Goal: Task Accomplishment & Management: Use online tool/utility

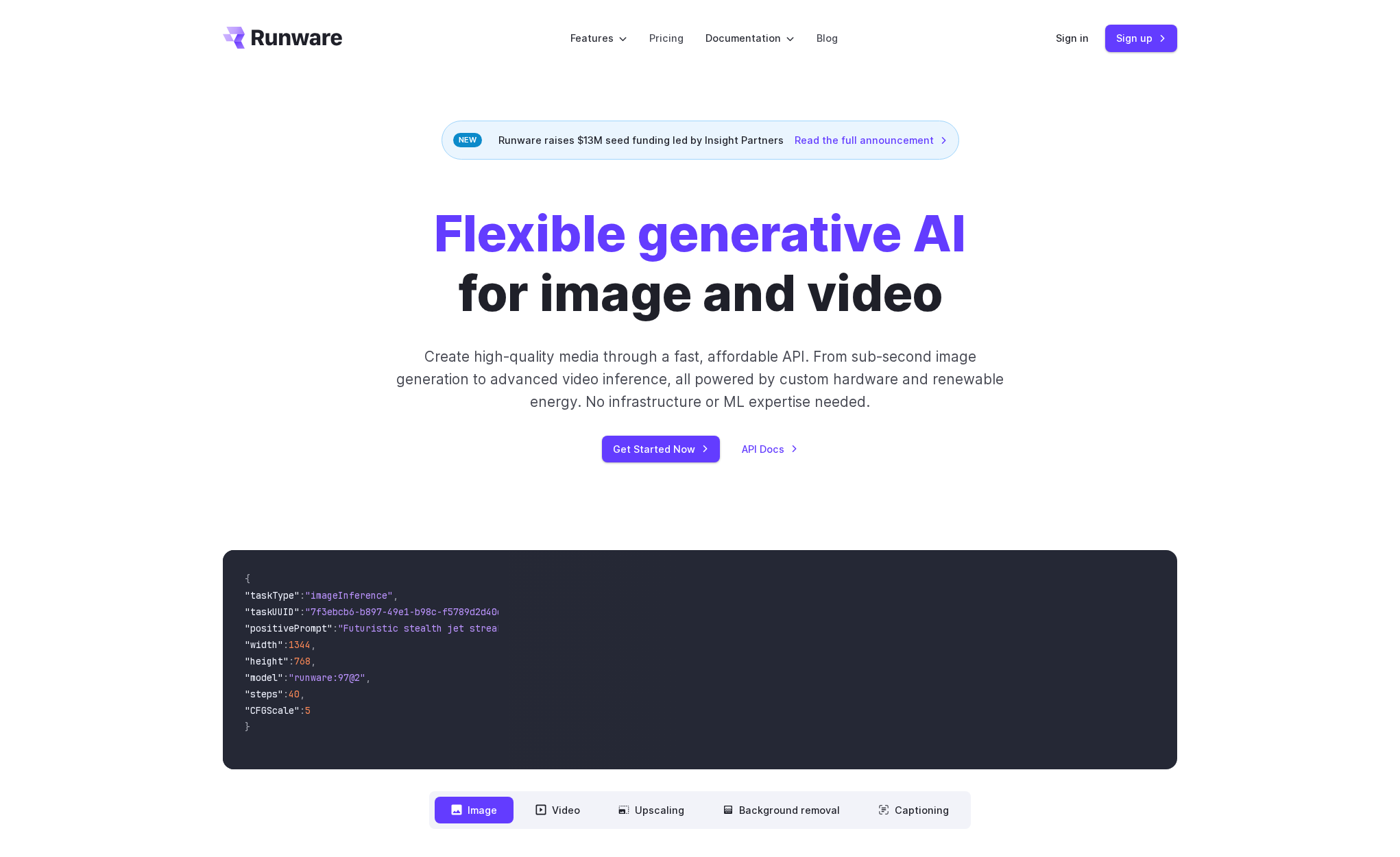
click at [168, 335] on div "Flexible generative AI for image and video Create high-quality media through a …" at bounding box center [700, 333] width 1400 height 347
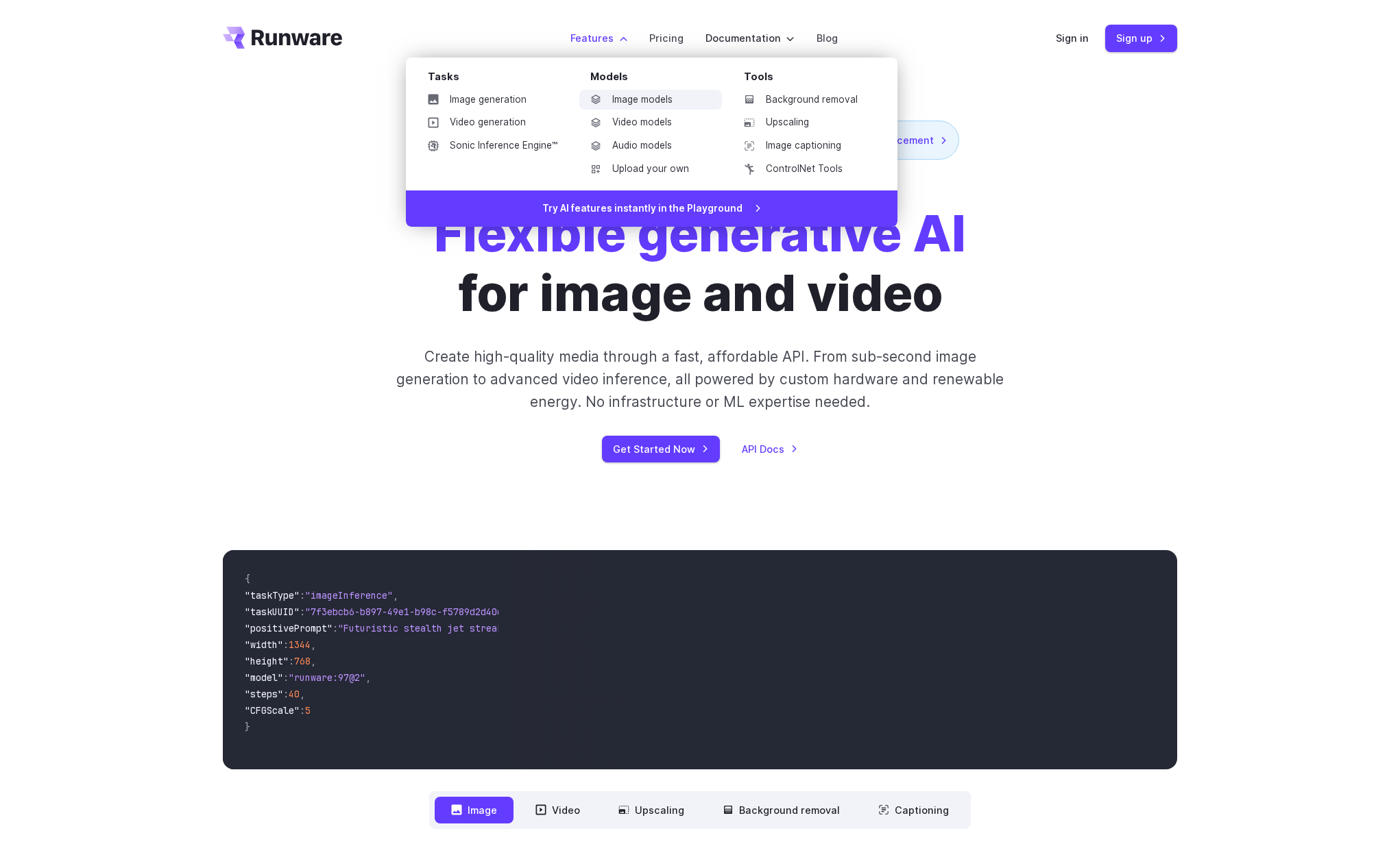
click at [624, 98] on link "Image models" at bounding box center [650, 99] width 143 height 20
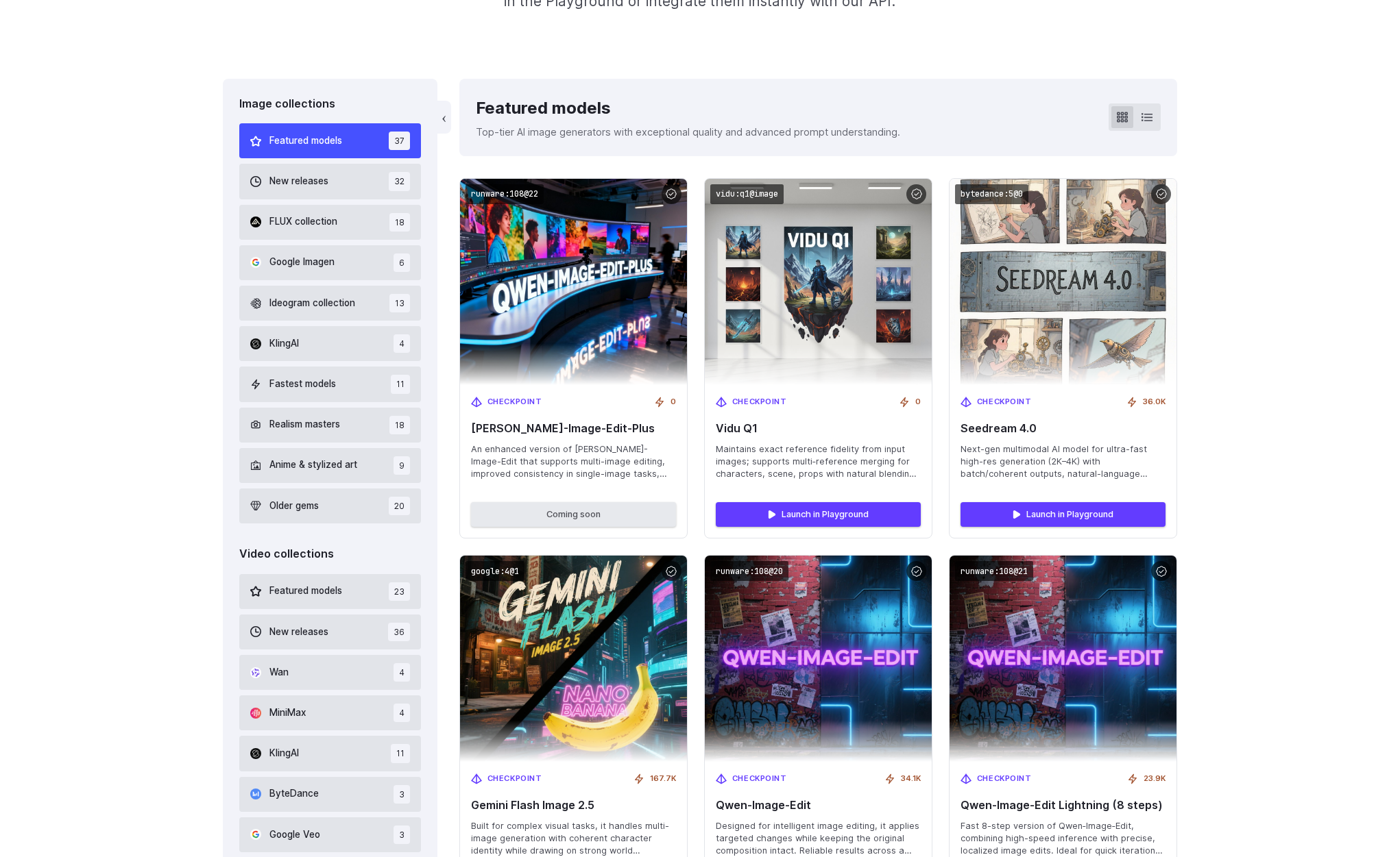
scroll to position [362, 0]
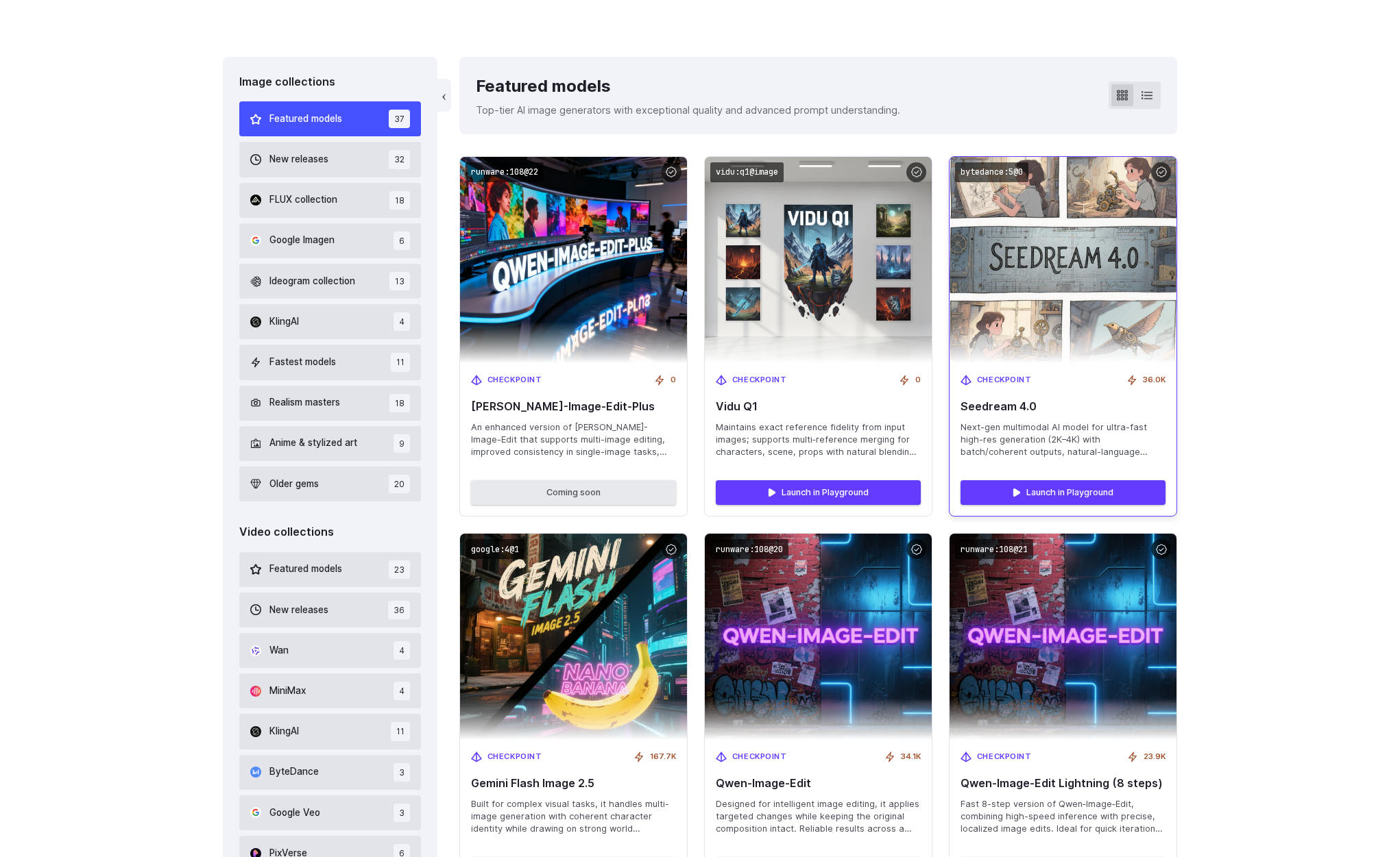
click at [1052, 284] on img at bounding box center [1063, 260] width 249 height 226
click at [1015, 380] on span "Checkpoint" at bounding box center [1004, 380] width 55 height 12
click at [1011, 411] on span "Seedream 4.0" at bounding box center [1063, 407] width 205 height 13
click at [1052, 497] on link "Launch in Playground" at bounding box center [1063, 493] width 205 height 24
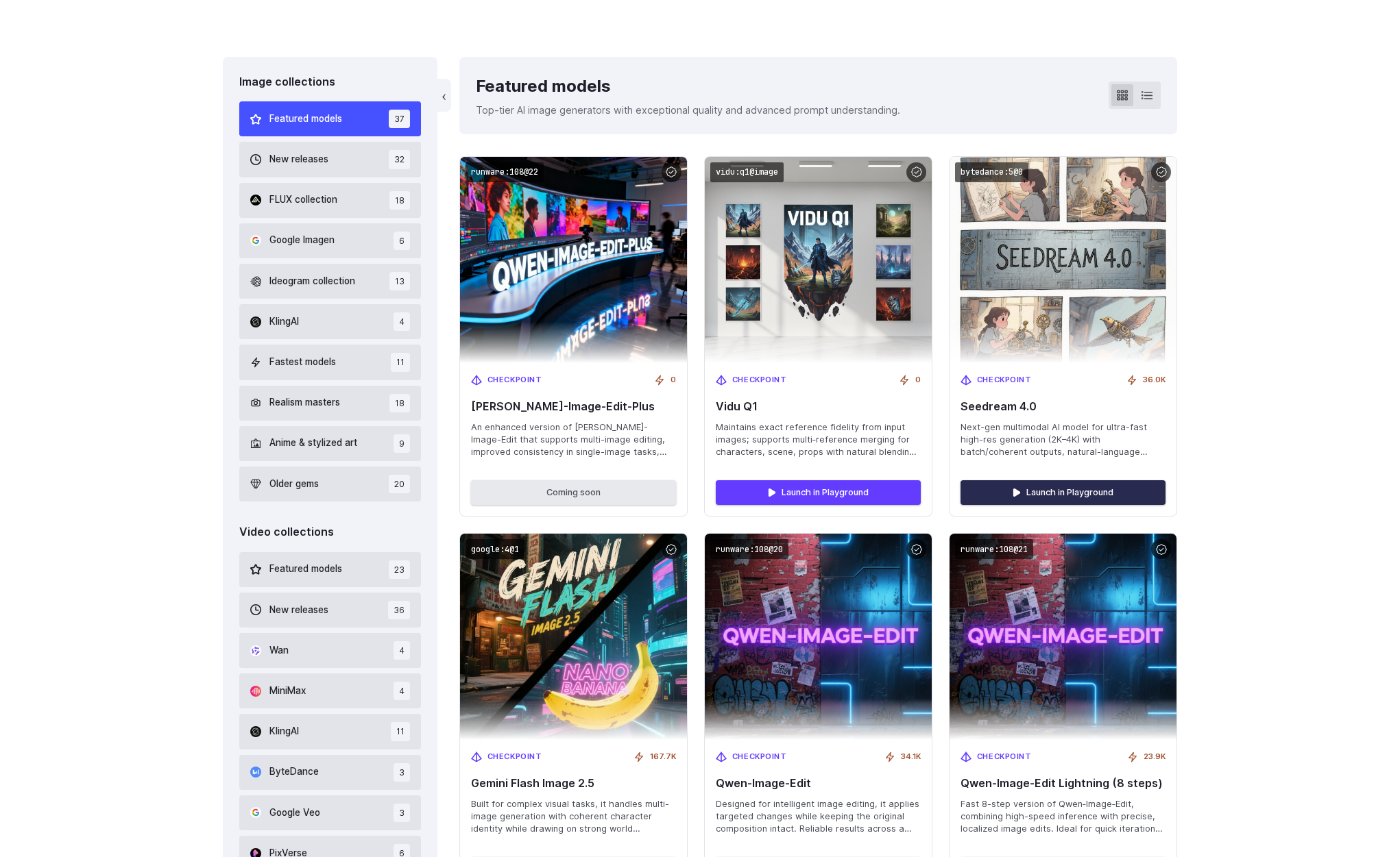
scroll to position [0, 0]
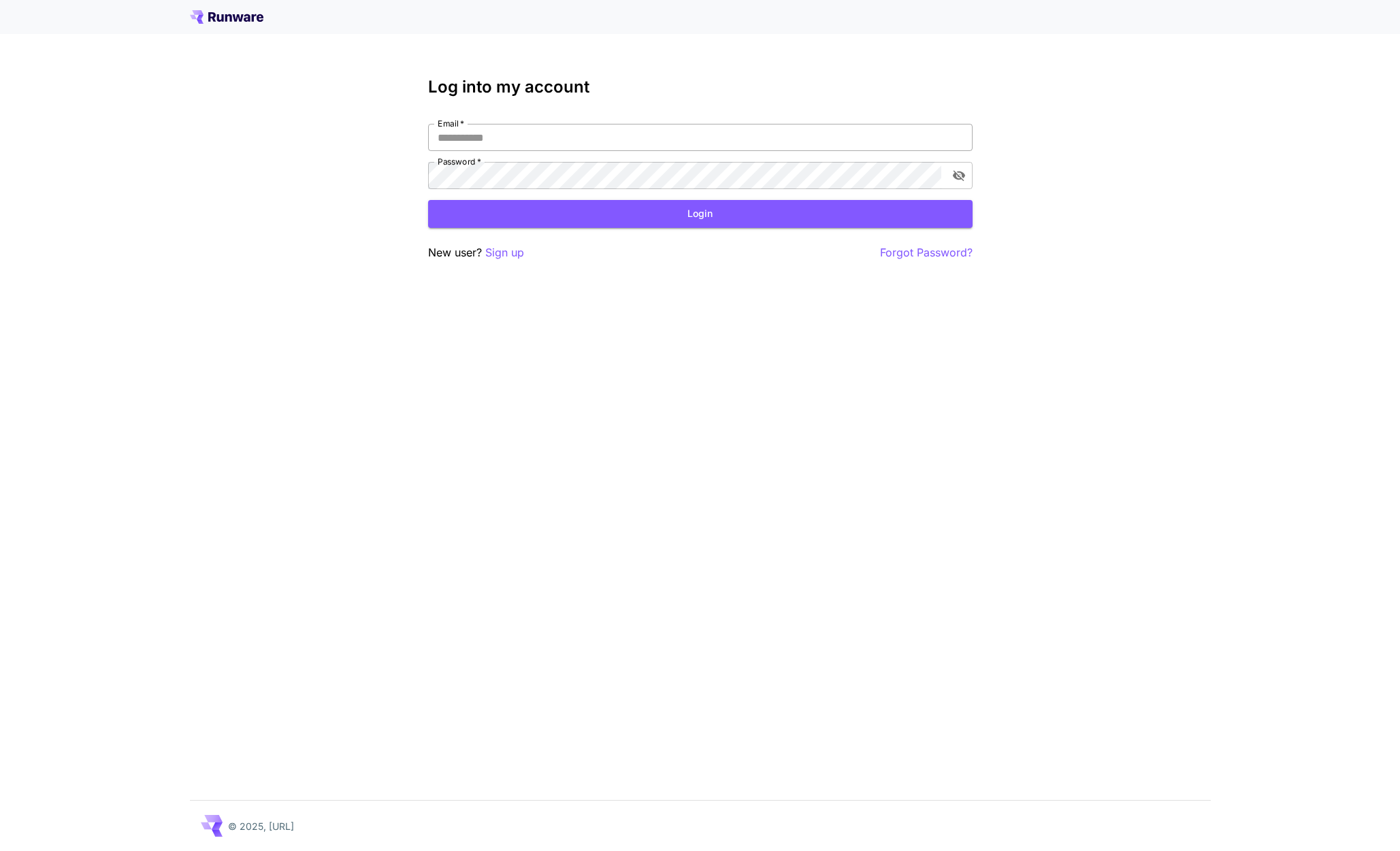
click at [504, 146] on input "Email   *" at bounding box center [700, 138] width 544 height 28
type input "**********"
click button "Login" at bounding box center [700, 214] width 544 height 28
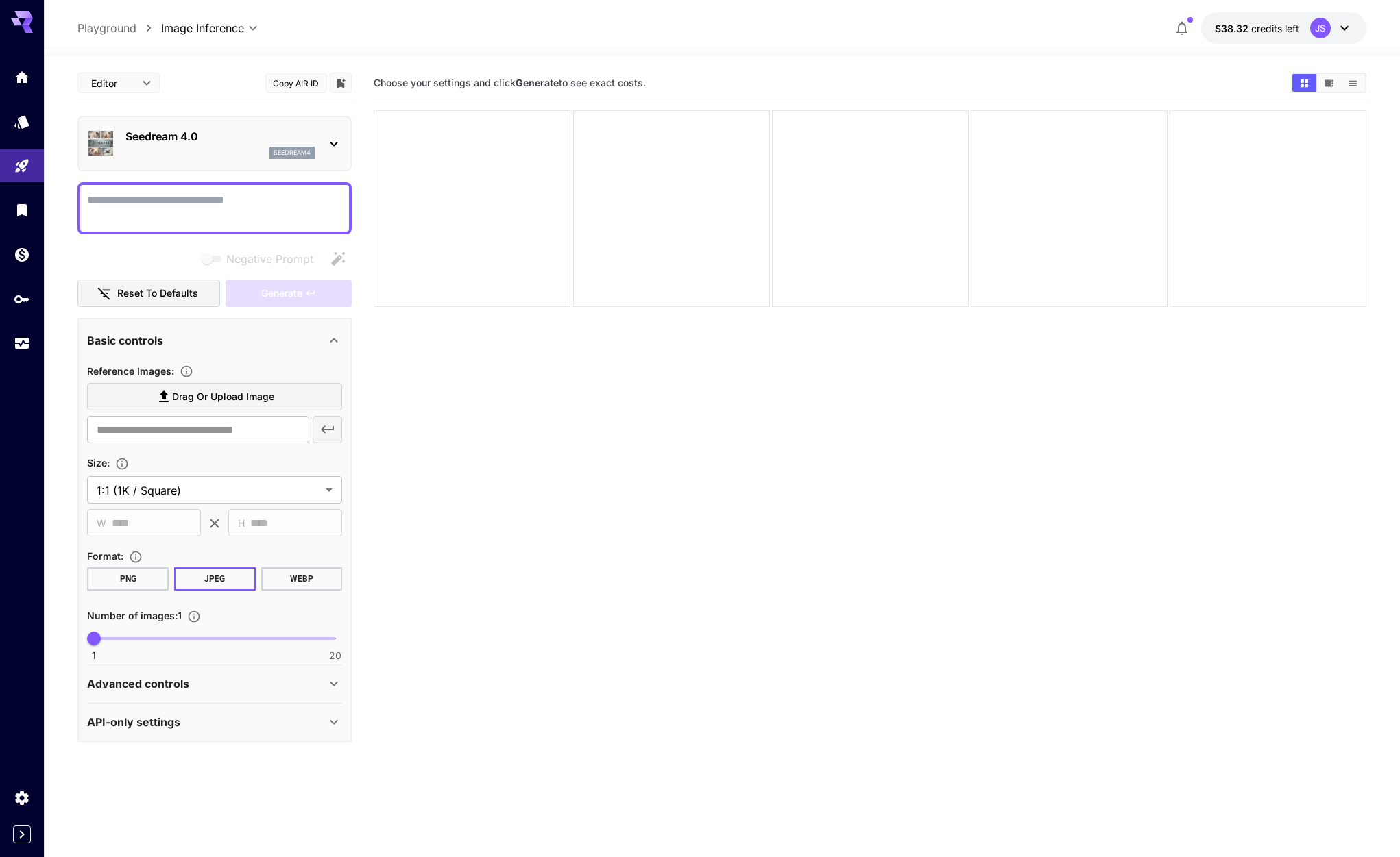
click at [337, 148] on icon at bounding box center [334, 144] width 16 height 16
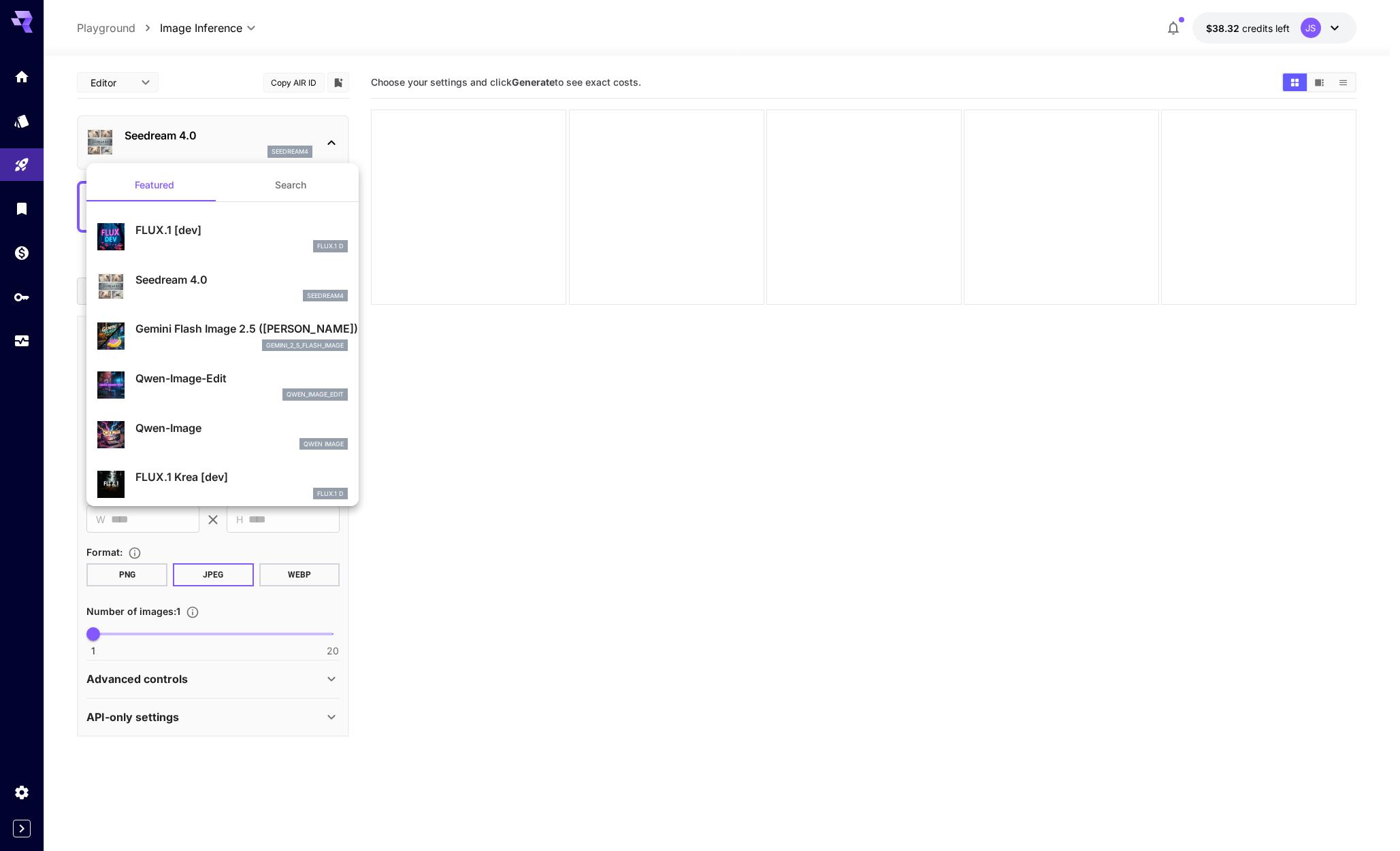
click at [329, 130] on div at bounding box center [700, 426] width 1400 height 851
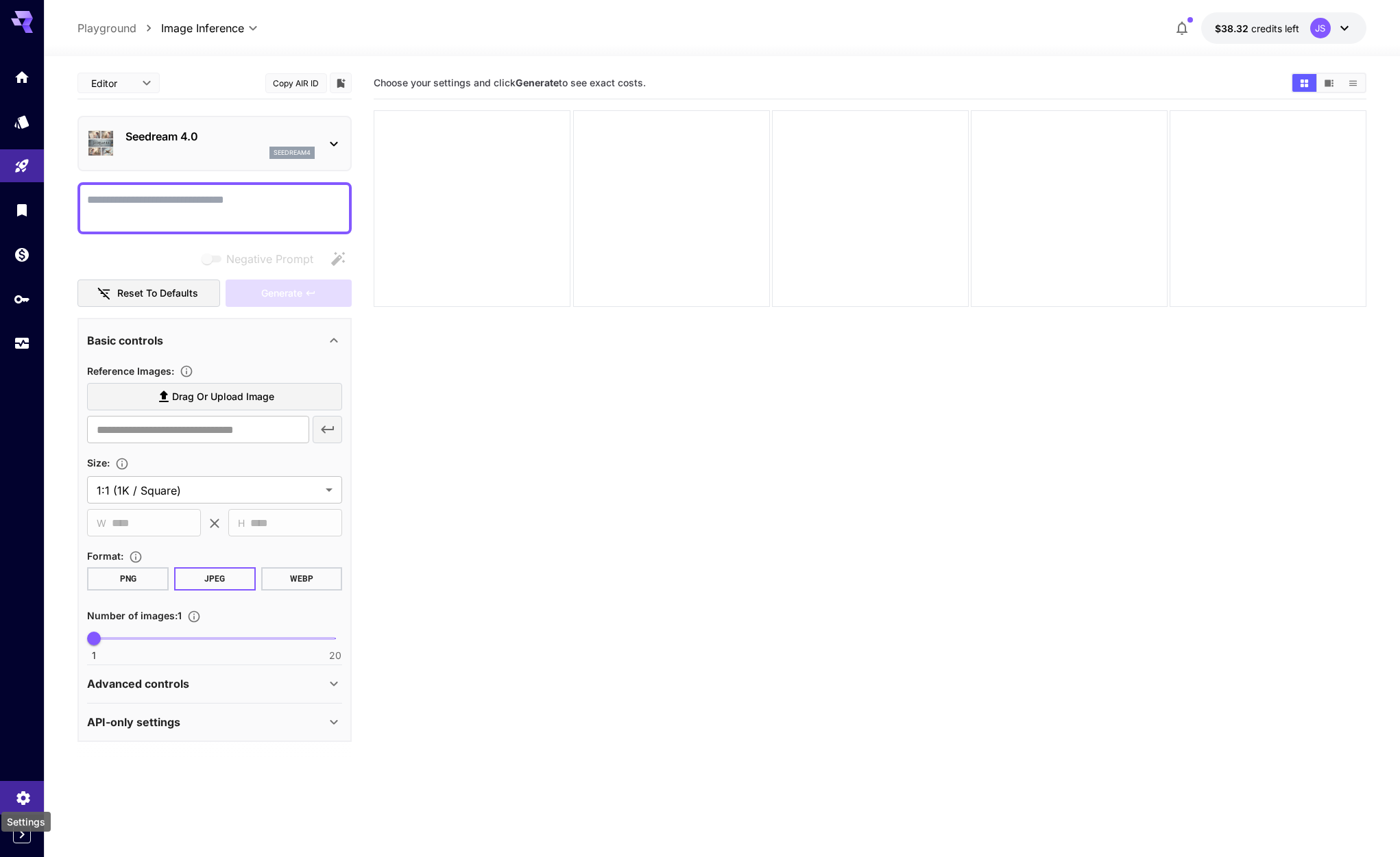
click at [16, 788] on icon "Settings" at bounding box center [24, 794] width 16 height 16
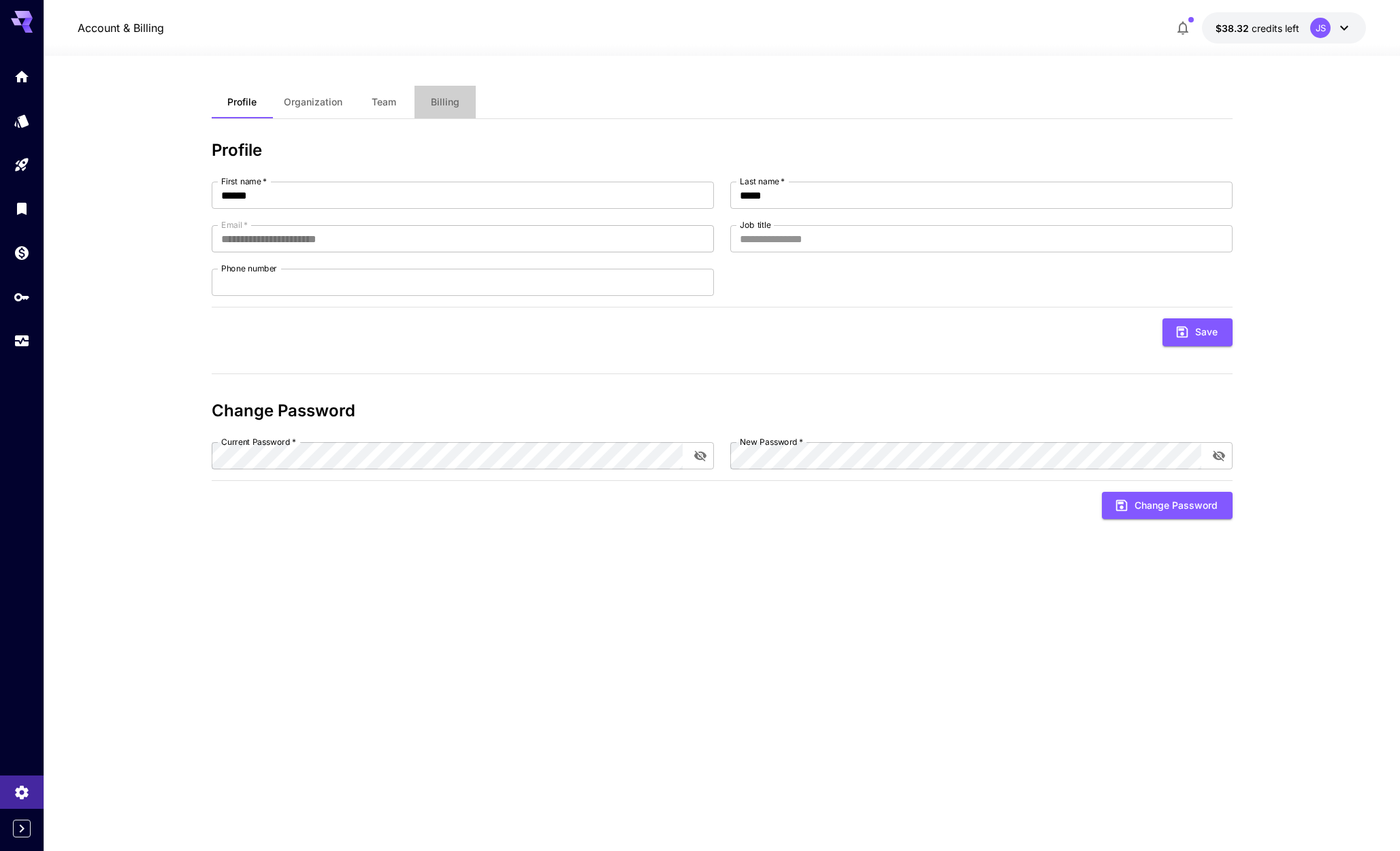
click at [450, 99] on span "Billing" at bounding box center [445, 102] width 28 height 12
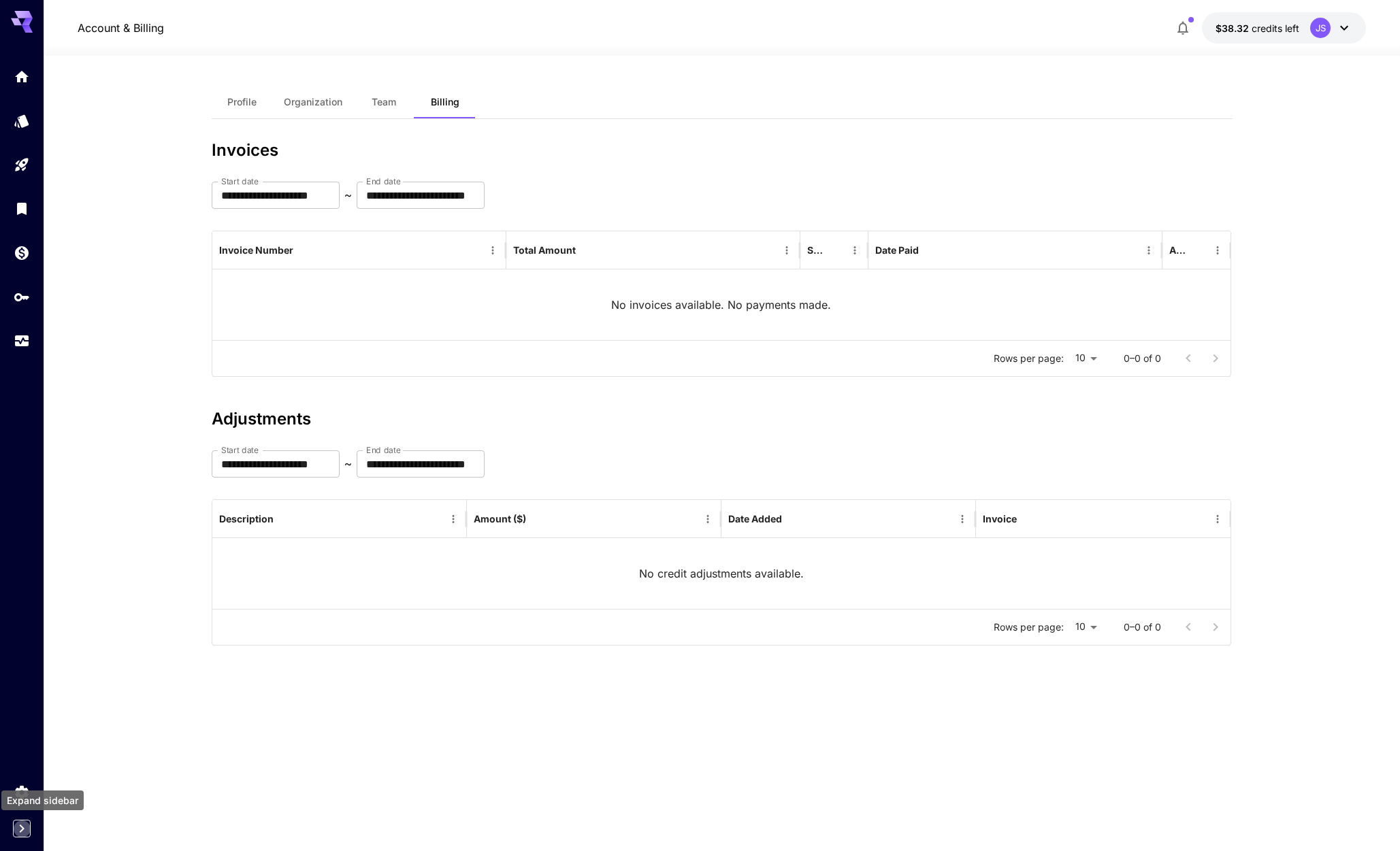
click at [19, 824] on icon "Expand sidebar" at bounding box center [22, 829] width 16 height 16
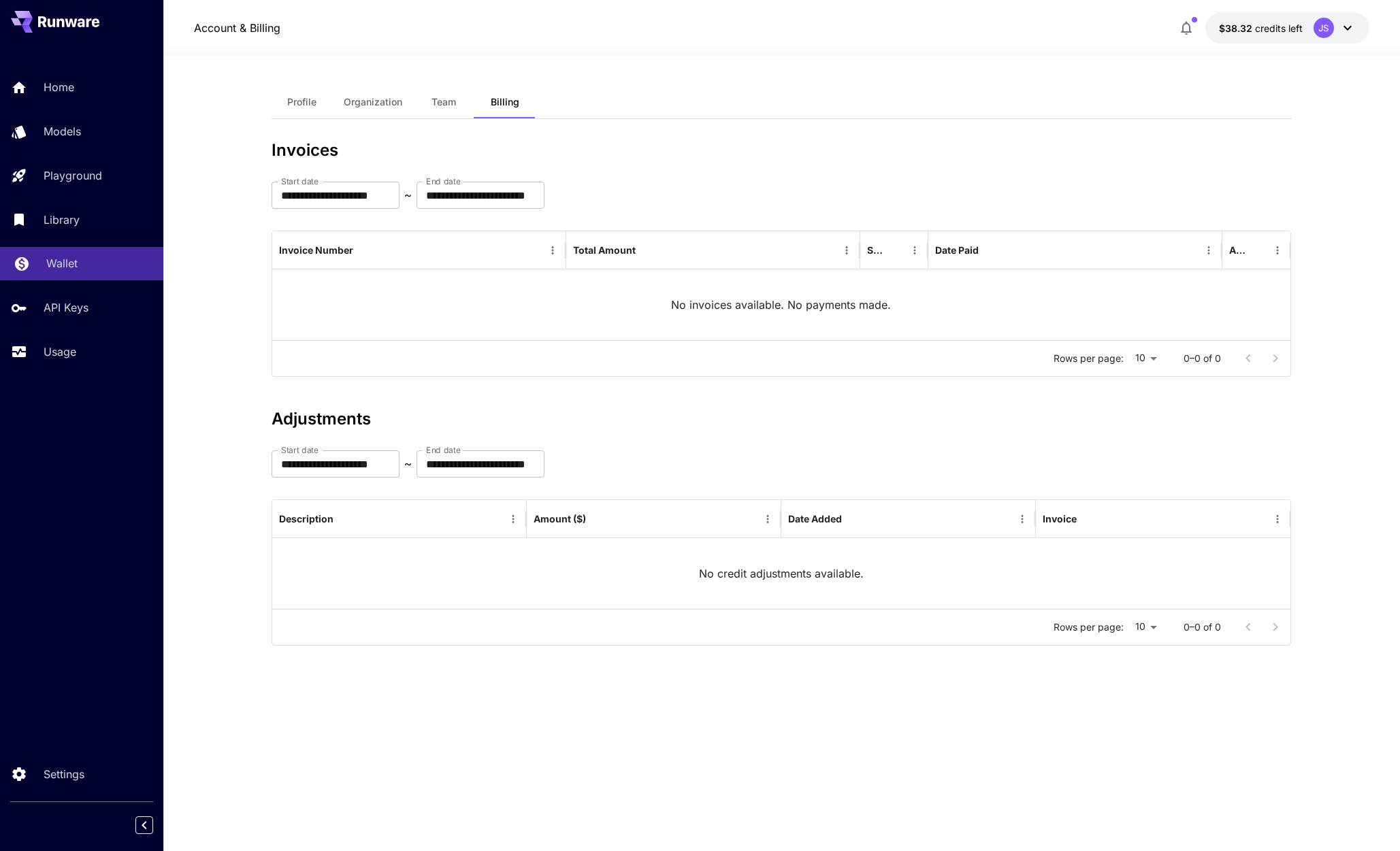
click at [69, 270] on p "Wallet" at bounding box center [61, 263] width 32 height 16
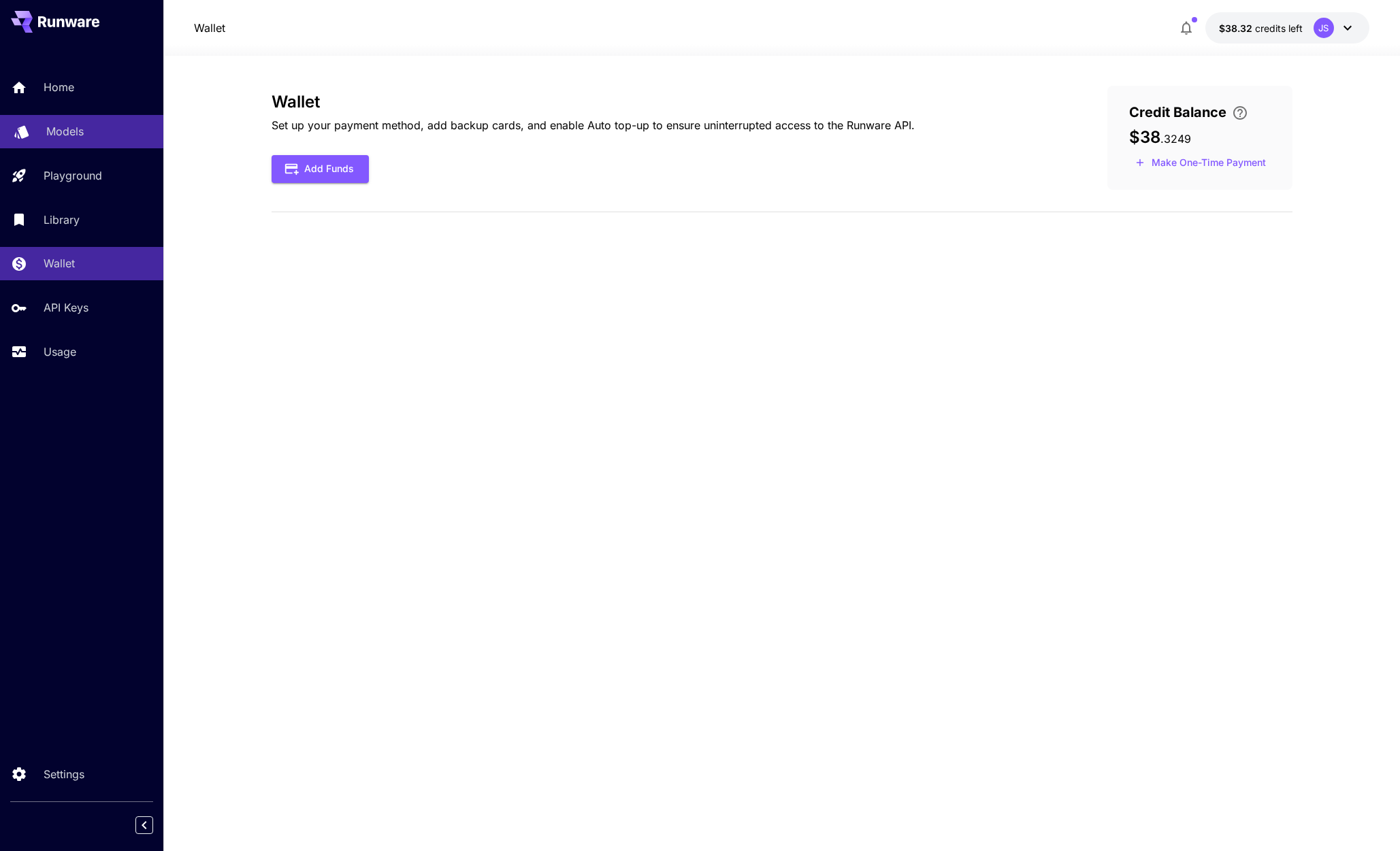
click at [88, 128] on div "Models" at bounding box center [99, 131] width 106 height 16
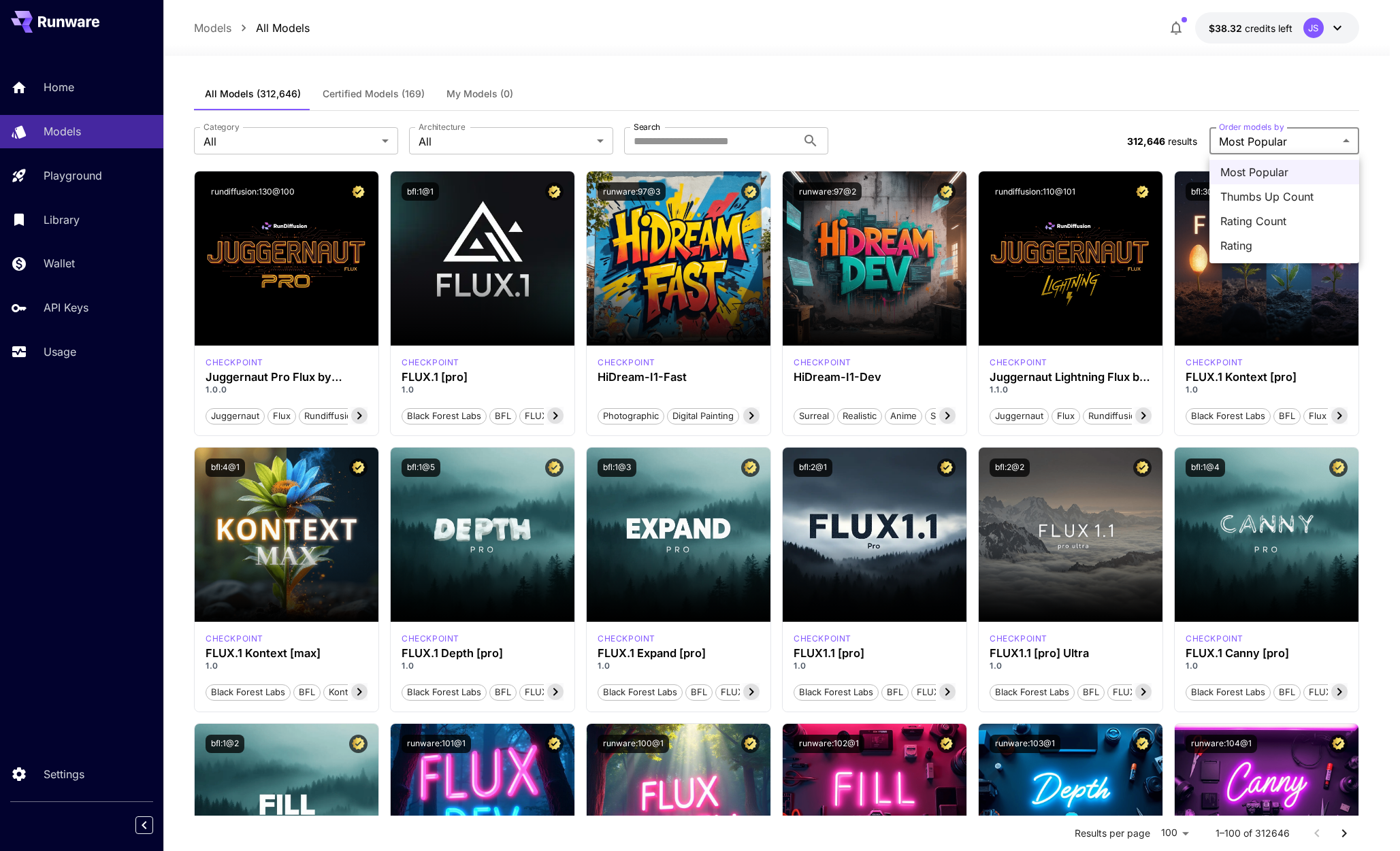
drag, startPoint x: 992, startPoint y: 49, endPoint x: 949, endPoint y: 56, distance: 43.6
click at [992, 49] on div at bounding box center [700, 426] width 1400 height 851
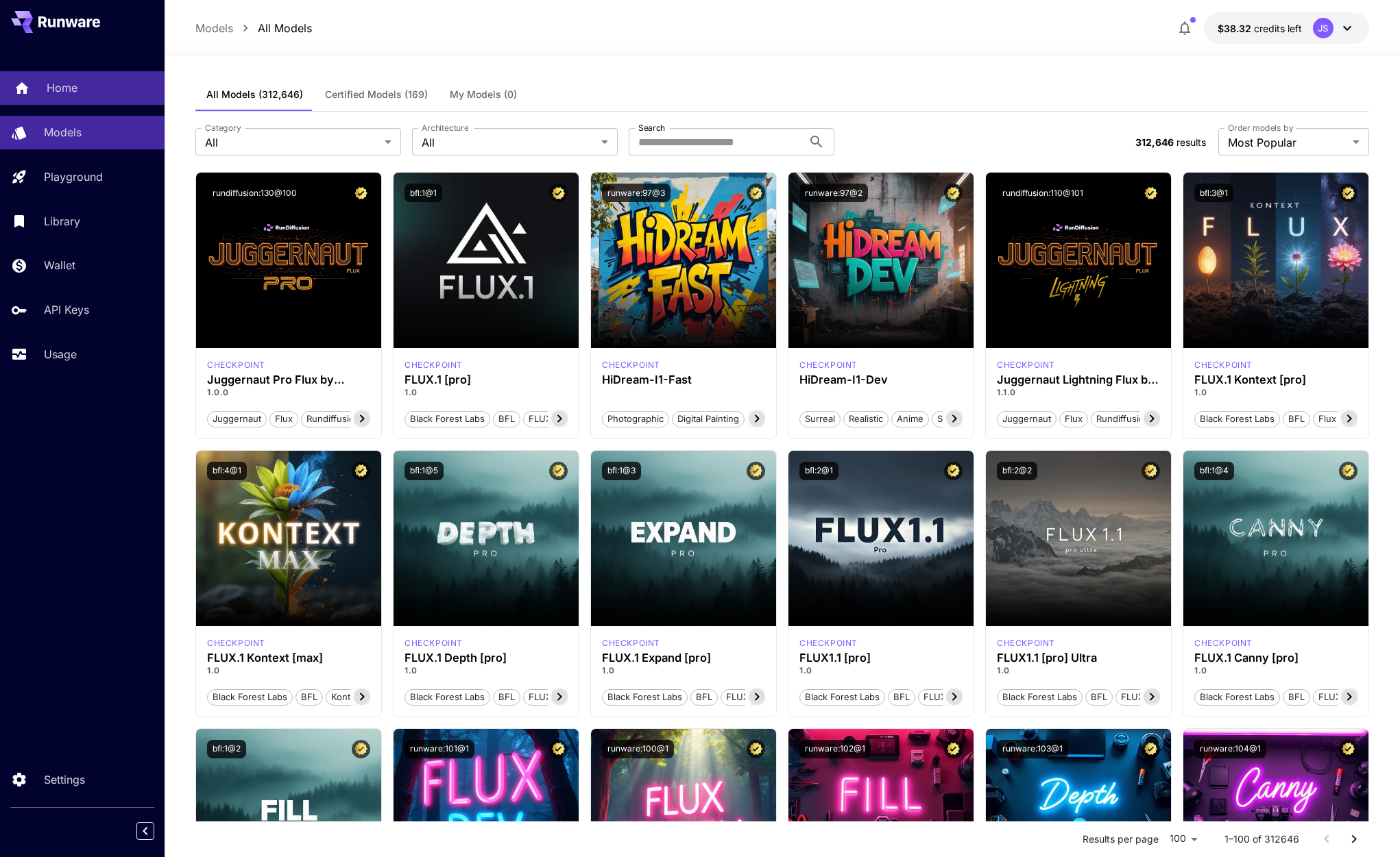
click at [60, 82] on p "Home" at bounding box center [62, 88] width 31 height 16
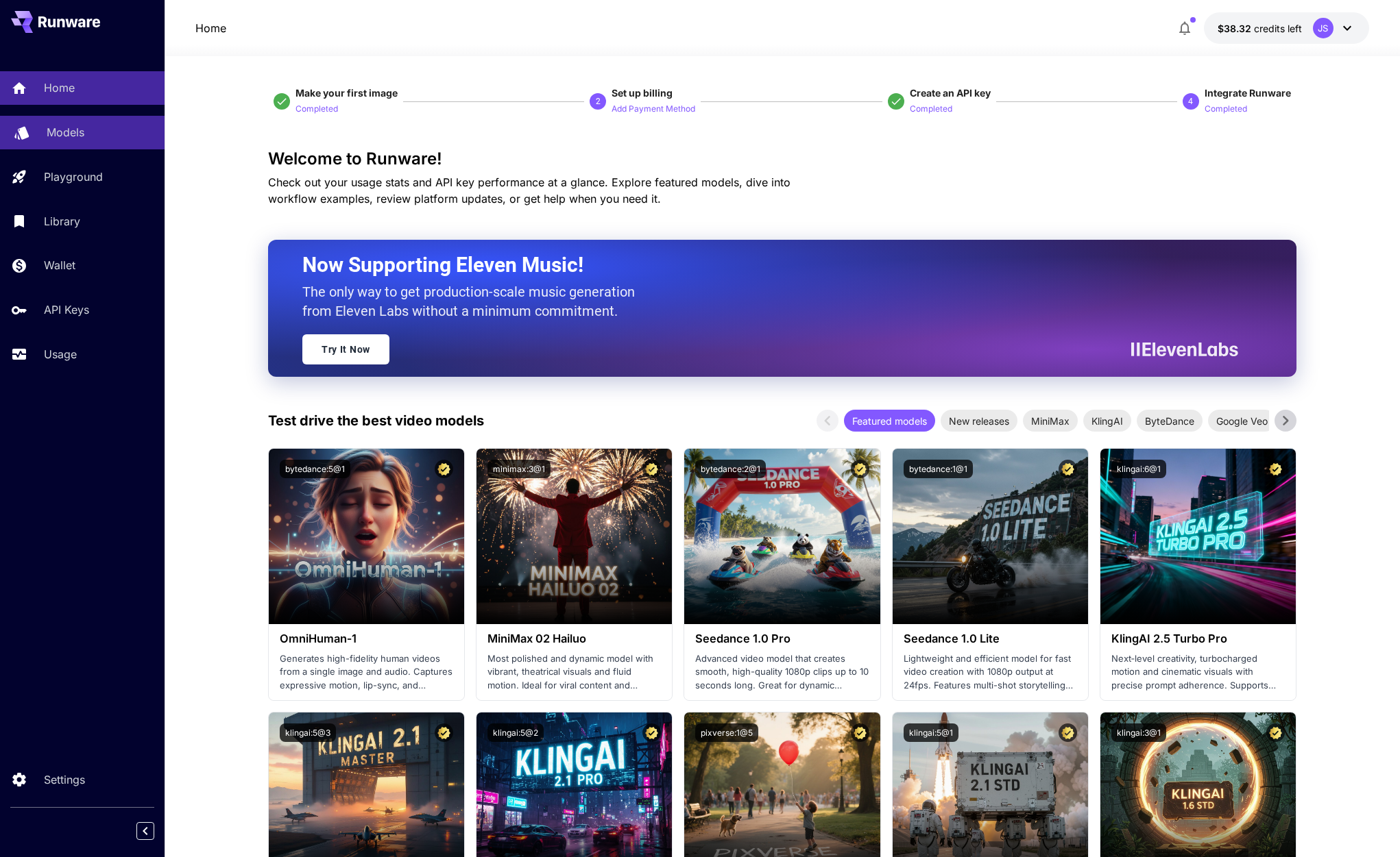
click at [100, 132] on div "Models" at bounding box center [99, 132] width 107 height 16
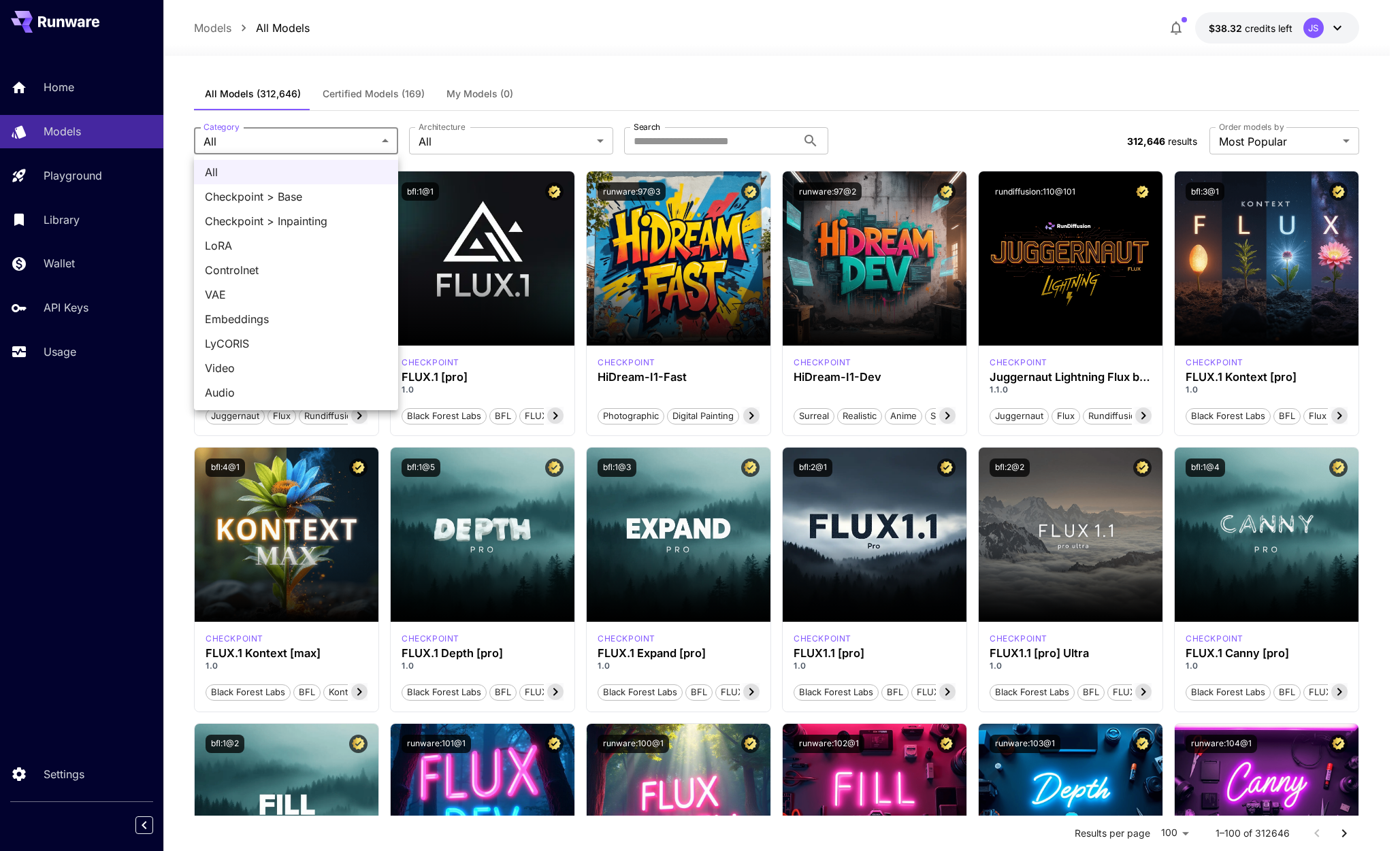
click at [163, 317] on div at bounding box center [700, 426] width 1400 height 851
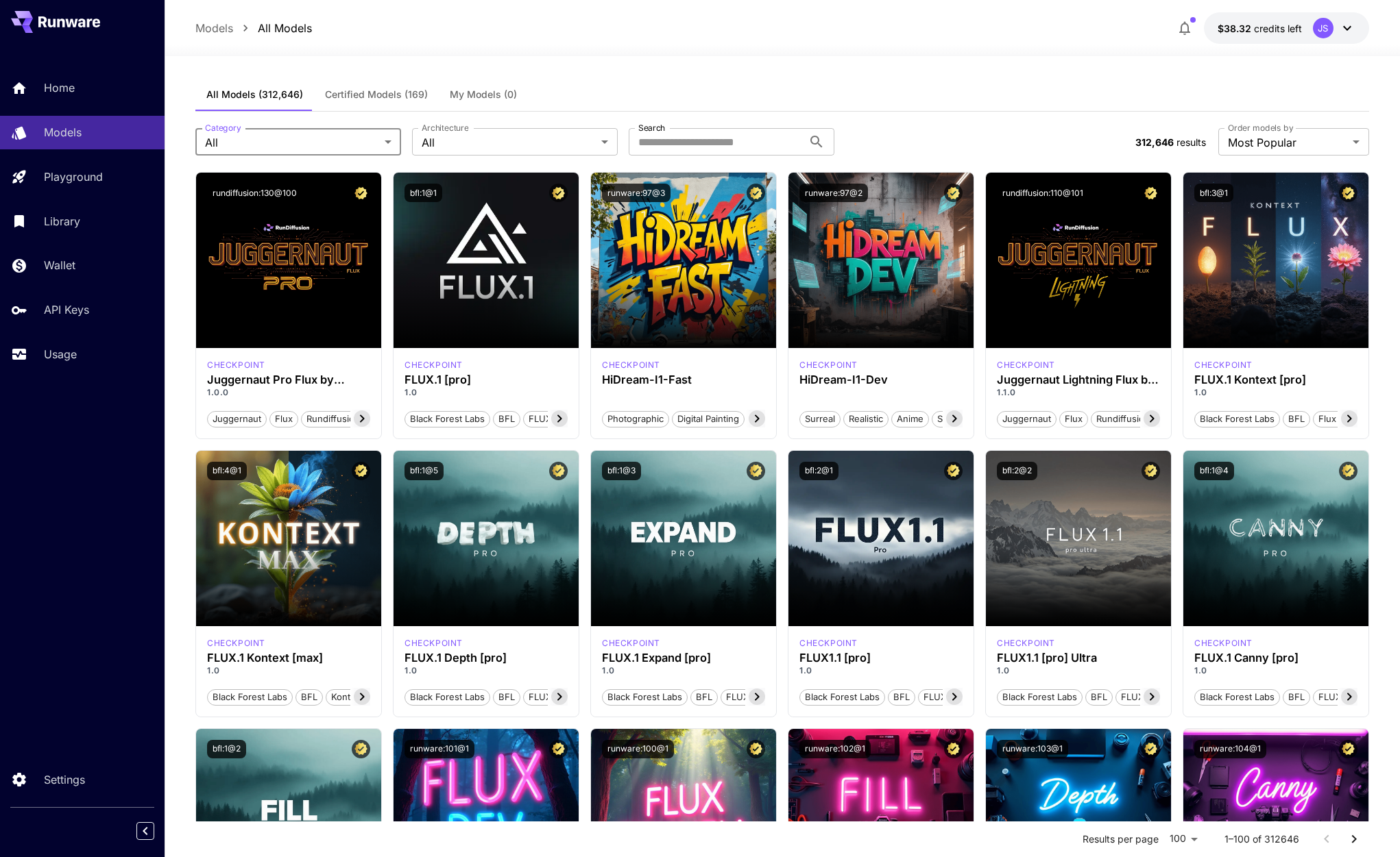
click at [230, 28] on p "Models" at bounding box center [214, 28] width 37 height 16
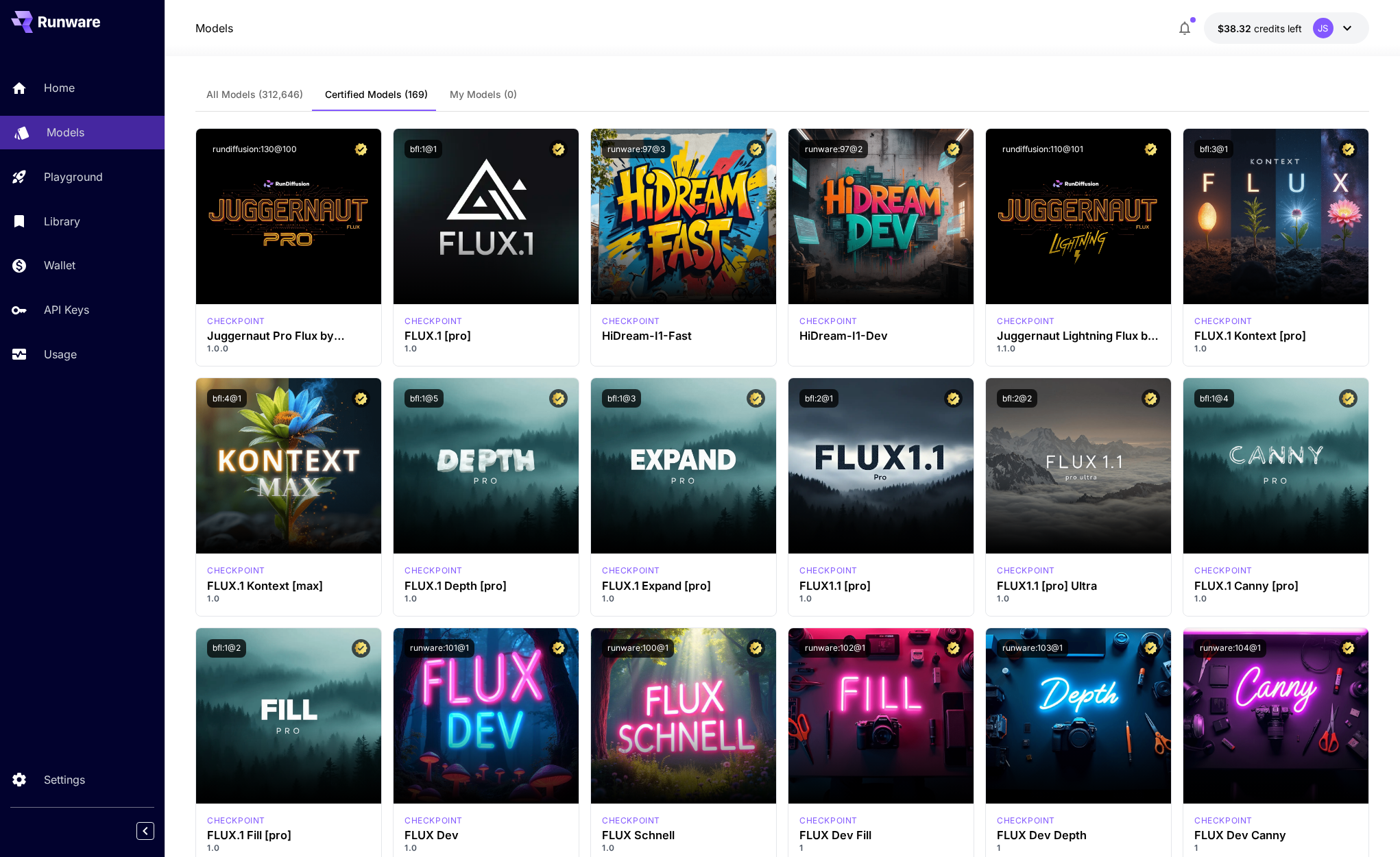
click at [84, 136] on div "Models" at bounding box center [99, 132] width 107 height 16
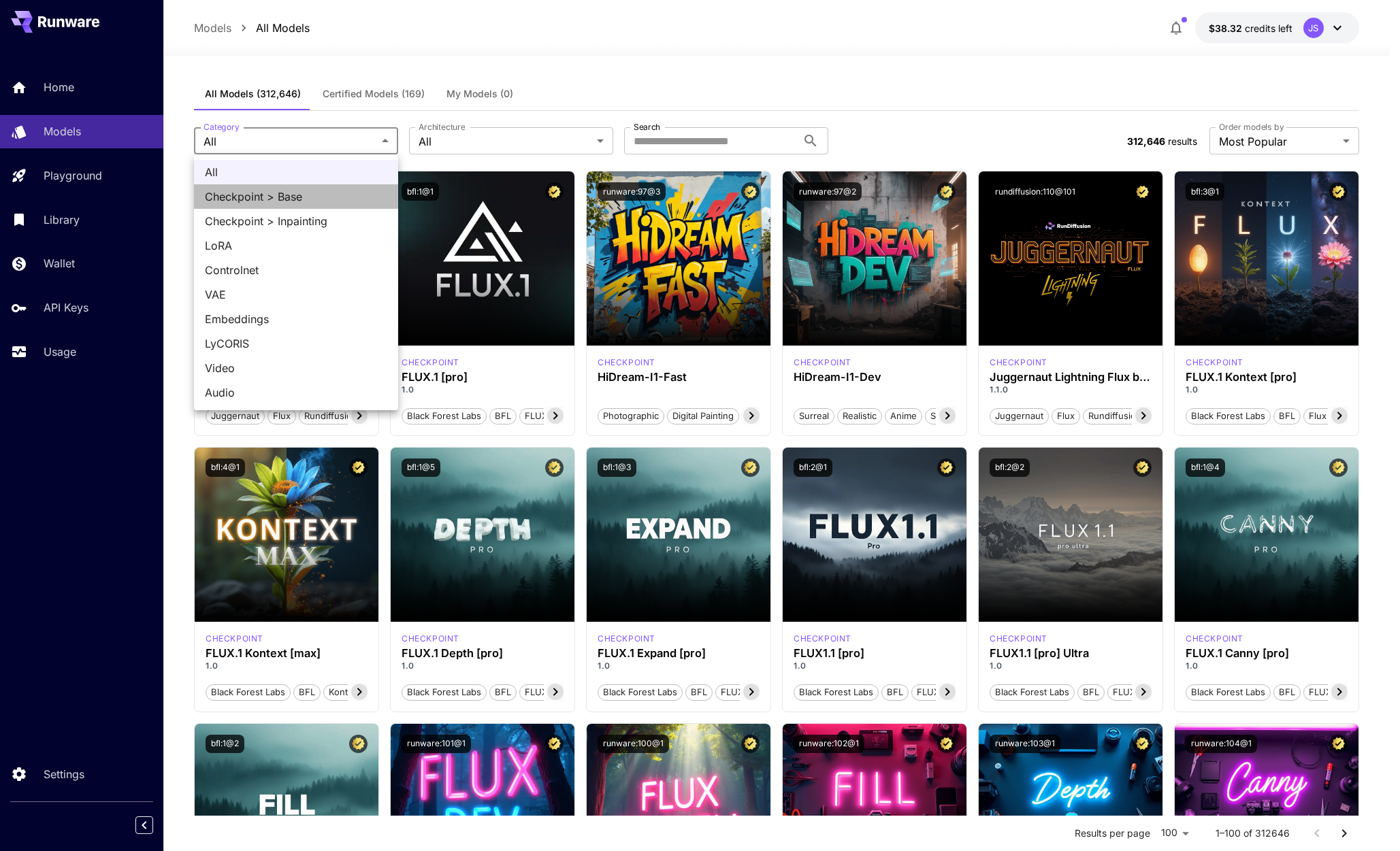
click at [311, 205] on li "Checkpoint > Base" at bounding box center [296, 197] width 204 height 24
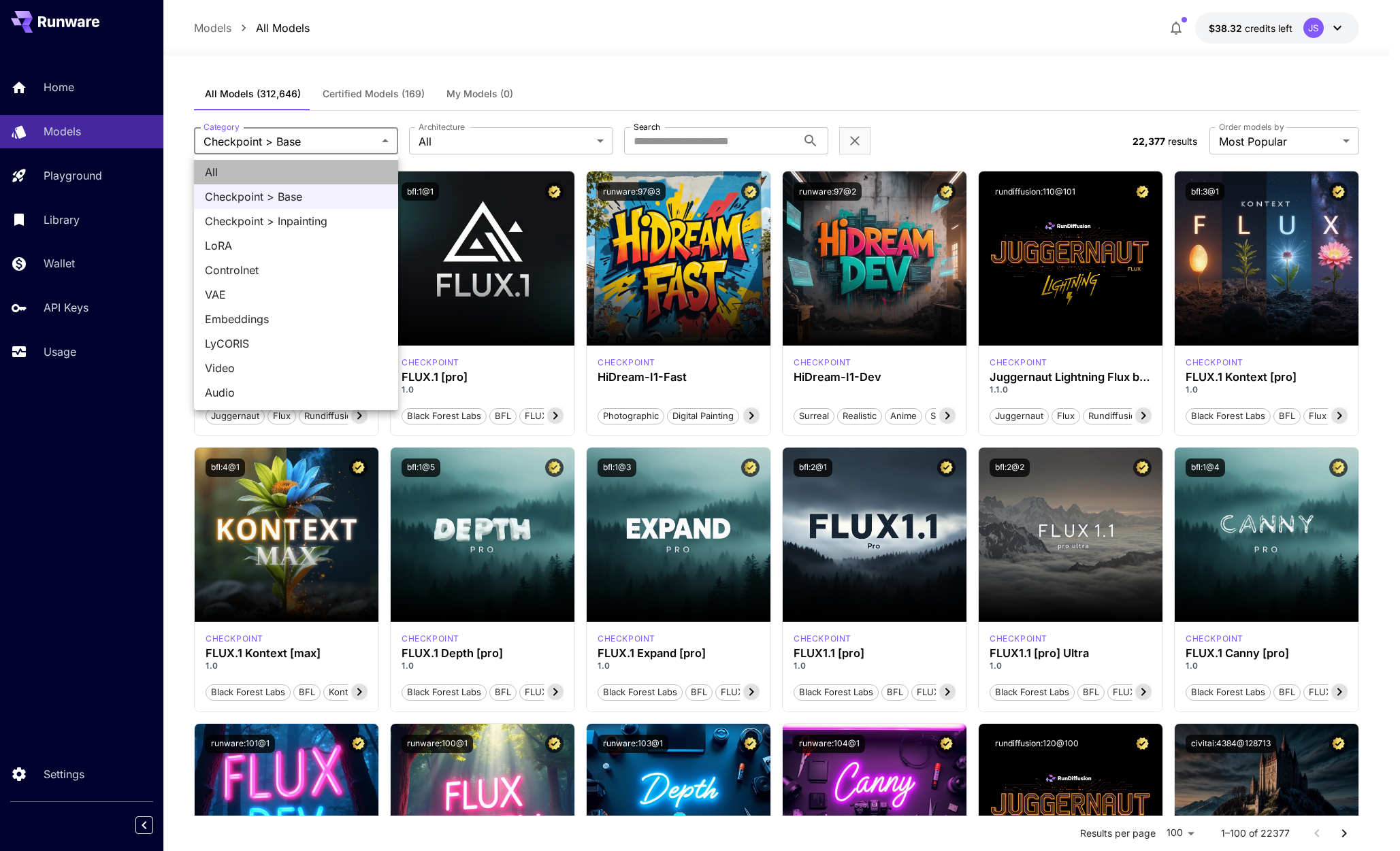
click at [259, 173] on span "All" at bounding box center [295, 172] width 182 height 16
type input "***"
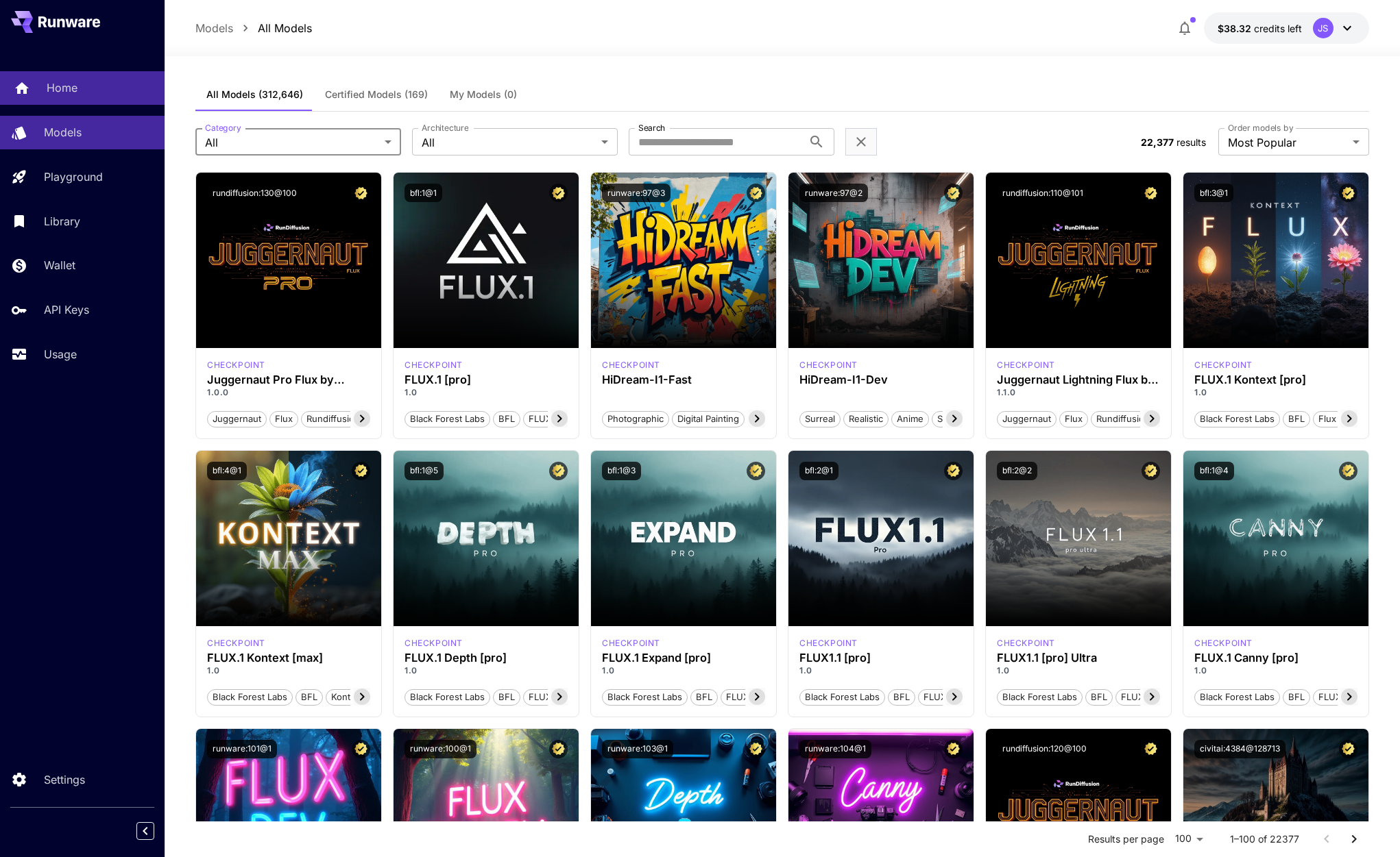
click at [72, 96] on p "Home" at bounding box center [62, 88] width 31 height 16
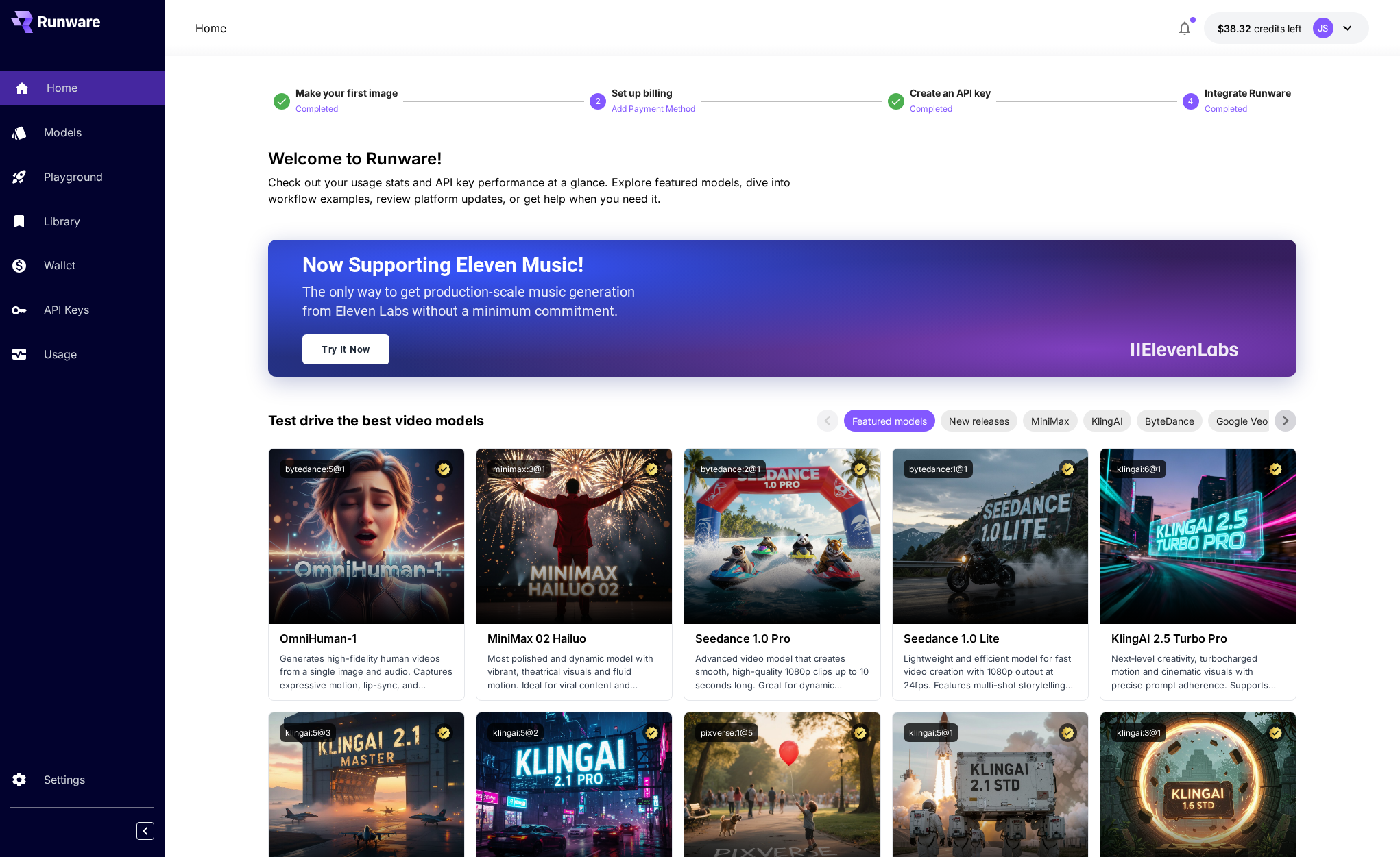
click at [67, 102] on link "Home" at bounding box center [82, 87] width 165 height 33
click at [971, 425] on span "New releases" at bounding box center [979, 421] width 77 height 15
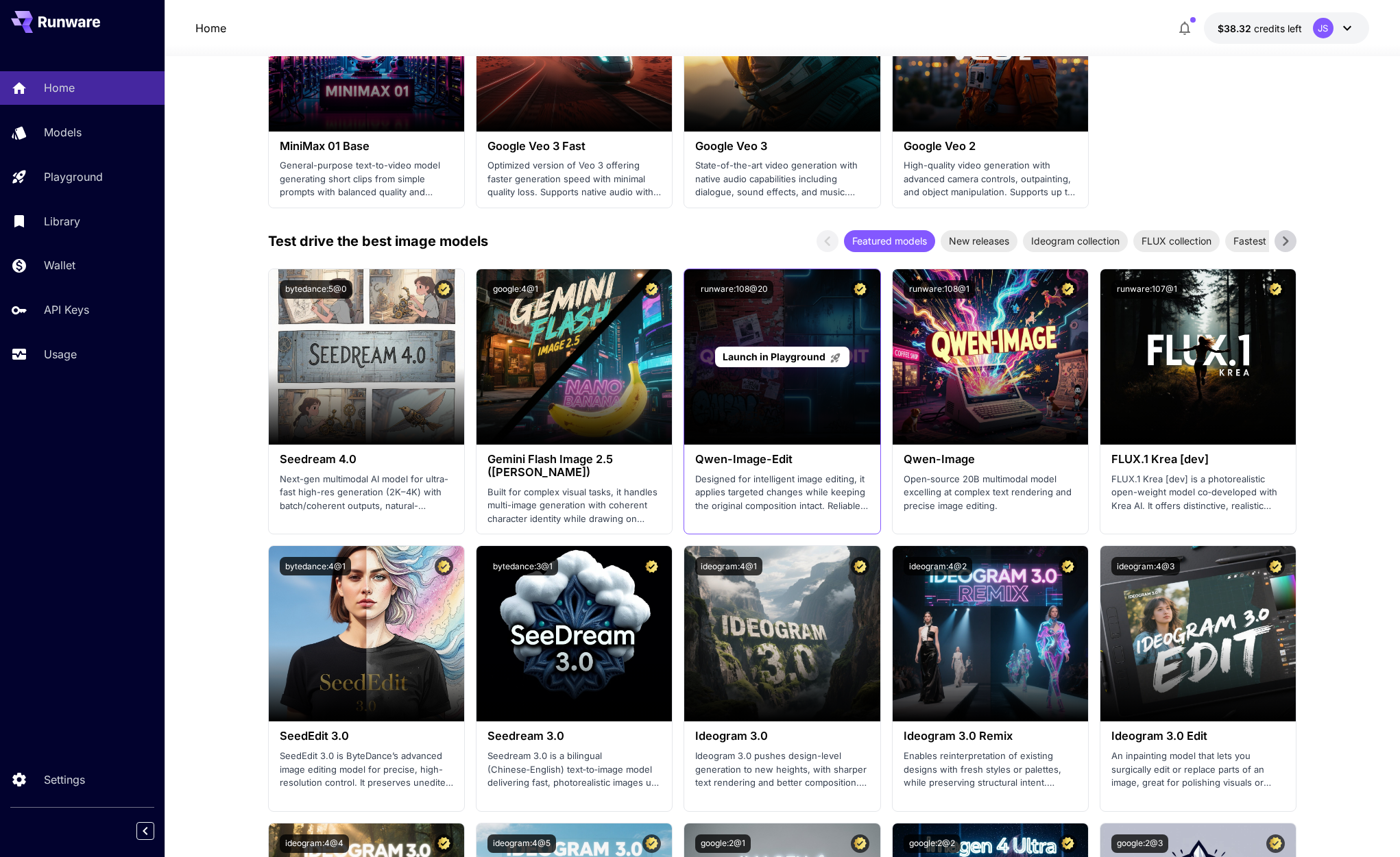
scroll to position [1295, 0]
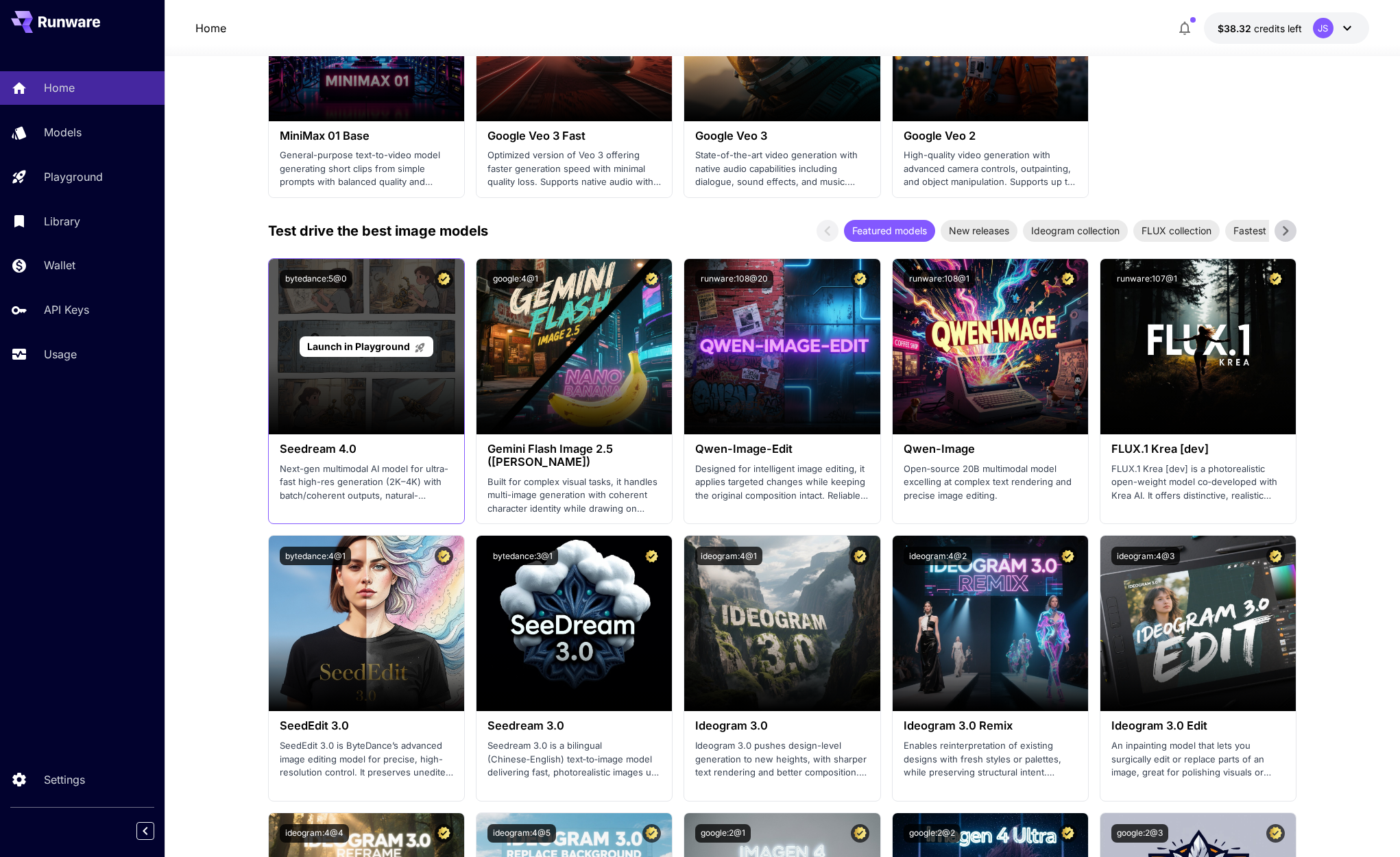
click at [352, 393] on div "Launch in Playground" at bounding box center [367, 346] width 196 height 175
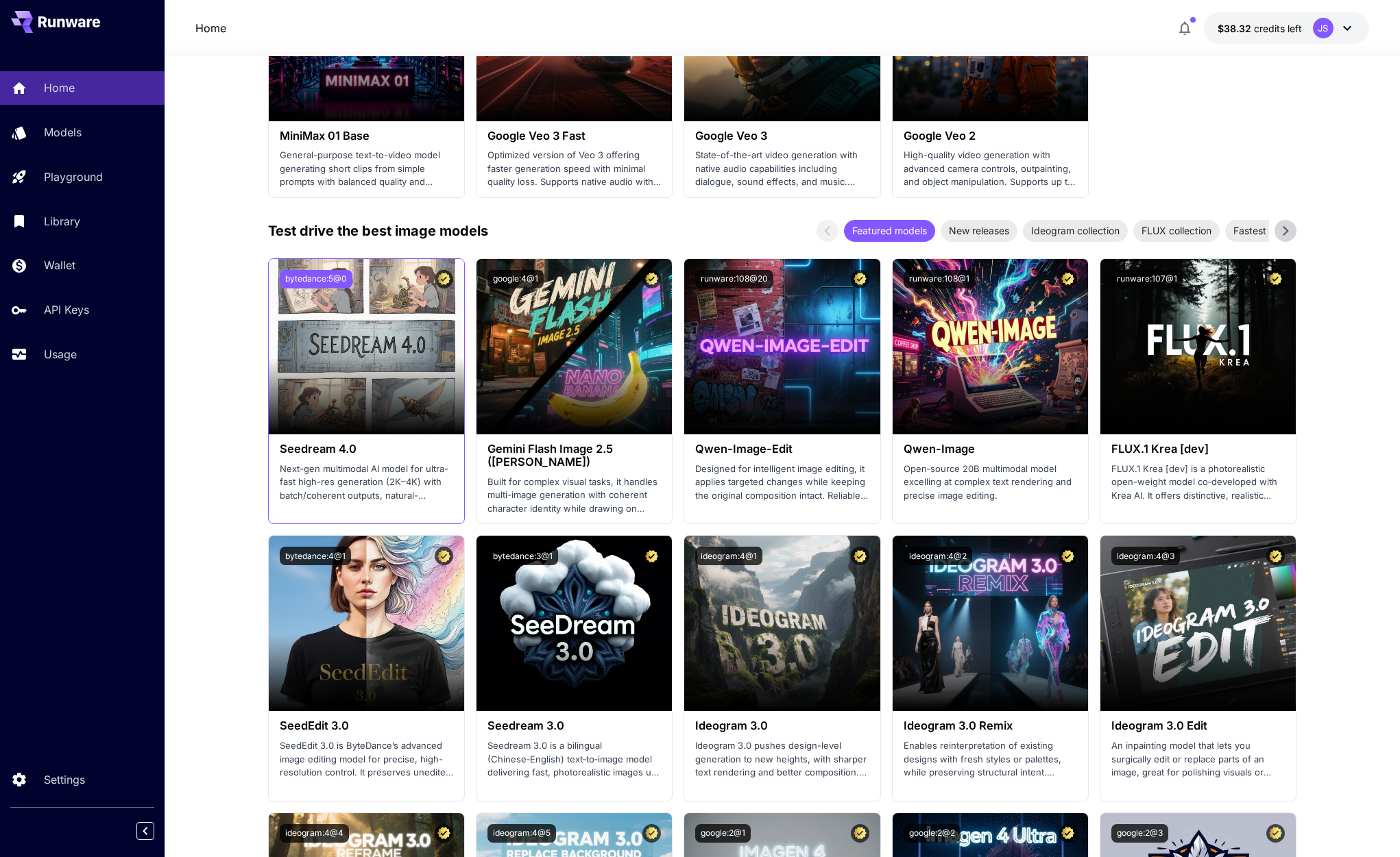
click at [310, 279] on button "bytedance:5@0" at bounding box center [315, 279] width 73 height 19
click at [337, 485] on p "Next-gen multimodal AI model for ultra-fast high-res generation (2K–4K) with ba…" at bounding box center [366, 483] width 174 height 41
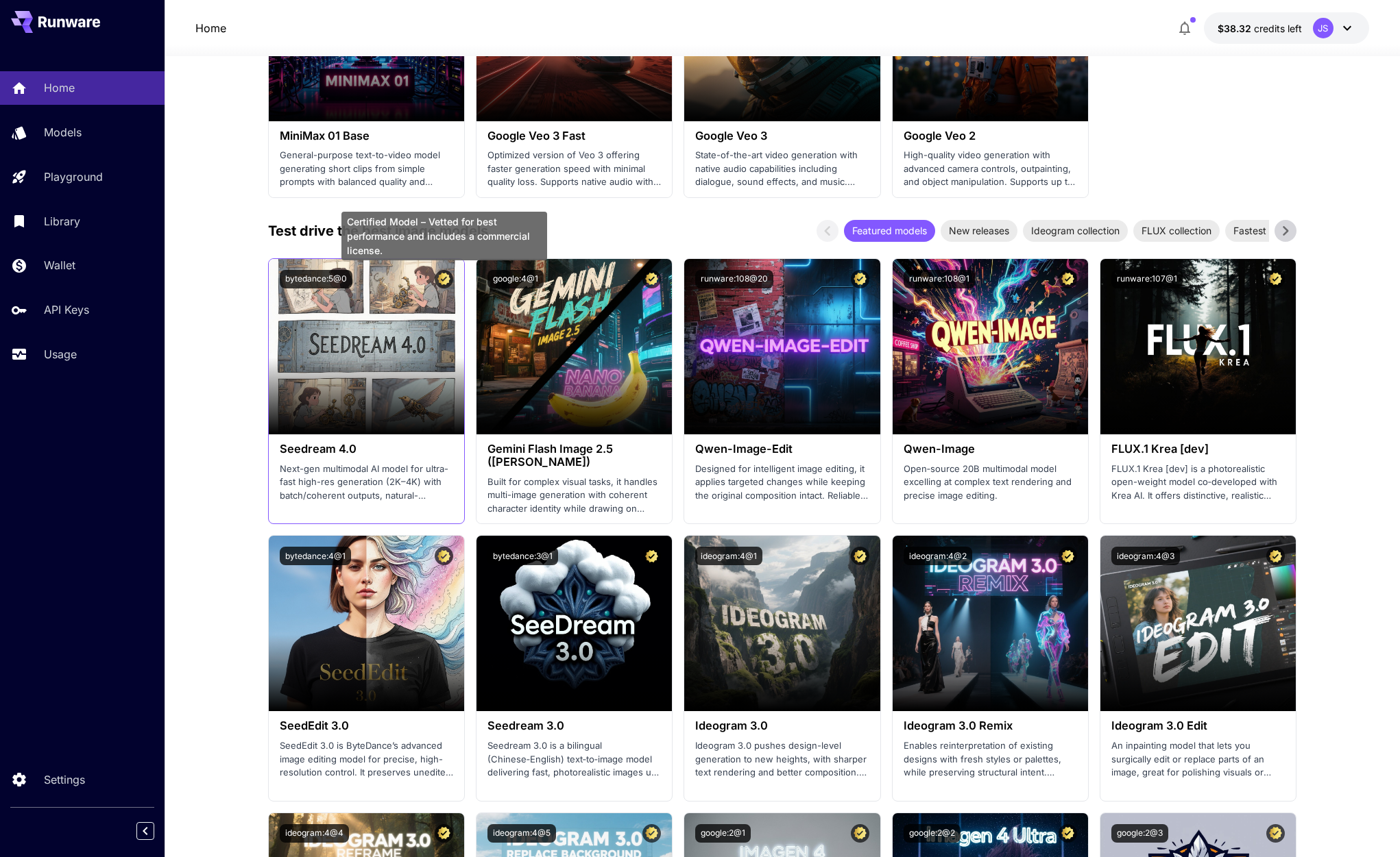
click at [447, 279] on icon "Certified Model – Vetted for best performance and includes a commercial license." at bounding box center [444, 279] width 13 height 12
click at [341, 452] on h3 "Seedream 4.0" at bounding box center [366, 449] width 174 height 13
click at [341, 451] on h3 "Seedream 4.0" at bounding box center [366, 449] width 174 height 13
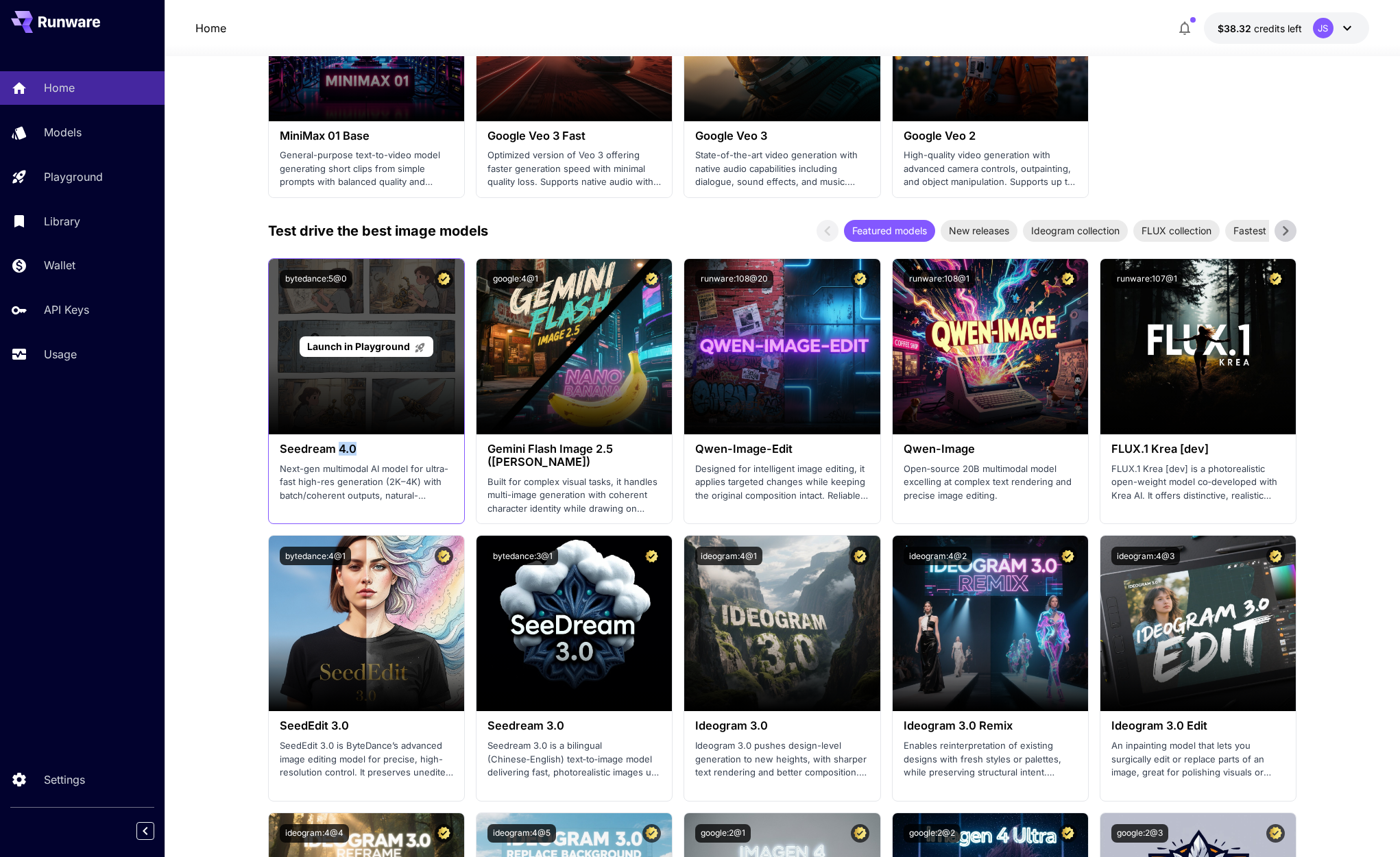
click at [364, 346] on span "Launch in Playground" at bounding box center [359, 346] width 103 height 11
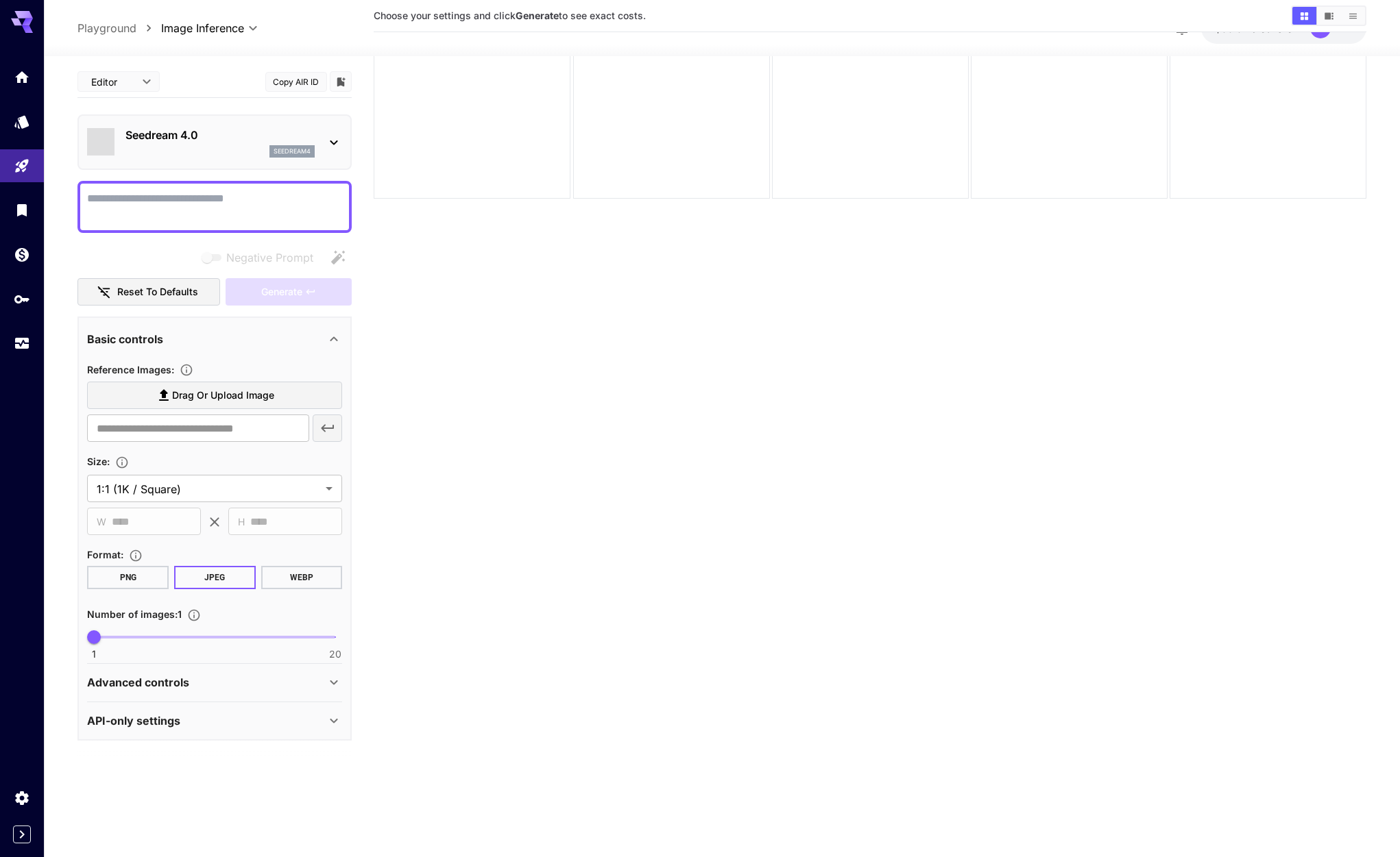
scroll to position [108, 0]
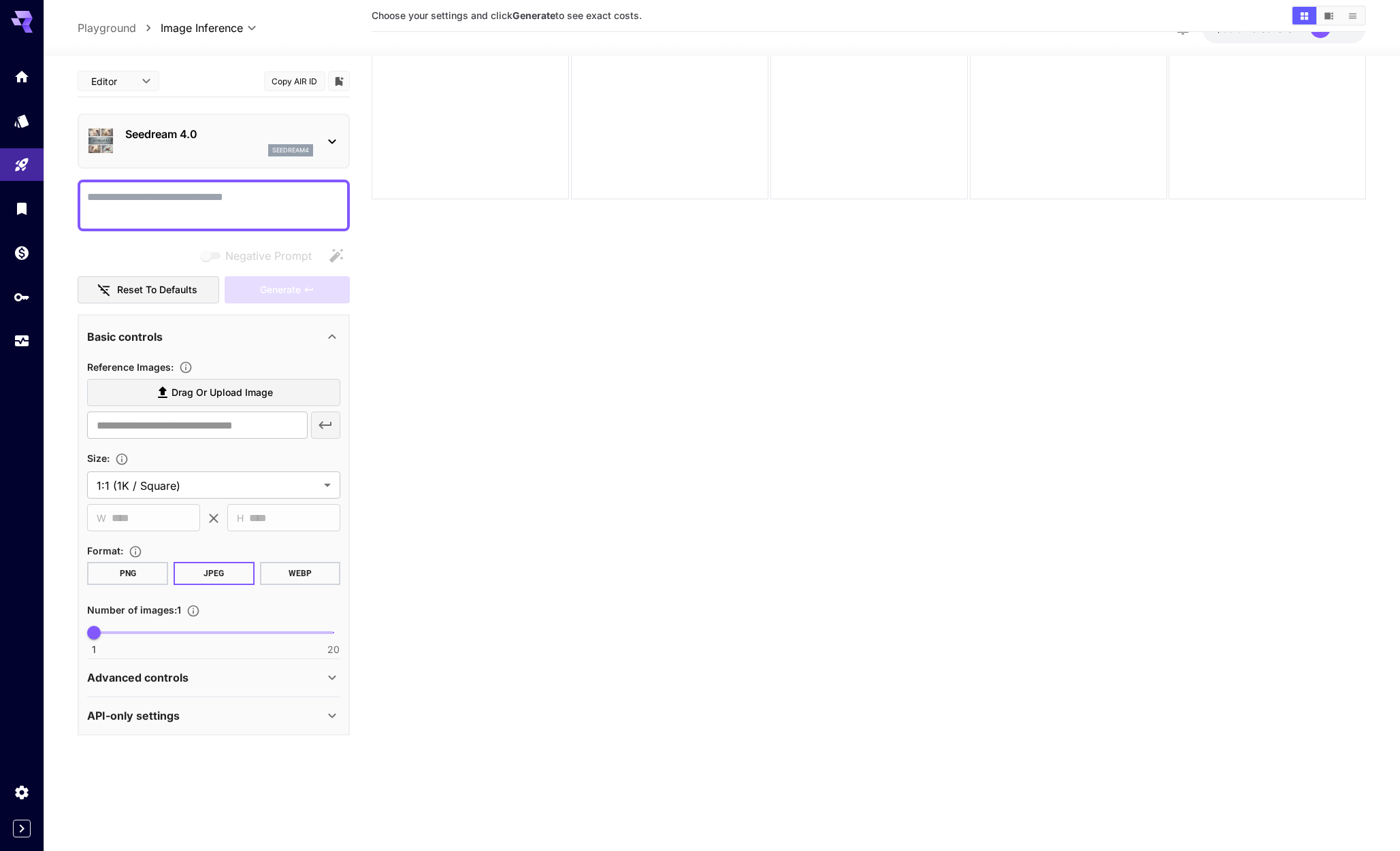
click at [154, 83] on body "**********" at bounding box center [700, 371] width 1400 height 959
click at [148, 80] on div at bounding box center [700, 426] width 1400 height 851
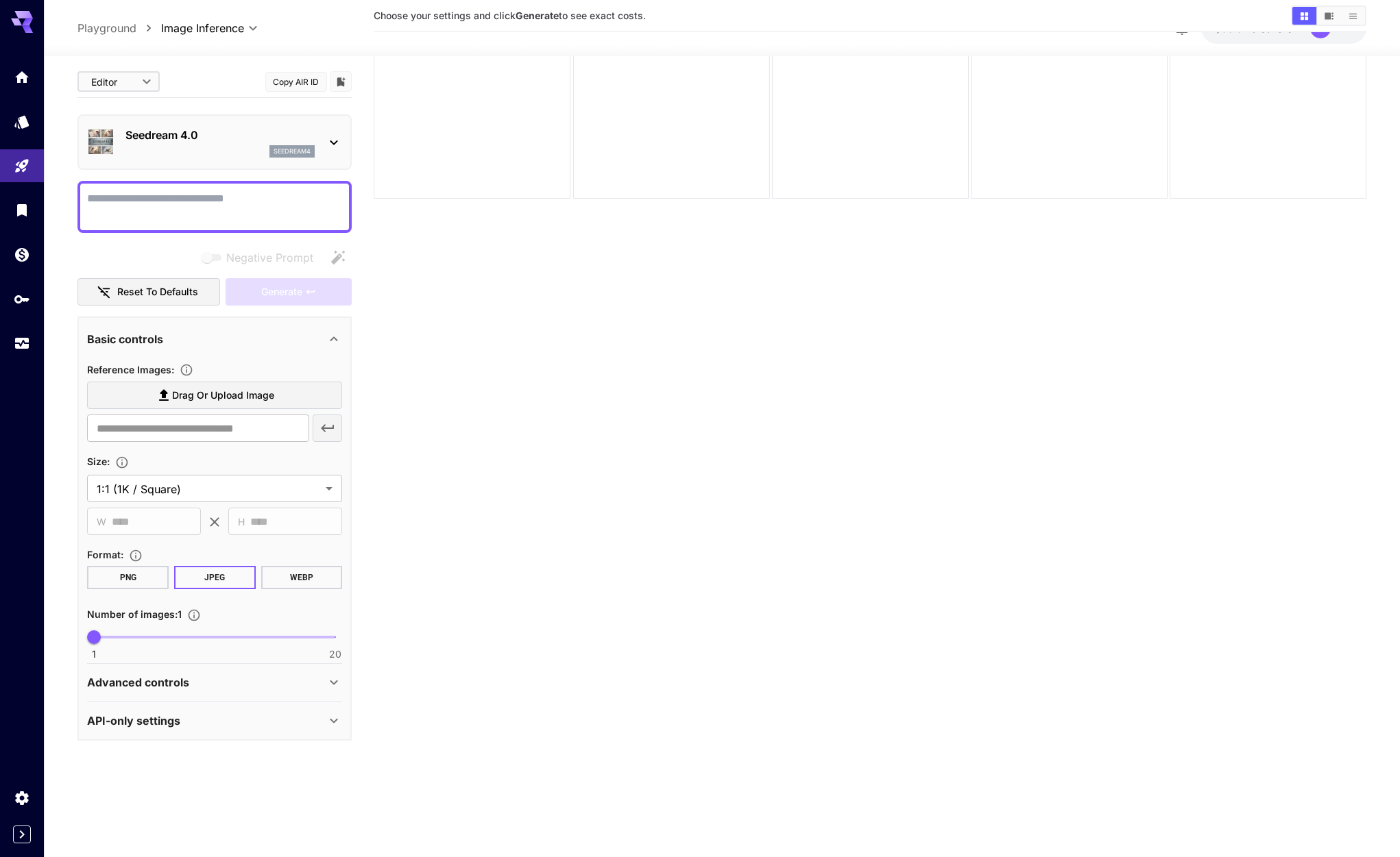
click at [191, 722] on div "API-only settings" at bounding box center [206, 721] width 239 height 16
click at [205, 669] on div "Advanced controls" at bounding box center [214, 683] width 255 height 33
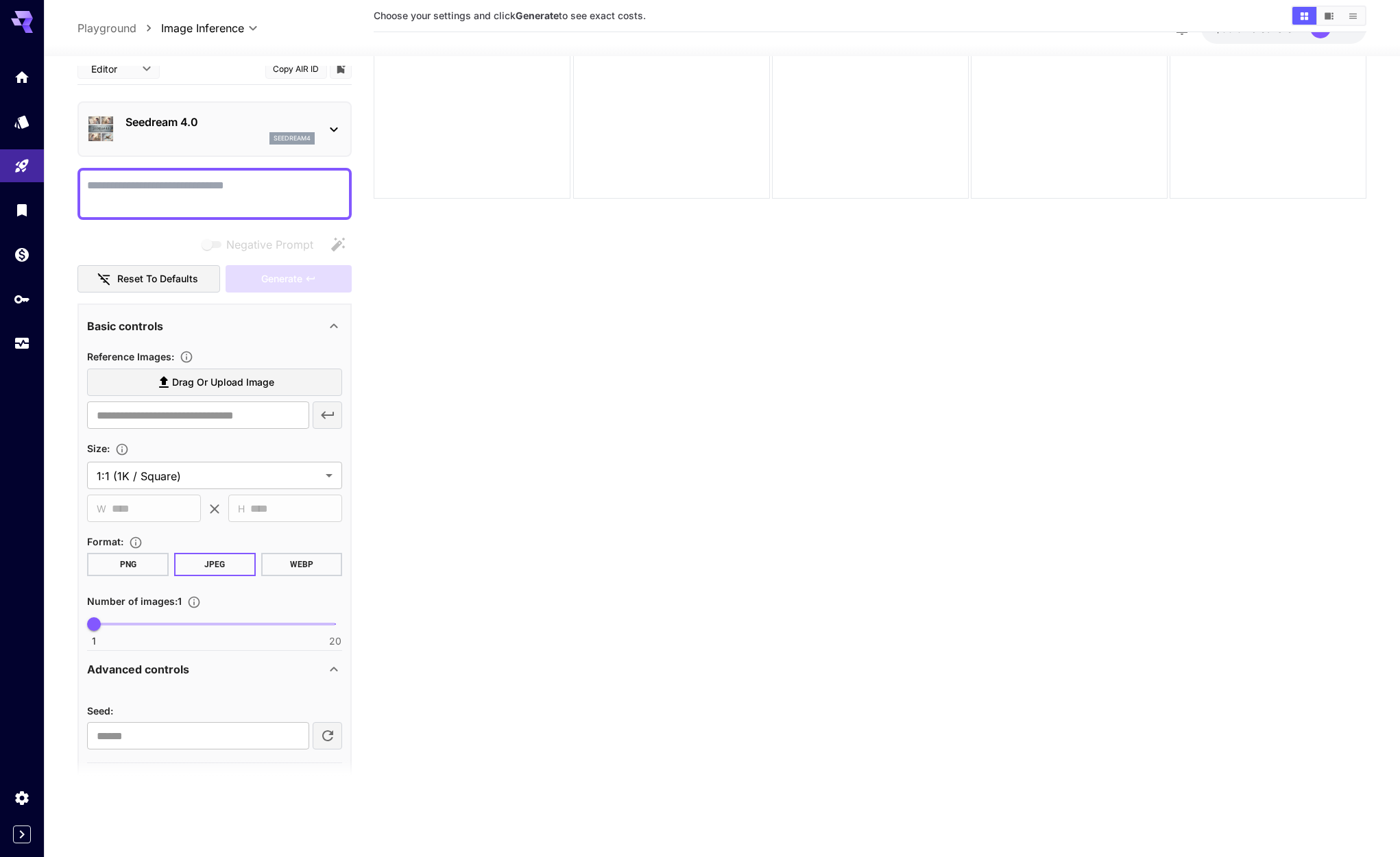
scroll to position [0, 0]
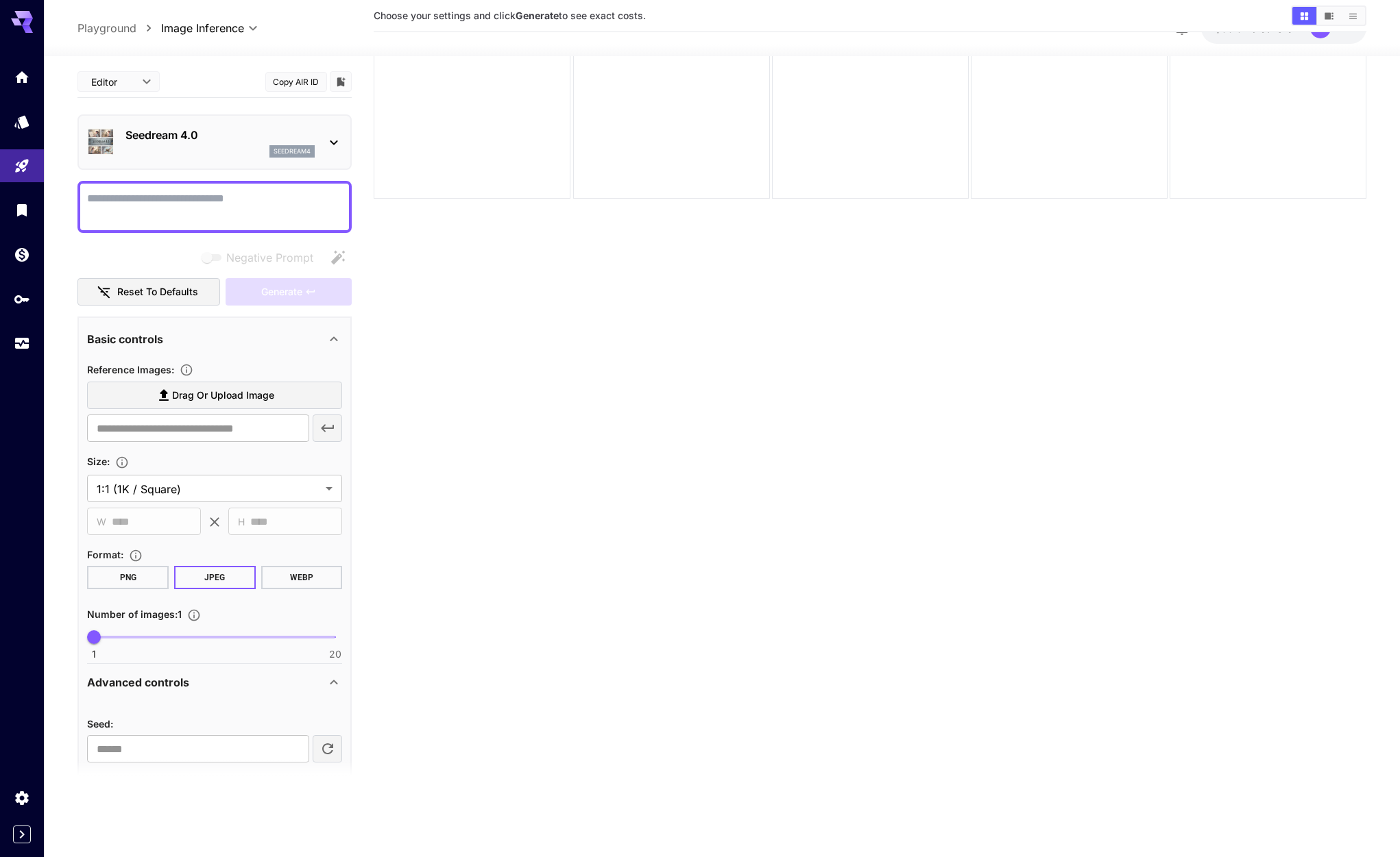
click at [129, 581] on button "PNG" at bounding box center [128, 578] width 81 height 24
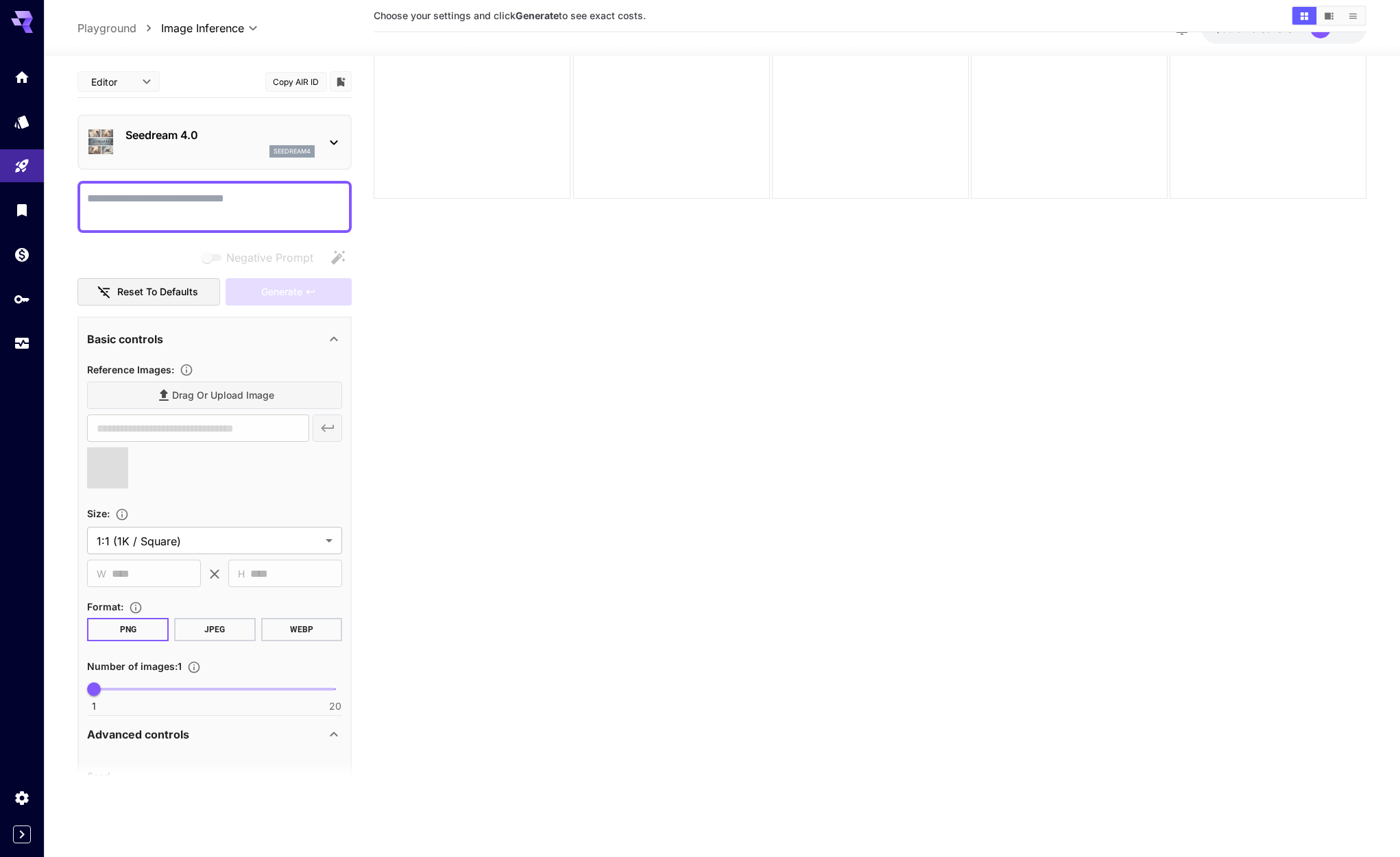
click at [178, 209] on textarea "Negative Prompt" at bounding box center [214, 207] width 255 height 33
type input "**********"
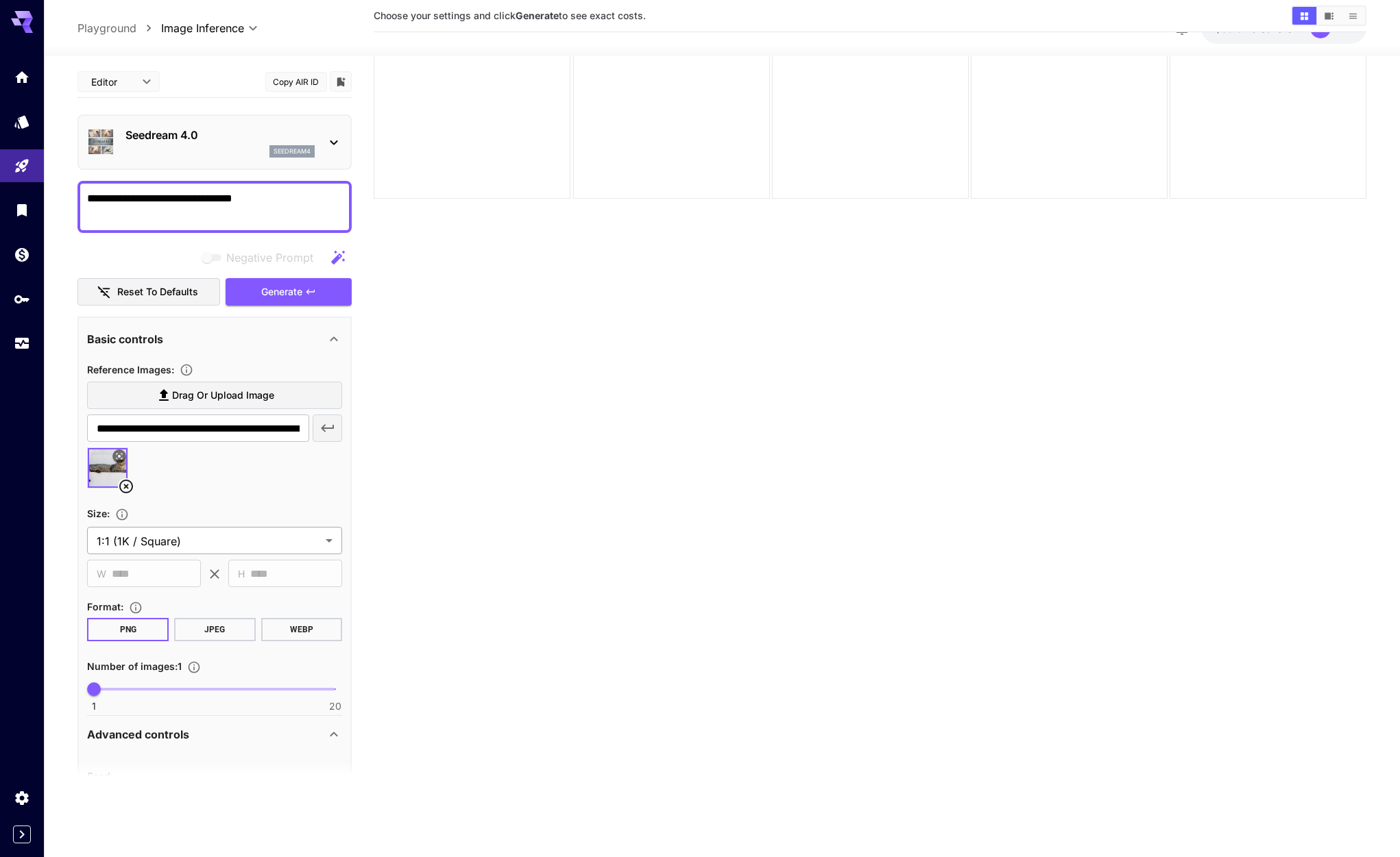
type textarea "**********"
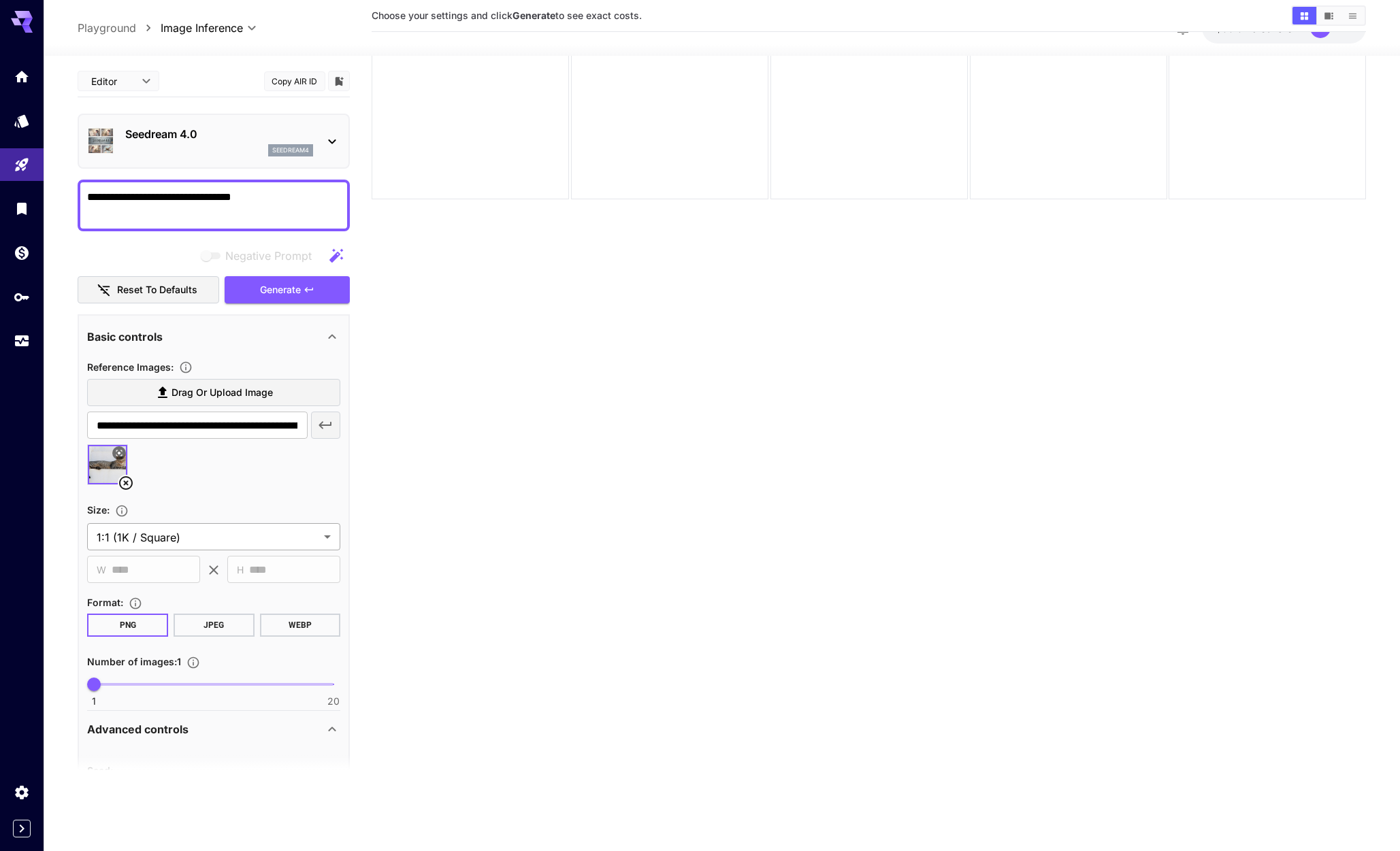
click at [159, 550] on body "**********" at bounding box center [700, 371] width 1400 height 959
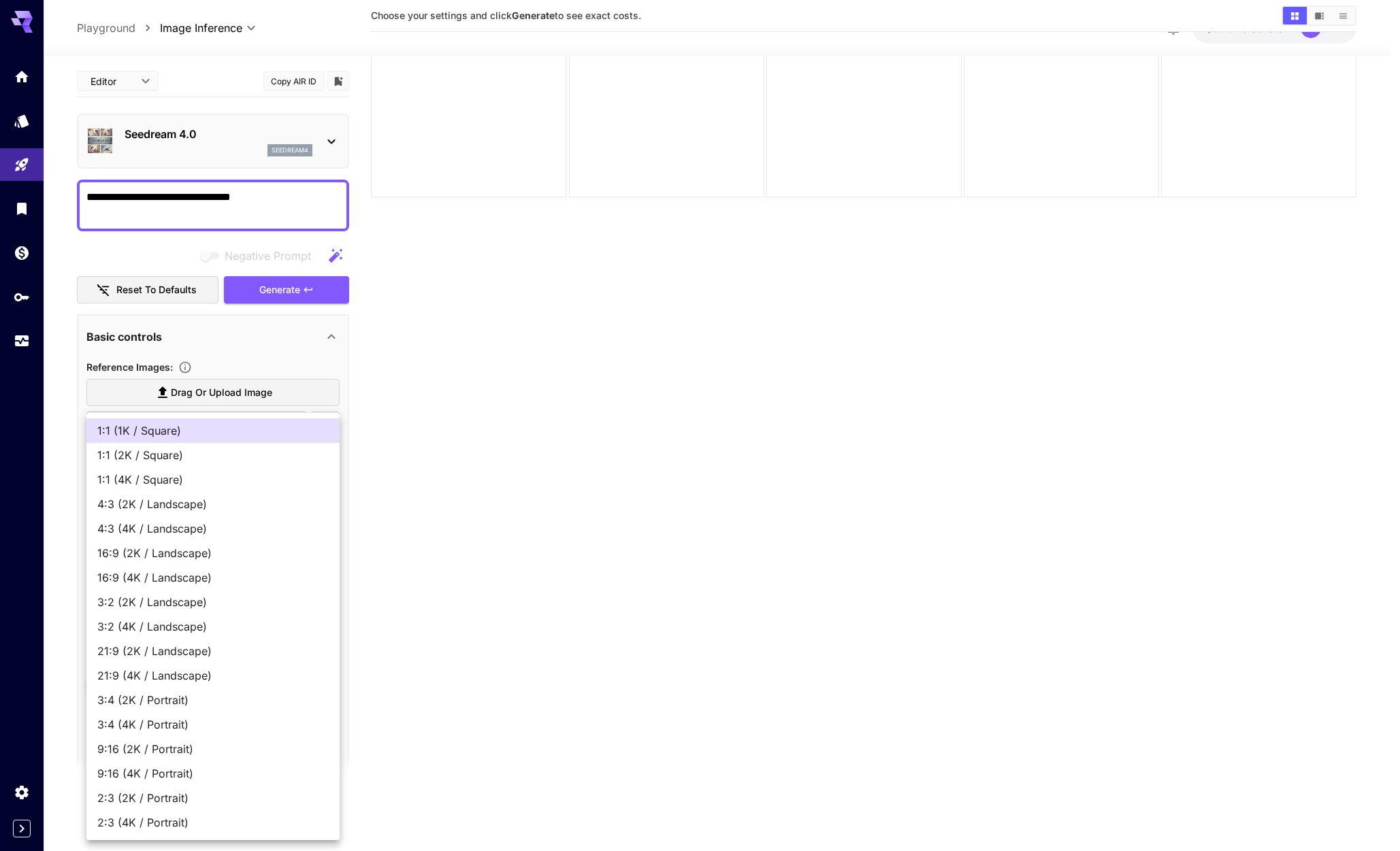
click at [567, 455] on div at bounding box center [700, 426] width 1400 height 851
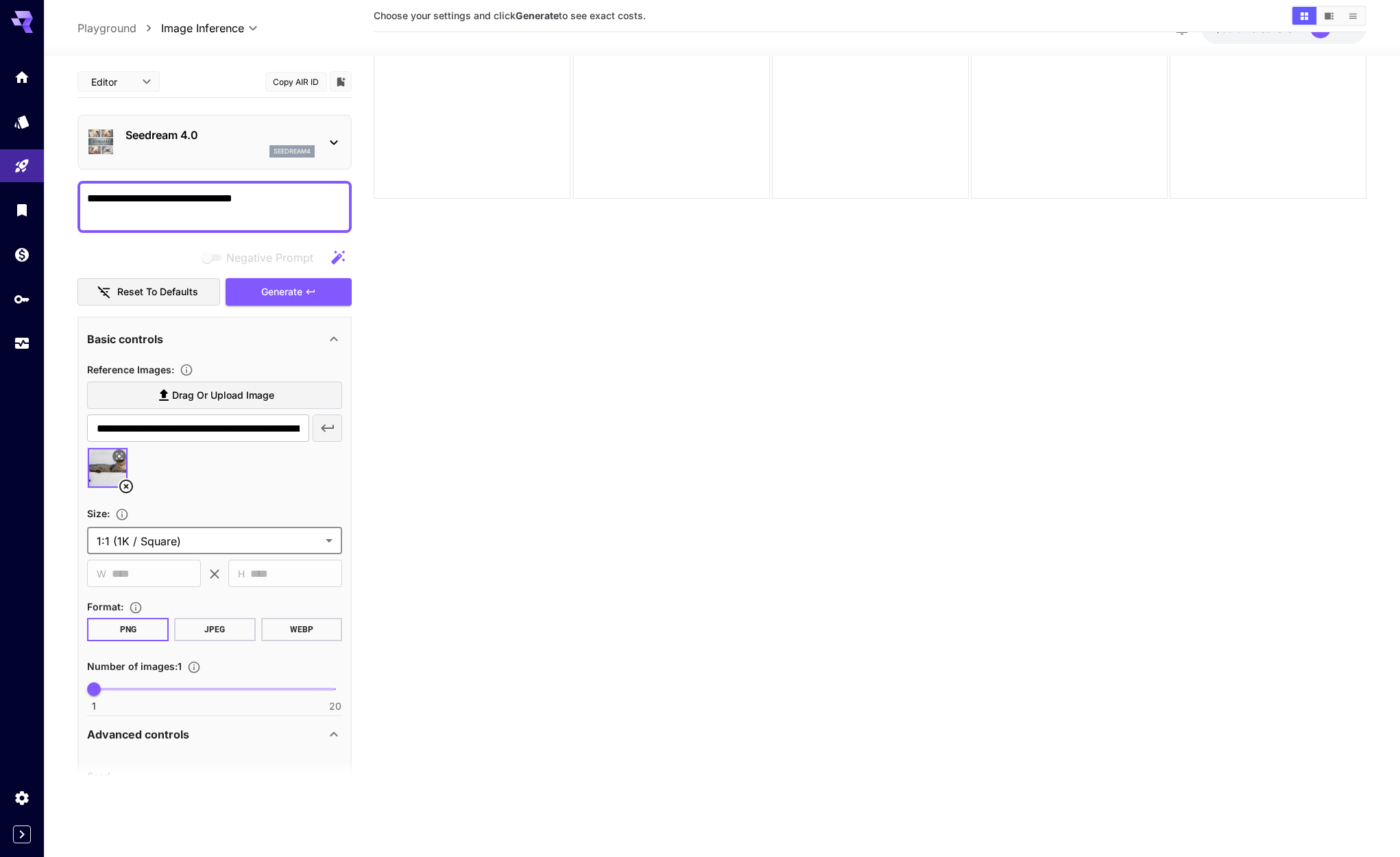
click at [122, 543] on body "**********" at bounding box center [700, 374] width 1400 height 965
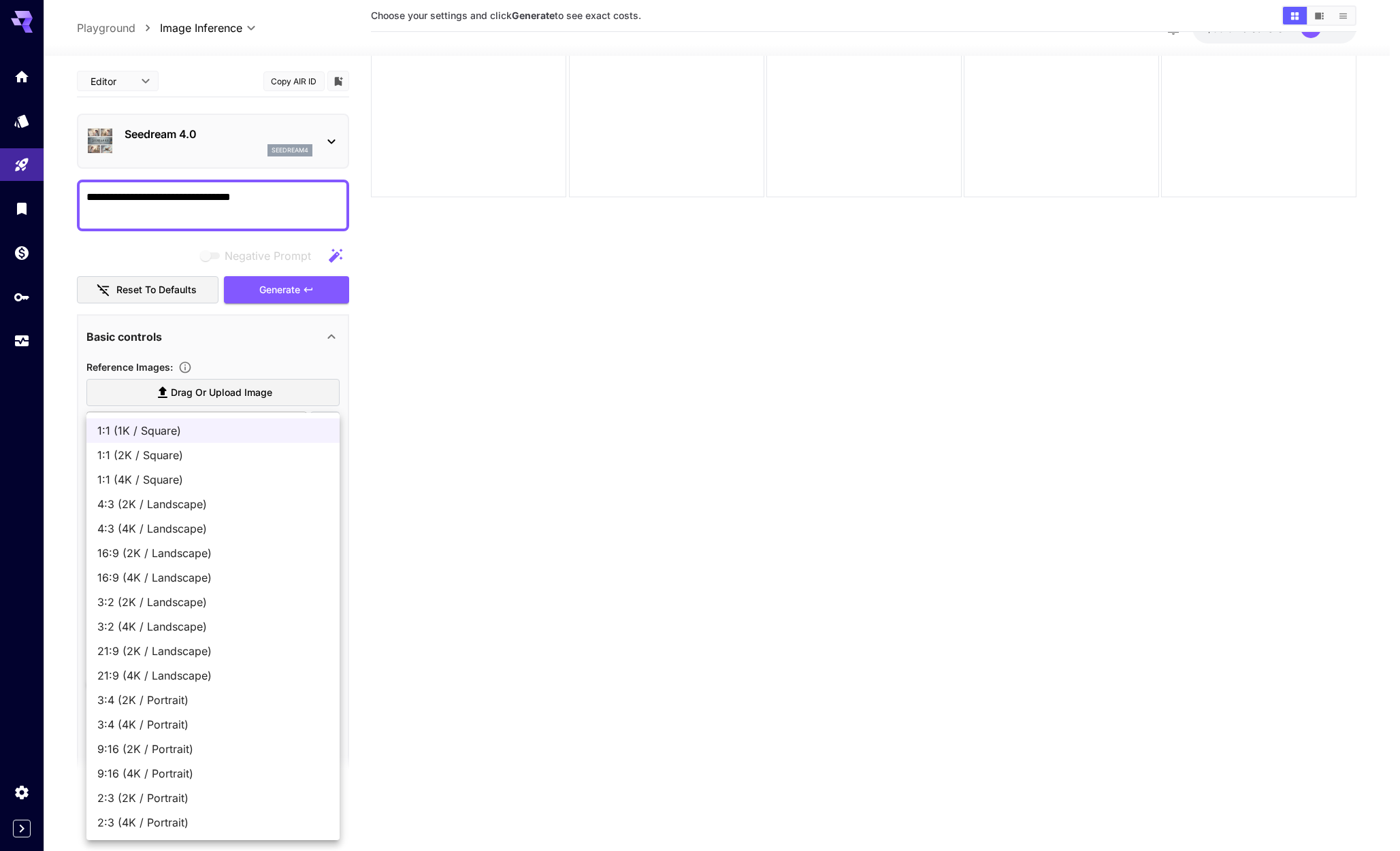
click at [496, 449] on div at bounding box center [700, 426] width 1400 height 851
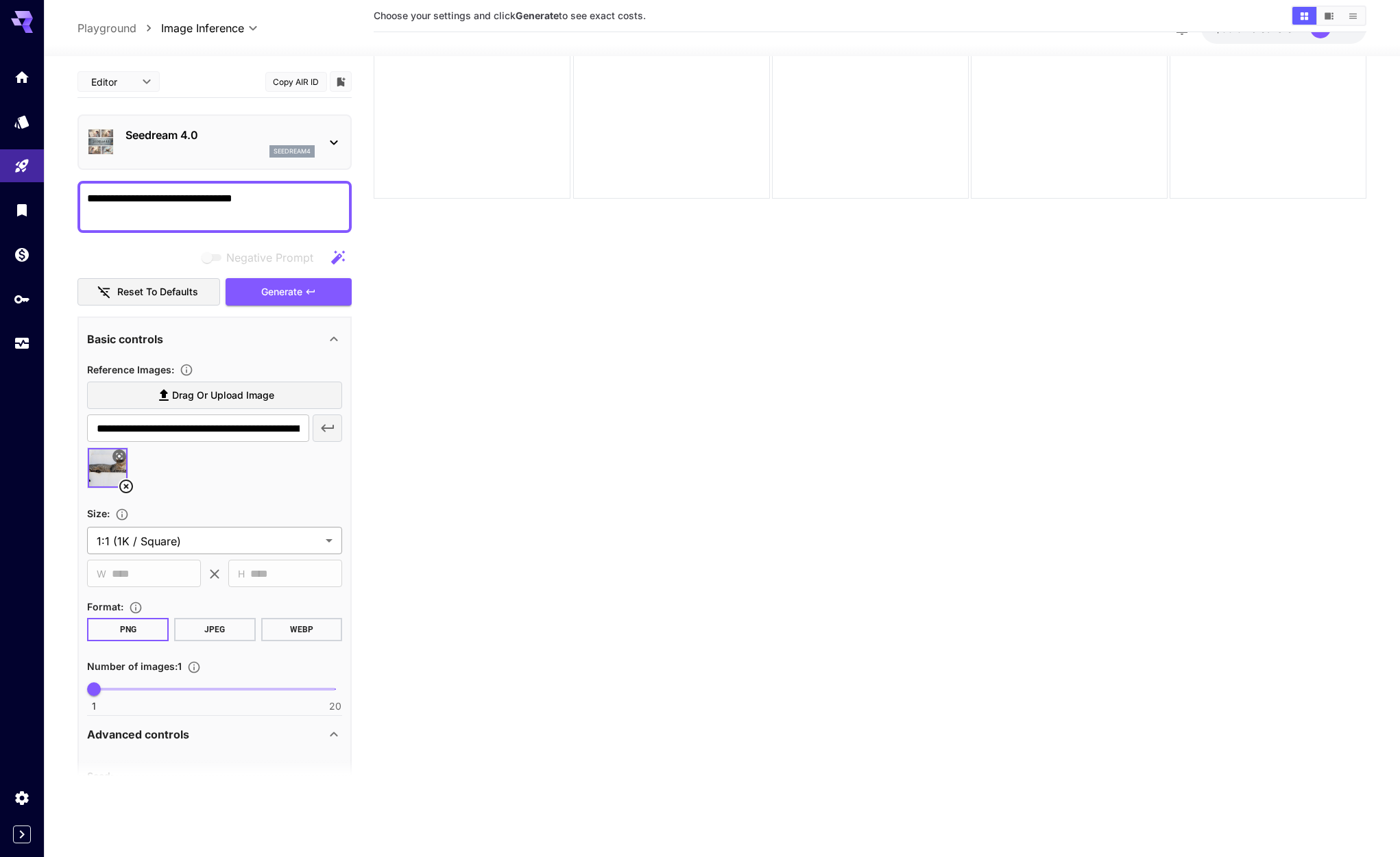
click at [171, 542] on body "**********" at bounding box center [700, 374] width 1400 height 965
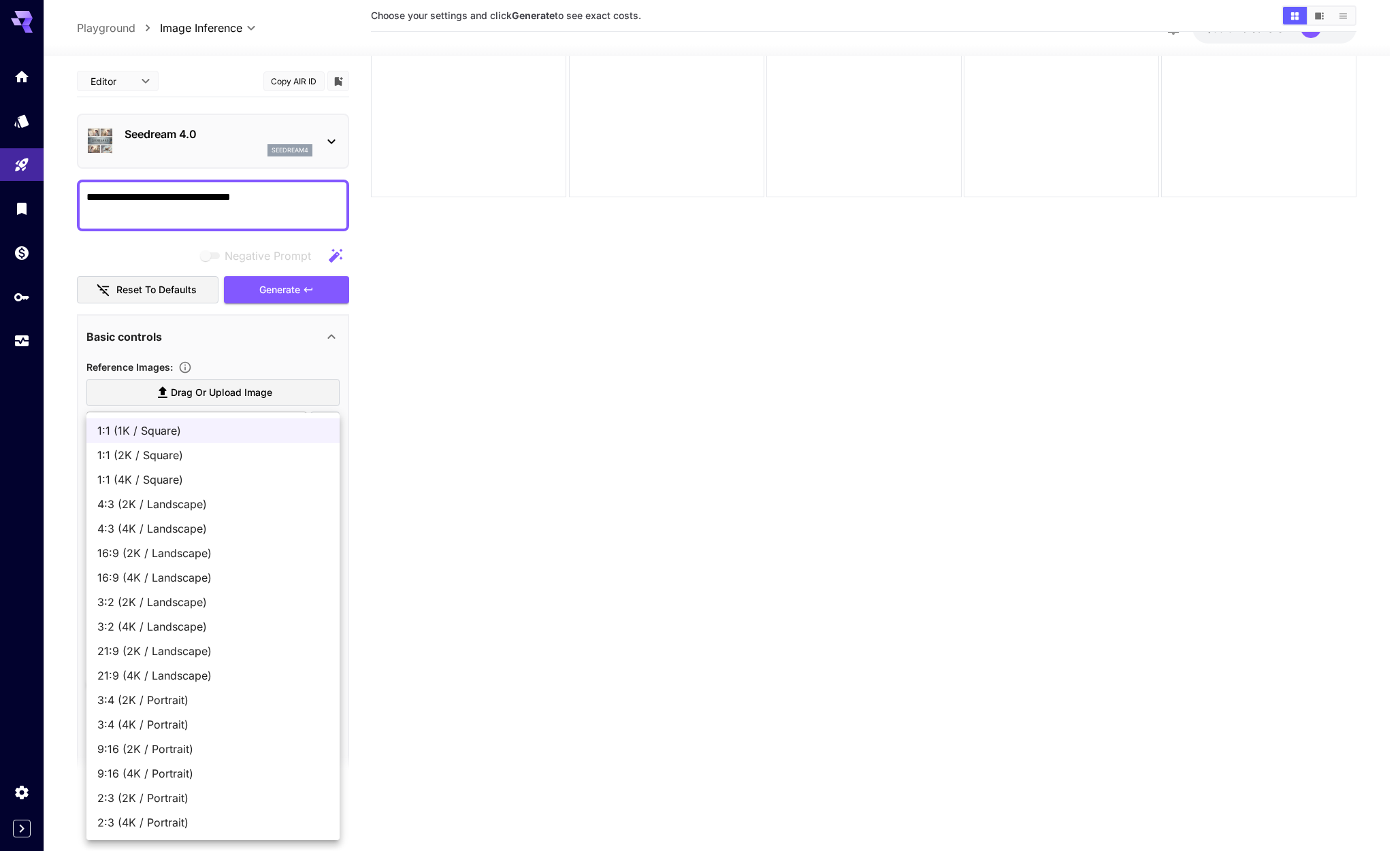
click at [195, 482] on span "1:1 (4K / Square)" at bounding box center [213, 480] width 231 height 16
type input "**********"
type input "****"
click at [204, 534] on body "**********" at bounding box center [700, 371] width 1400 height 959
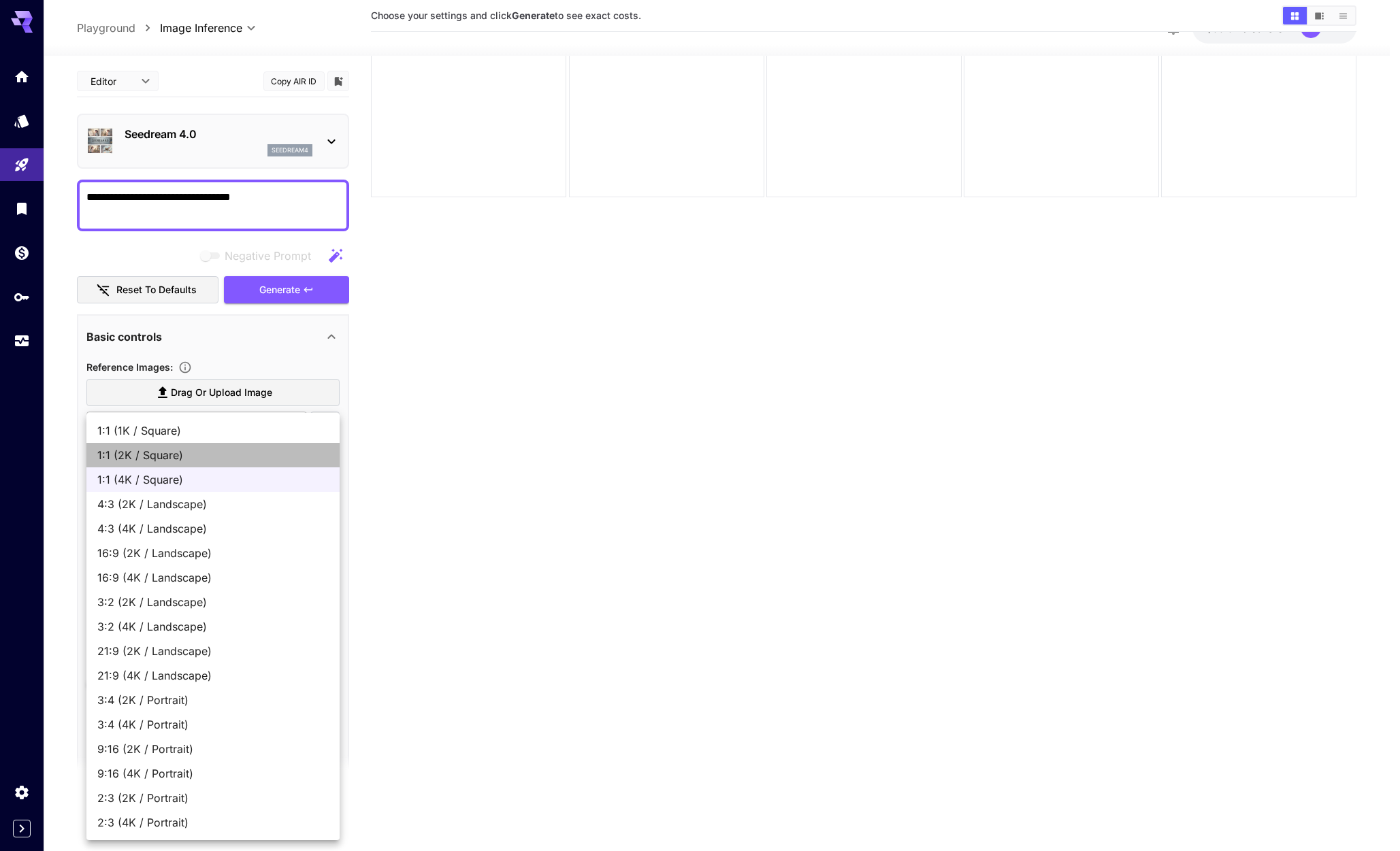
click at [222, 453] on span "1:1 (2K / Square)" at bounding box center [213, 455] width 231 height 16
type input "**********"
type input "****"
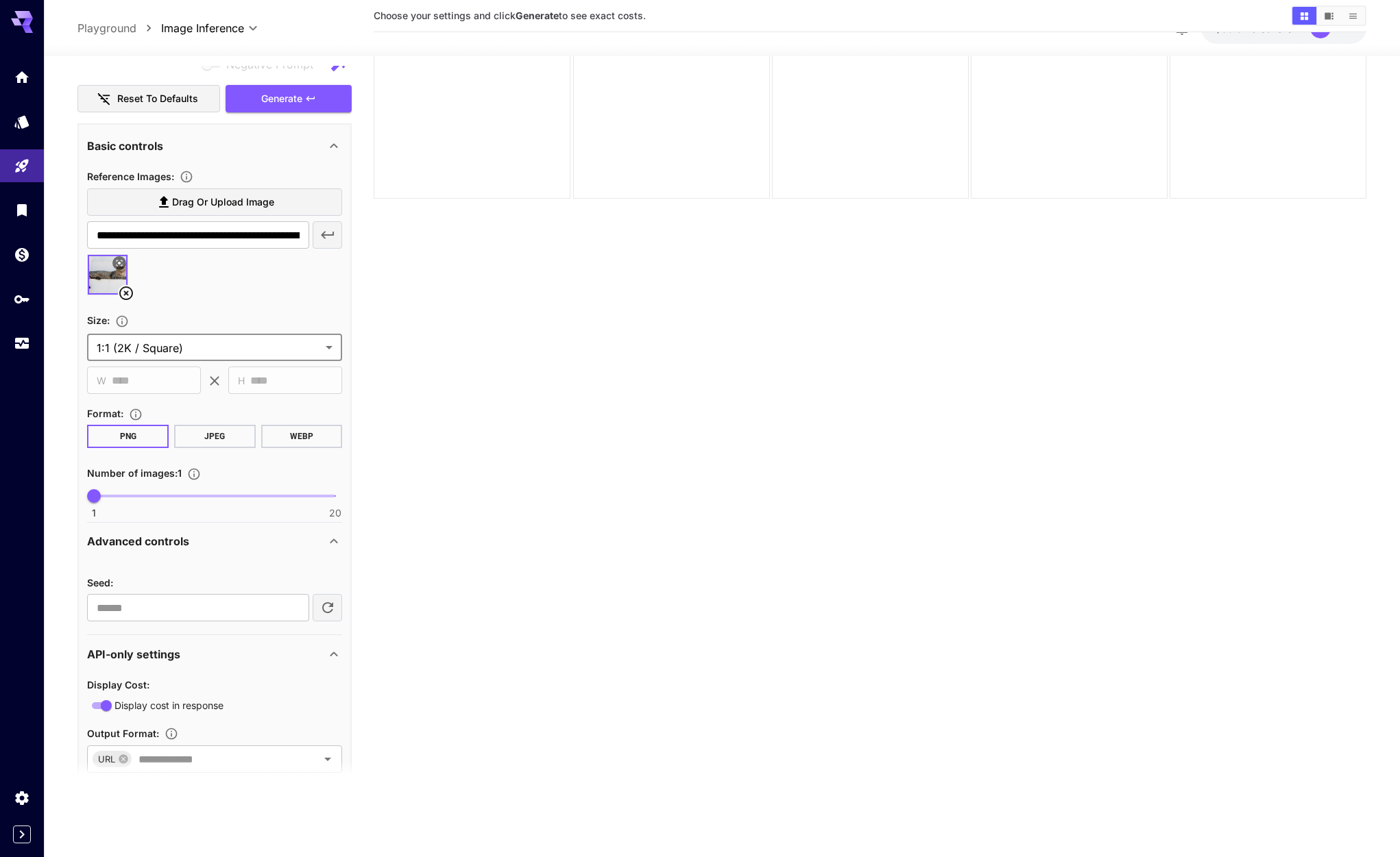
scroll to position [292, 0]
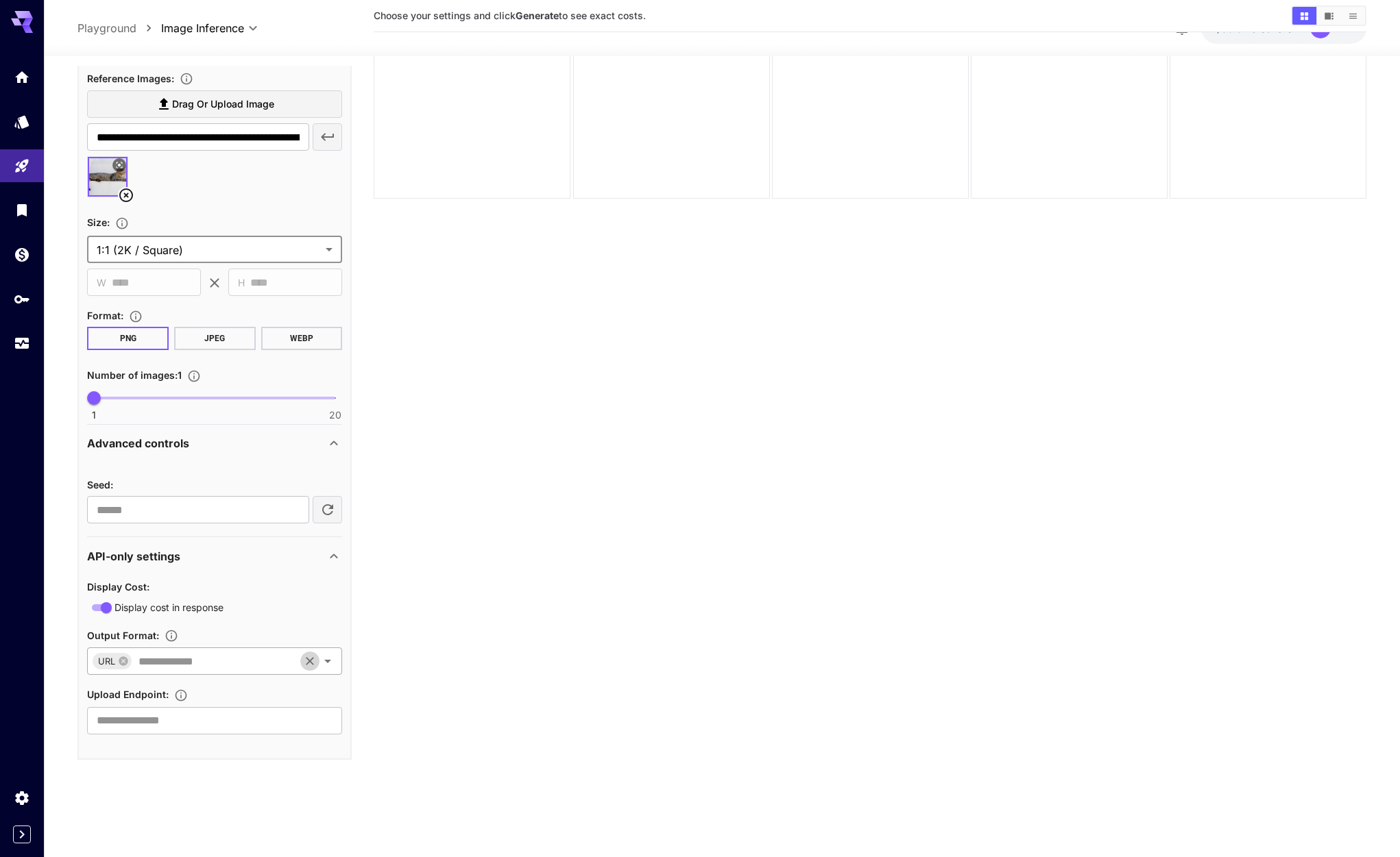
click at [317, 662] on icon "Clear" at bounding box center [310, 661] width 14 height 14
click at [335, 659] on icon "Open" at bounding box center [328, 661] width 16 height 16
click at [222, 771] on li "URL" at bounding box center [214, 767] width 255 height 34
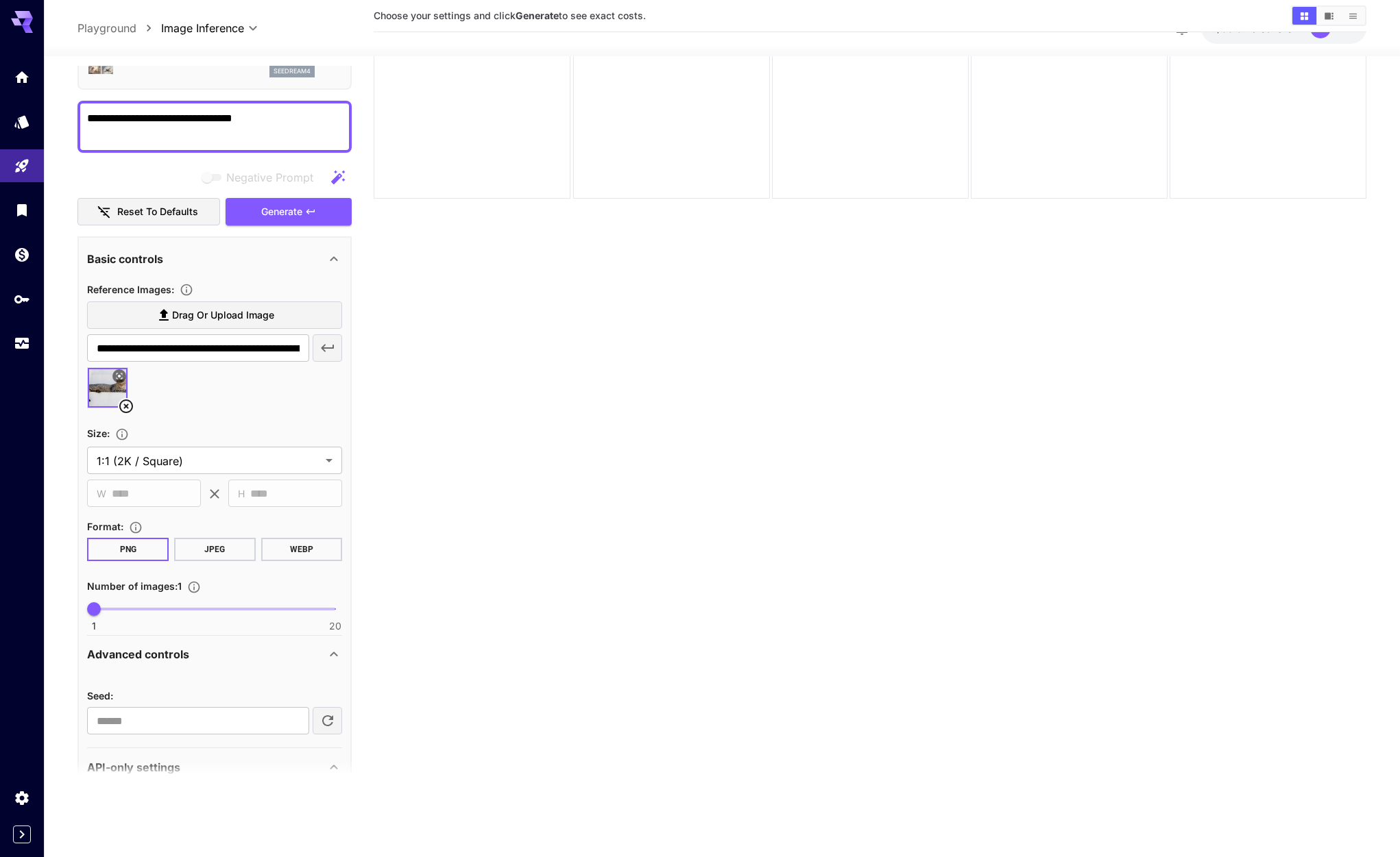
scroll to position [0, 0]
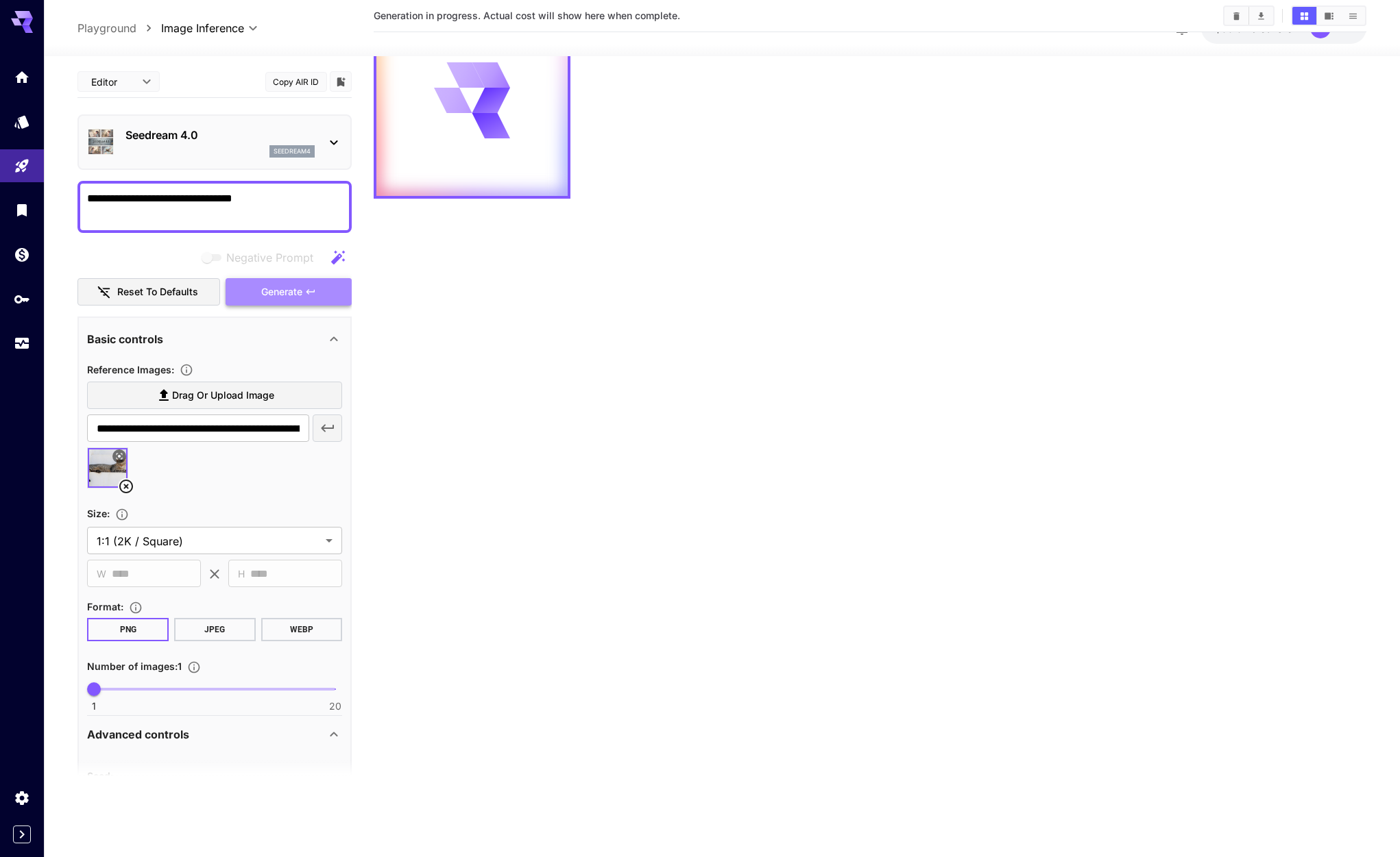
click at [302, 288] on span "Generate" at bounding box center [282, 292] width 41 height 17
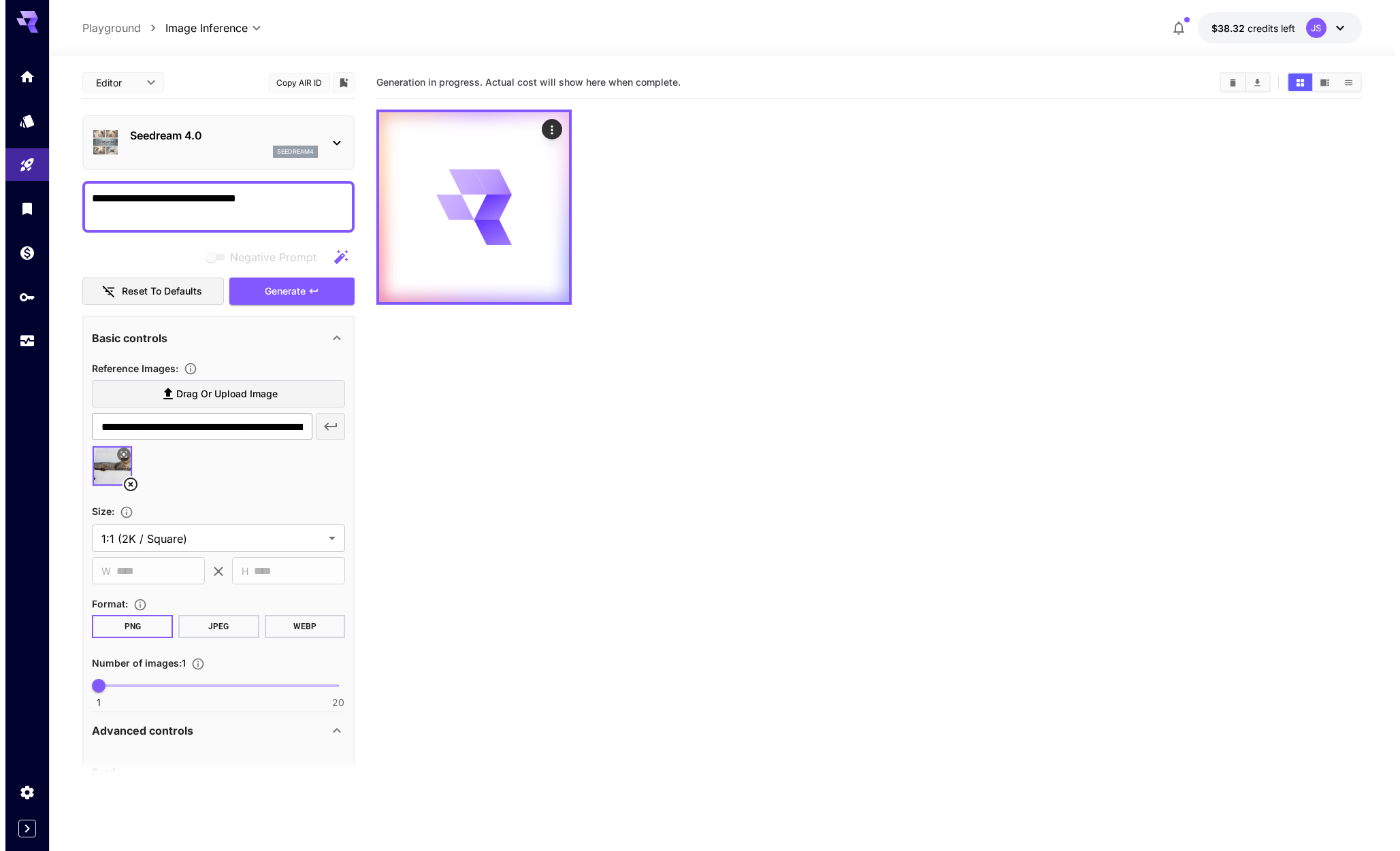
scroll to position [1, 0]
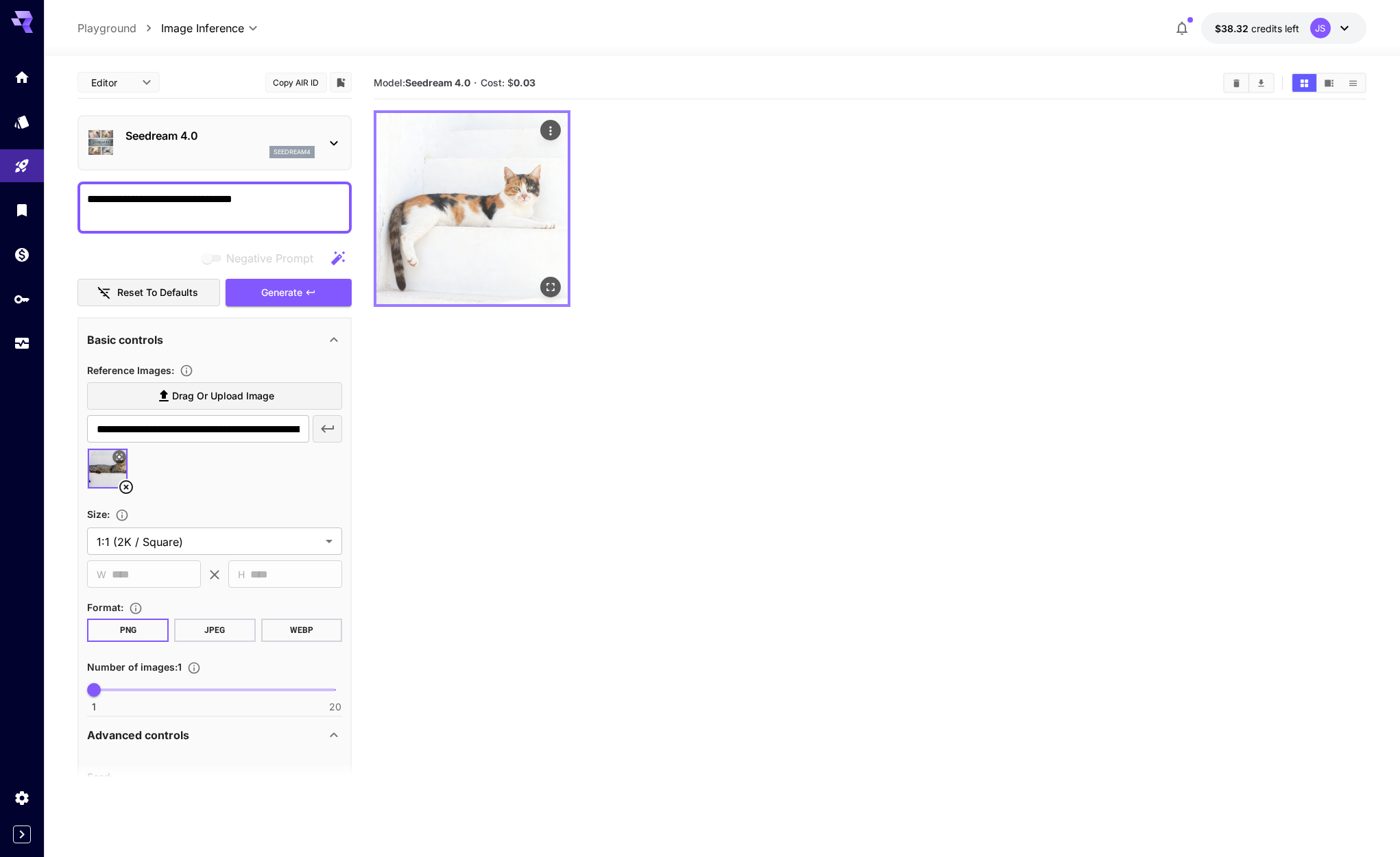
click at [514, 170] on img at bounding box center [472, 209] width 192 height 191
click at [553, 128] on icon "Actions" at bounding box center [550, 130] width 14 height 14
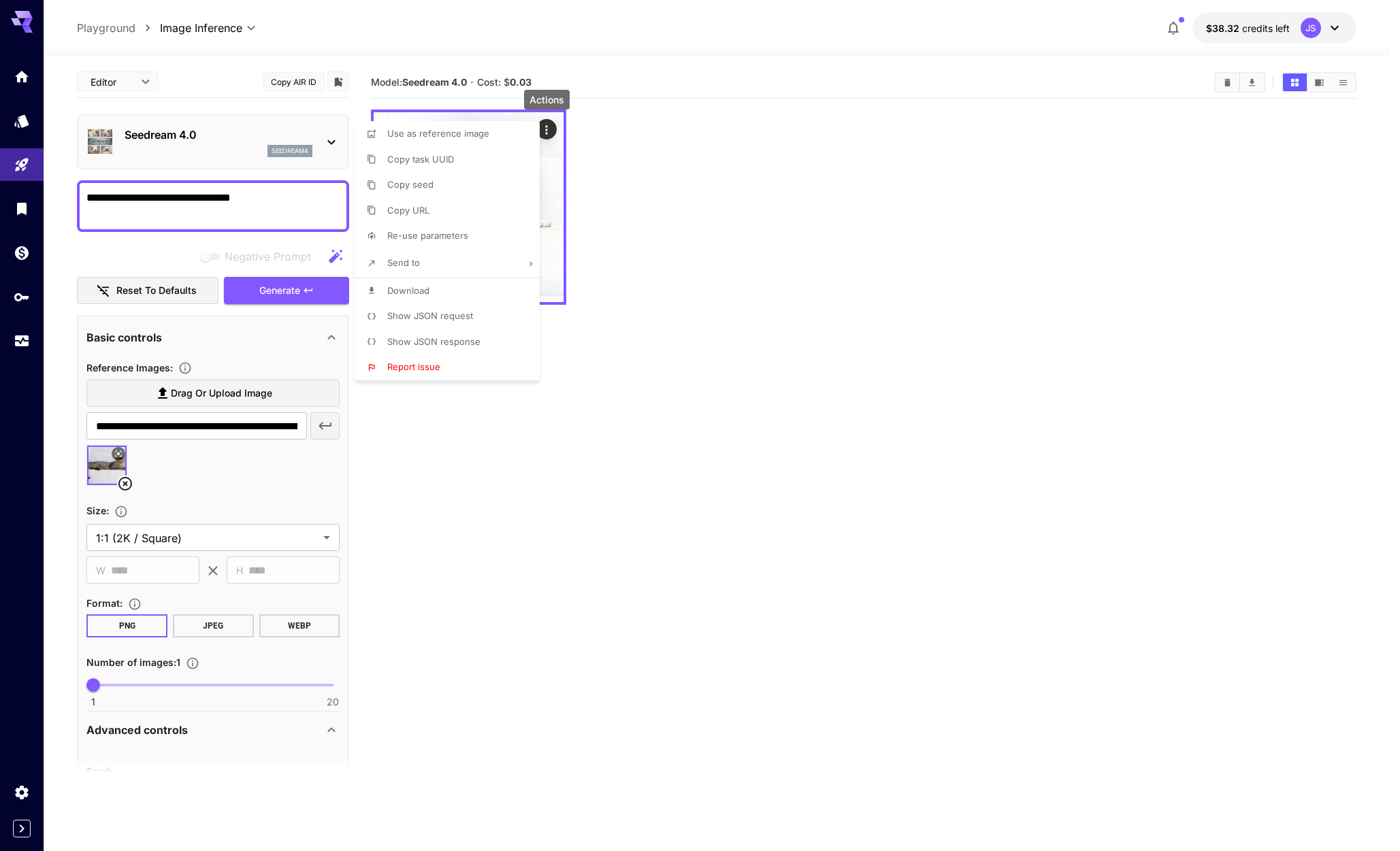
click at [506, 290] on li "Download" at bounding box center [450, 291] width 193 height 26
click at [752, 315] on div at bounding box center [700, 426] width 1400 height 851
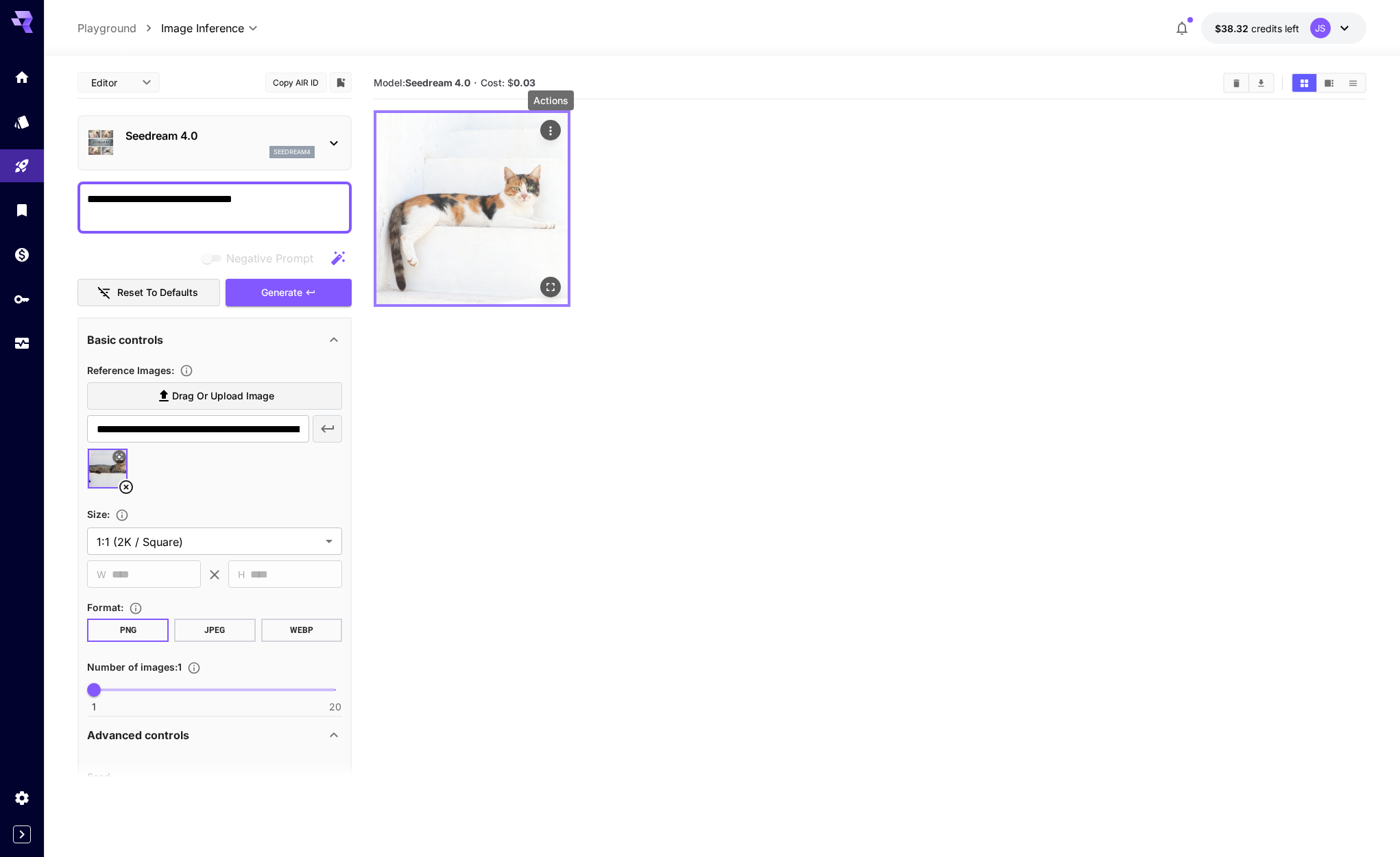
click at [486, 165] on img at bounding box center [472, 209] width 192 height 191
click at [491, 207] on img at bounding box center [472, 209] width 192 height 191
click at [555, 133] on icon "Actions" at bounding box center [550, 130] width 14 height 14
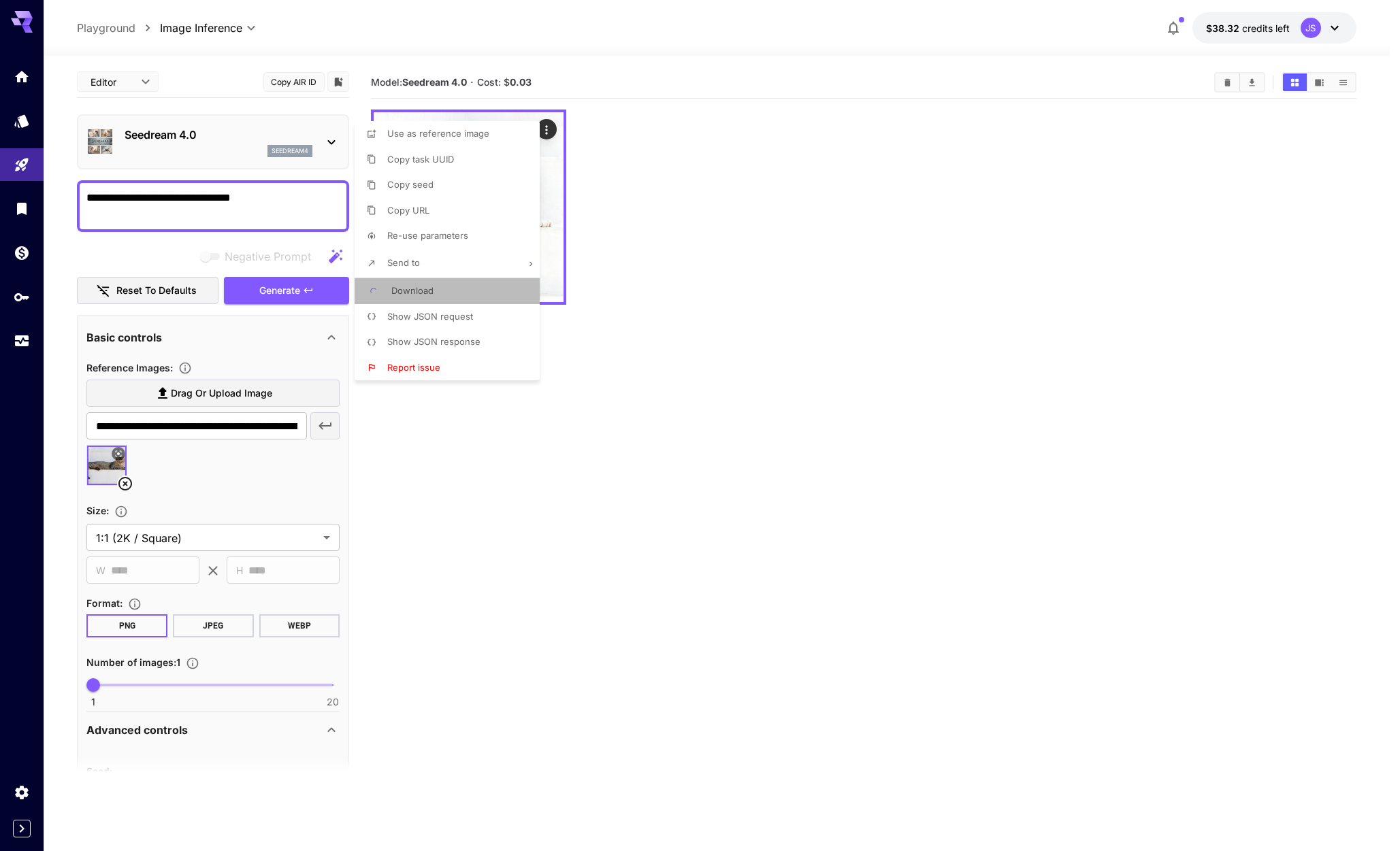
click at [443, 294] on li "Download" at bounding box center [450, 291] width 193 height 26
click at [863, 303] on div at bounding box center [700, 426] width 1400 height 851
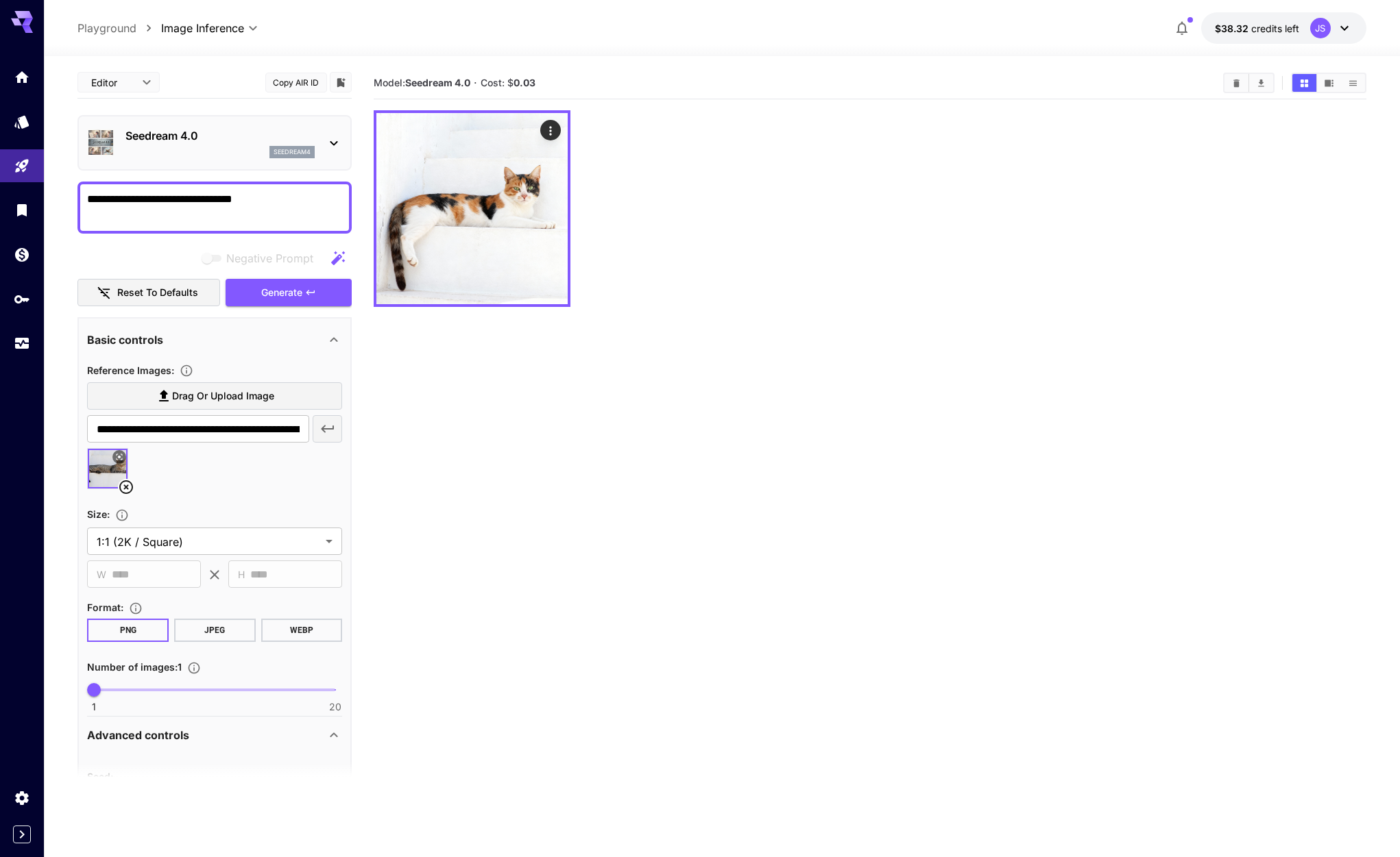
click at [511, 81] on span "Cost: $ 0.03" at bounding box center [508, 82] width 55 height 11
click at [533, 86] on b "0.03" at bounding box center [524, 82] width 22 height 11
drag, startPoint x: 539, startPoint y: 85, endPoint x: 516, endPoint y: 81, distance: 23.3
click at [516, 81] on section "Model: Seedream 4.0 · Cost: $ 0.03" at bounding box center [793, 83] width 839 height 16
click at [517, 81] on b "0.03" at bounding box center [524, 82] width 22 height 11
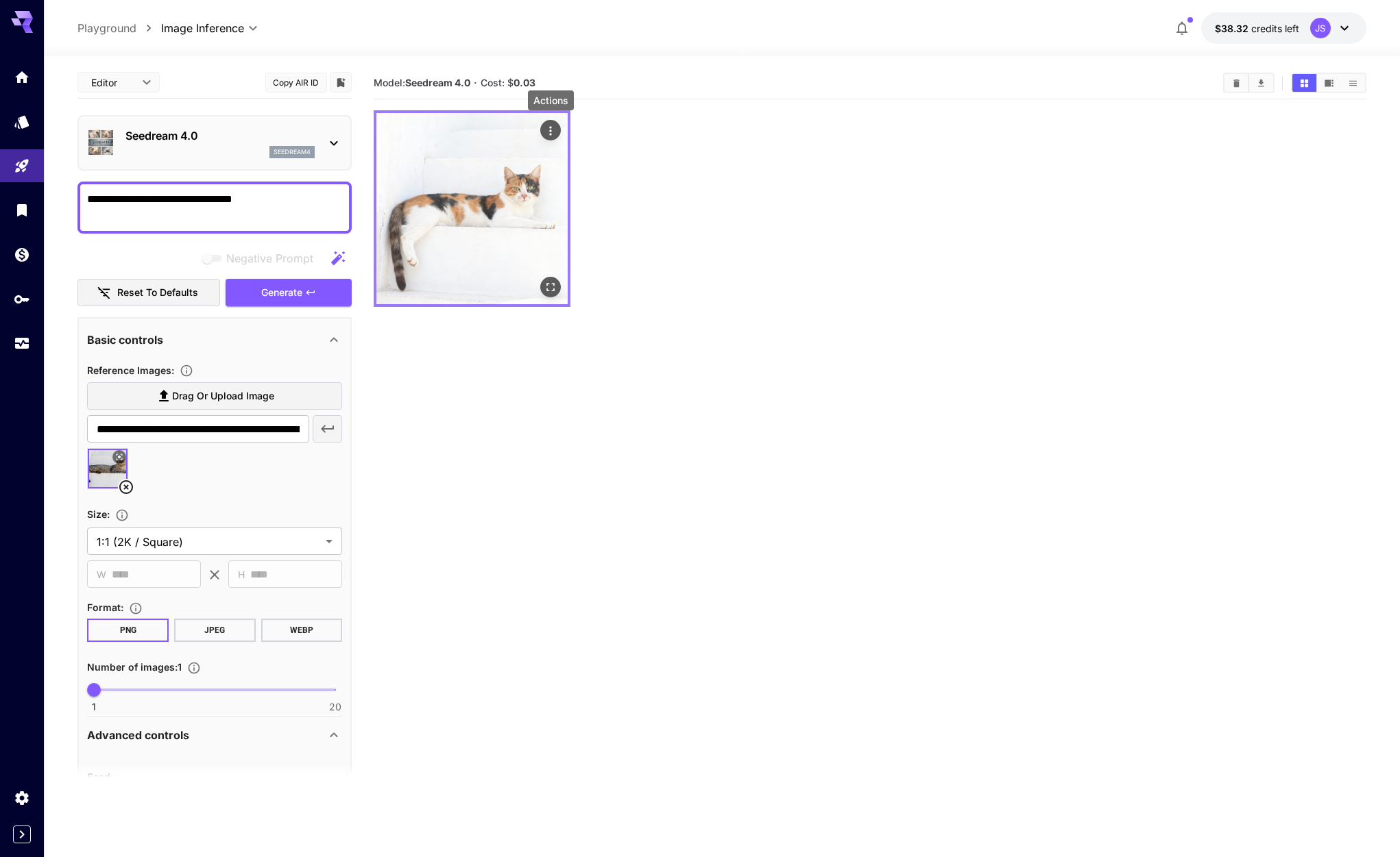
click at [555, 128] on icon "Actions" at bounding box center [550, 130] width 14 height 14
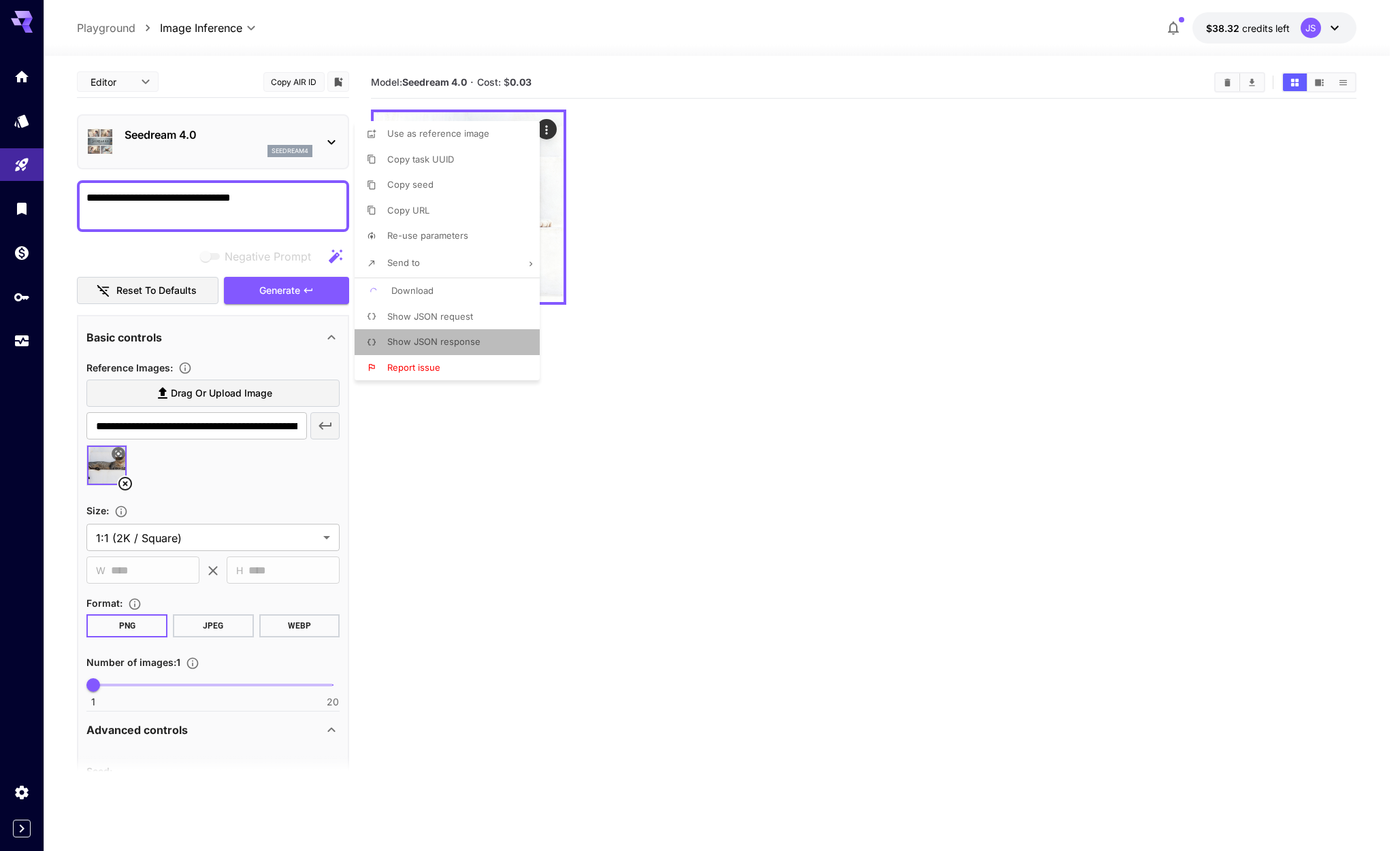
click at [474, 334] on li "Show JSON response" at bounding box center [450, 342] width 193 height 26
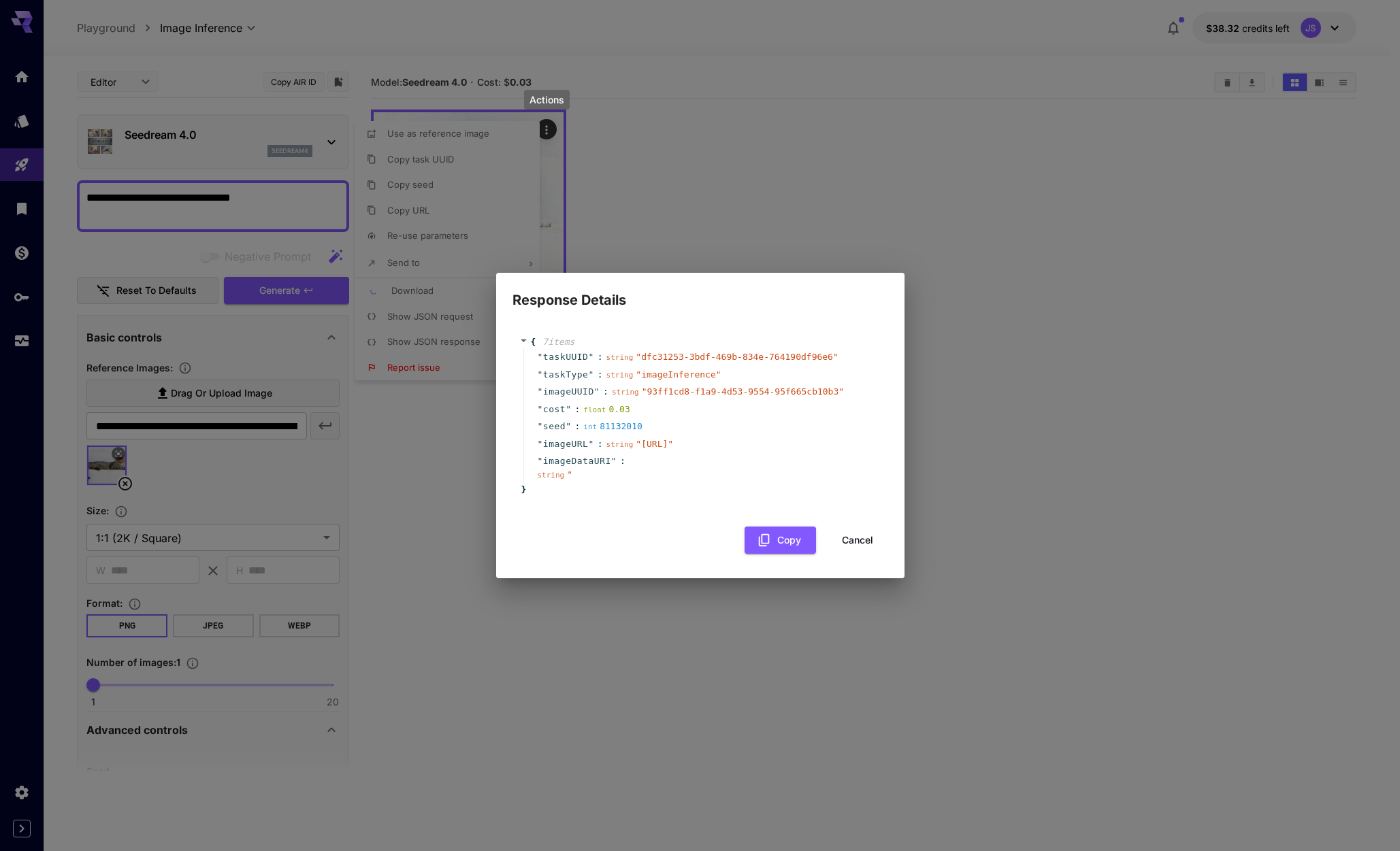
click at [624, 403] on div "float 0.03" at bounding box center [606, 409] width 46 height 14
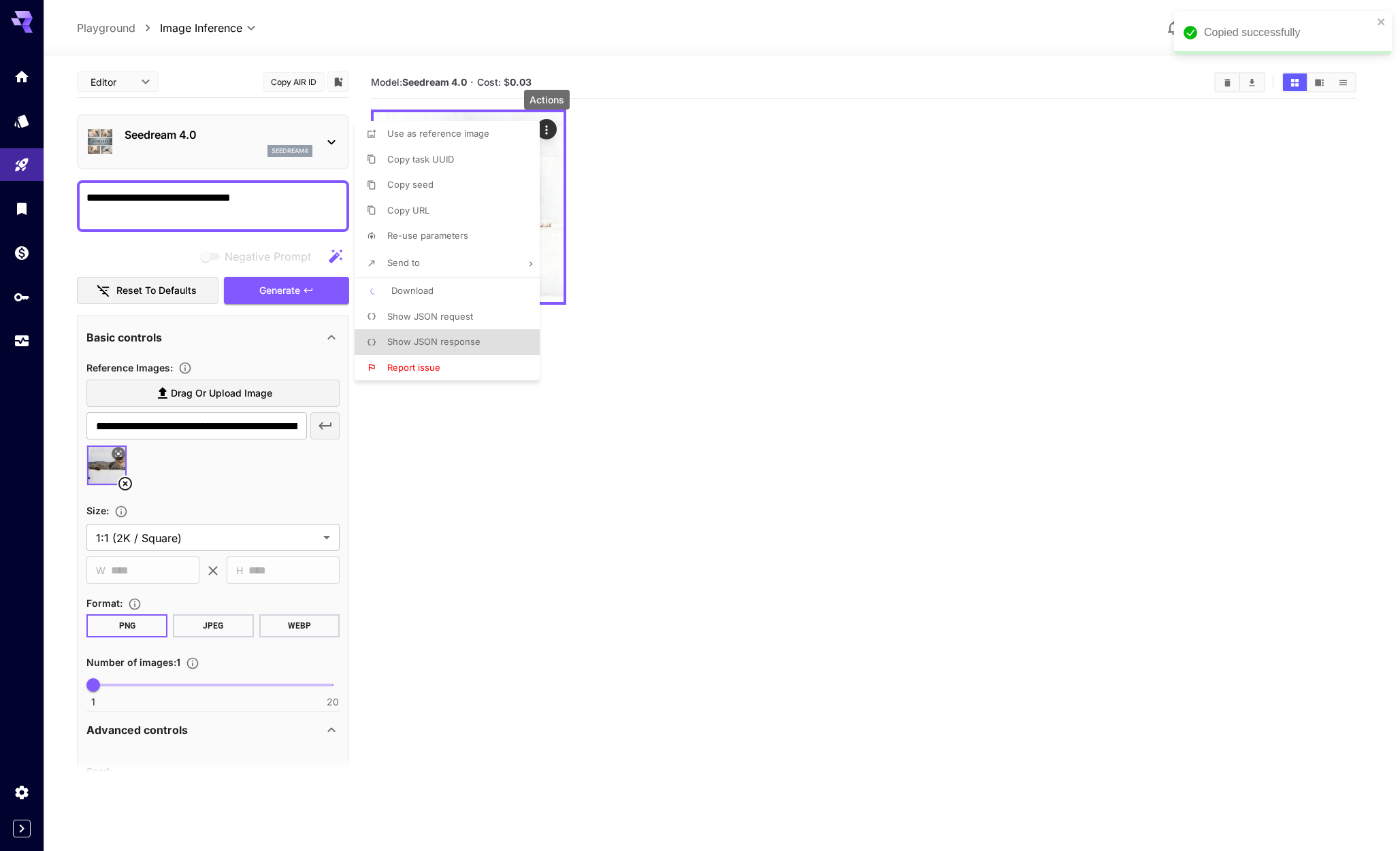
click at [747, 309] on div at bounding box center [700, 426] width 1400 height 851
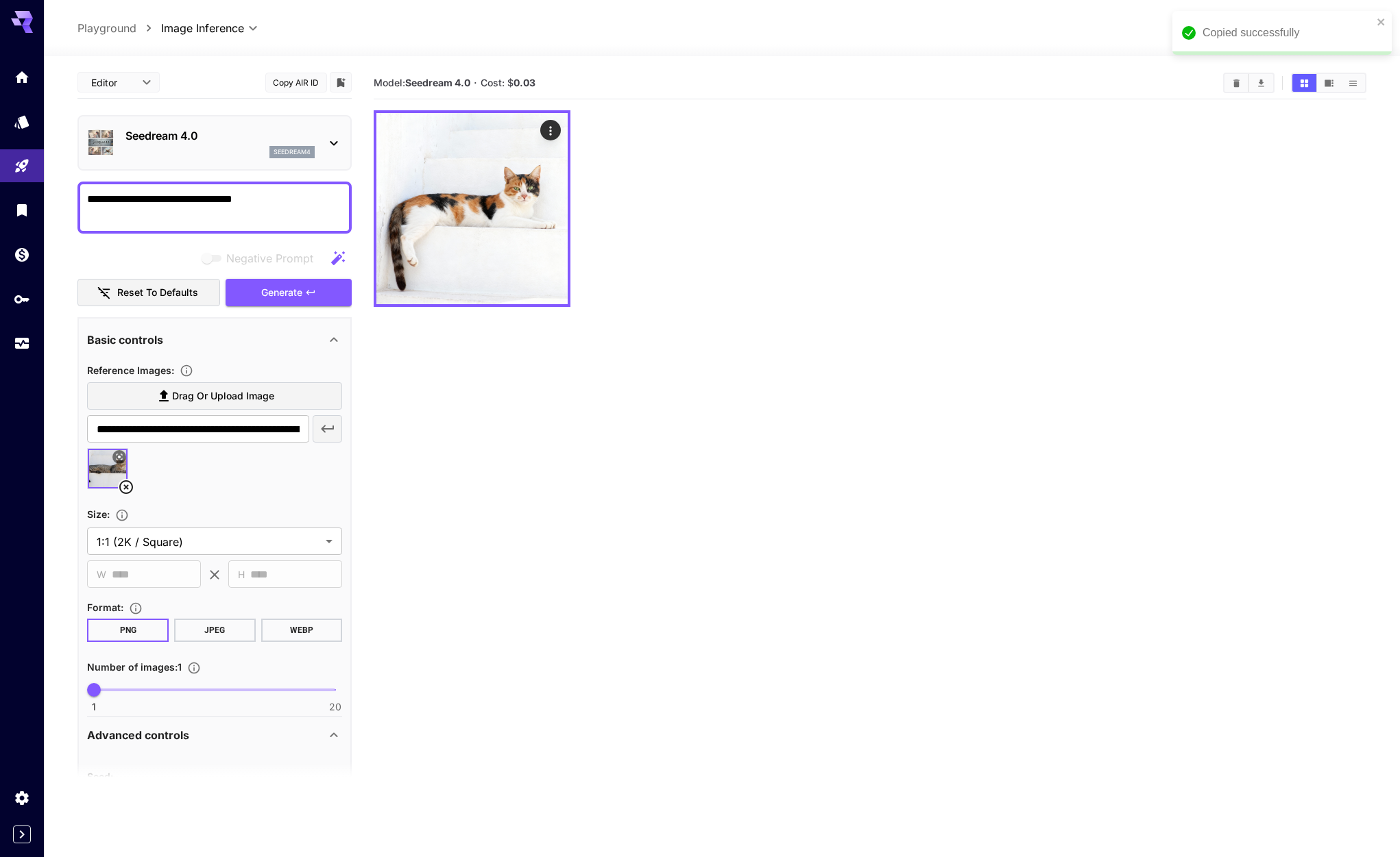
click at [836, 226] on div at bounding box center [869, 208] width 992 height 196
click at [1385, 22] on icon "close" at bounding box center [1381, 21] width 10 height 11
click at [1000, 304] on div at bounding box center [869, 208] width 992 height 196
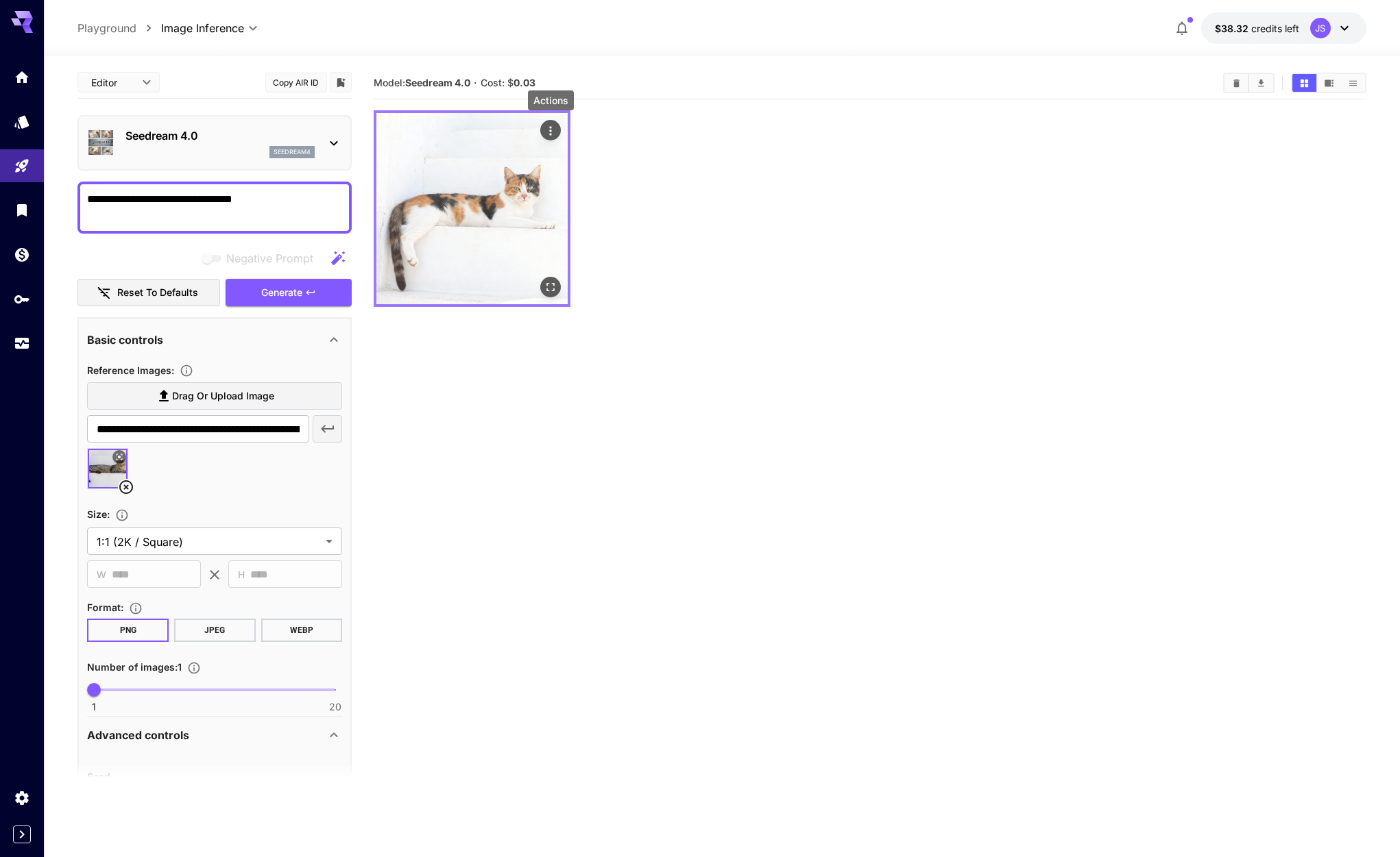
click at [546, 129] on icon "Actions" at bounding box center [550, 130] width 14 height 14
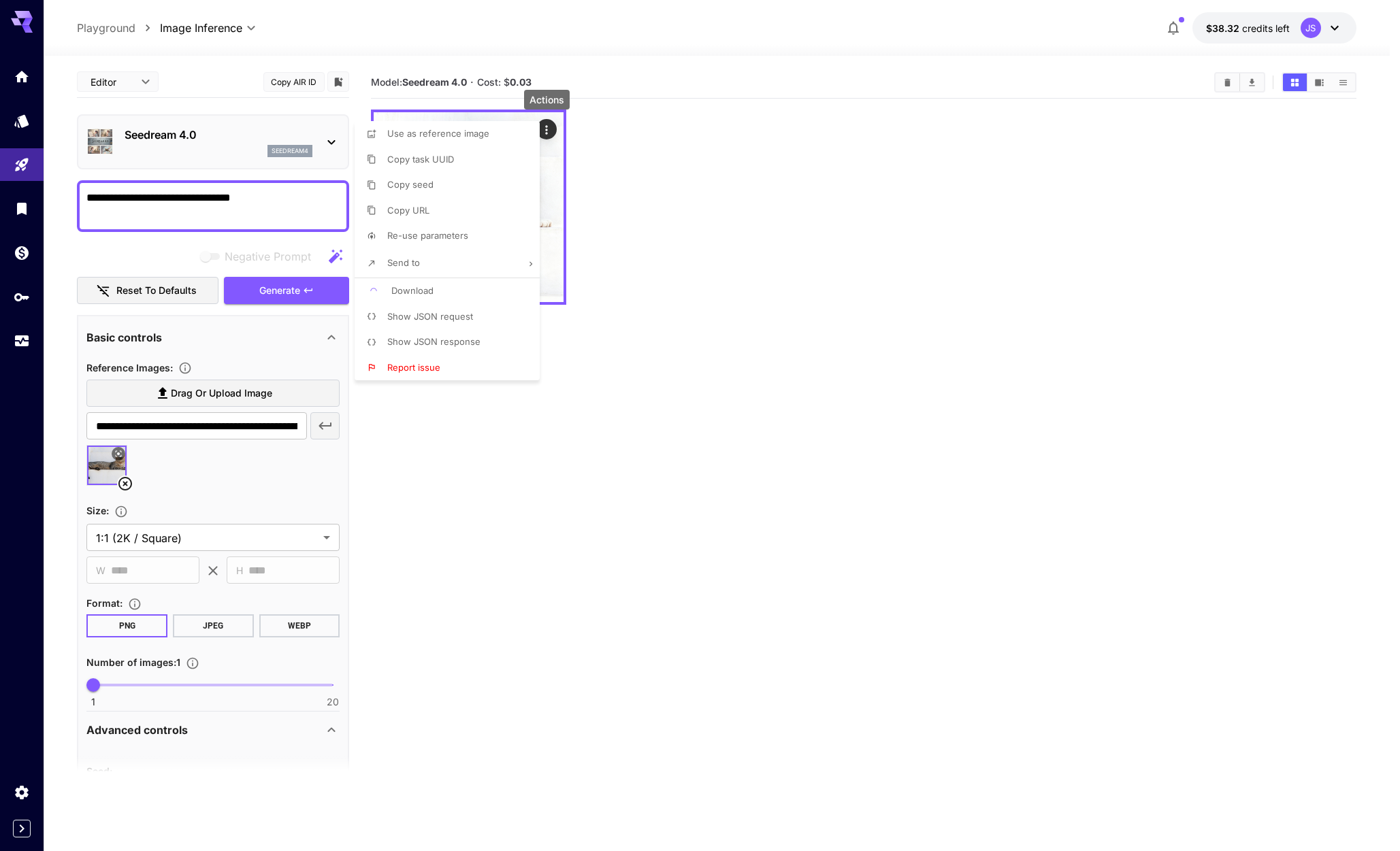
click at [428, 287] on span "Download" at bounding box center [412, 290] width 42 height 11
click at [450, 135] on span "Use as reference image" at bounding box center [438, 133] width 102 height 11
